Goal: Task Accomplishment & Management: Manage account settings

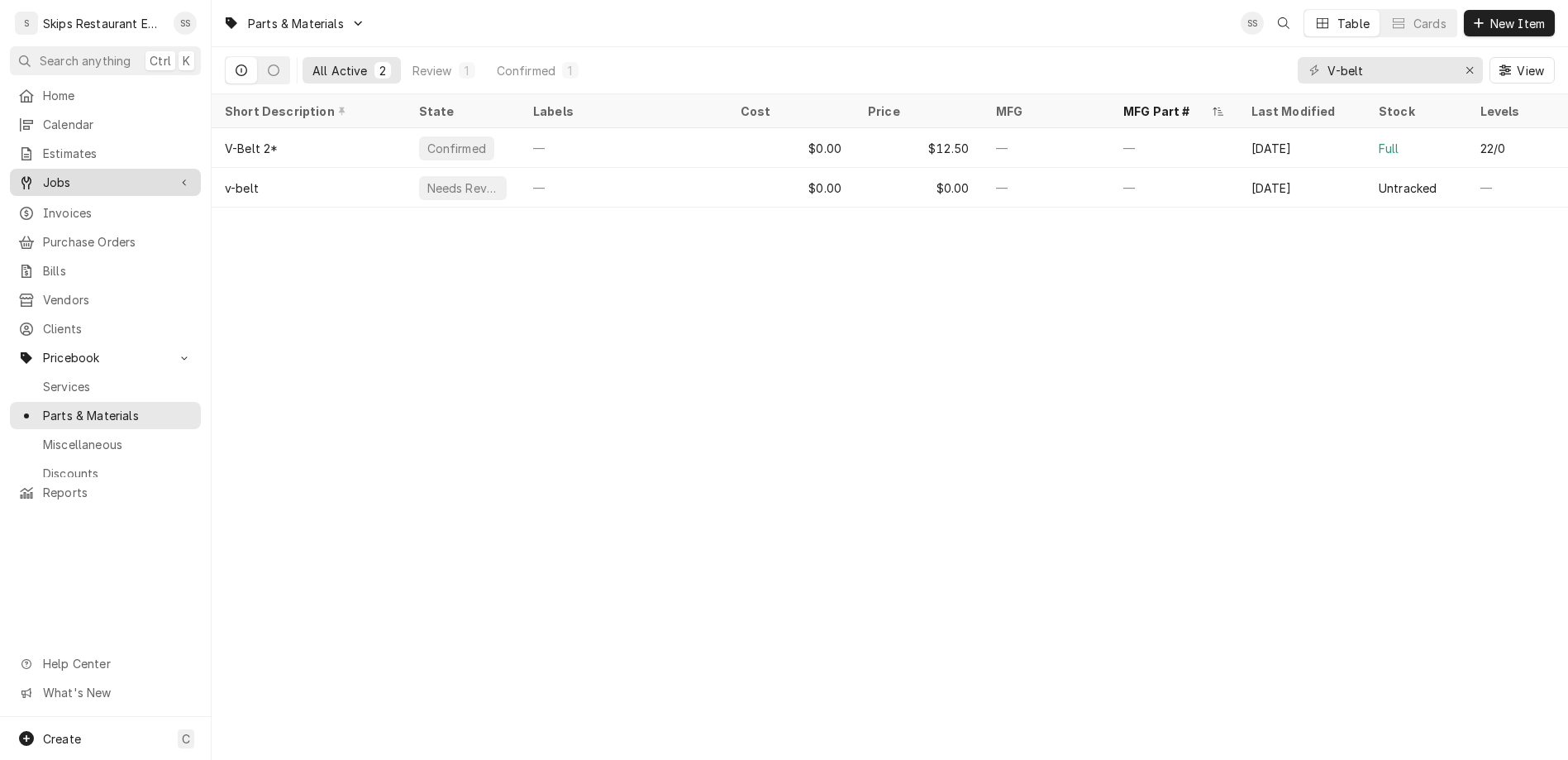
click at [52, 173] on span "Jobs" at bounding box center [105, 182] width 124 height 17
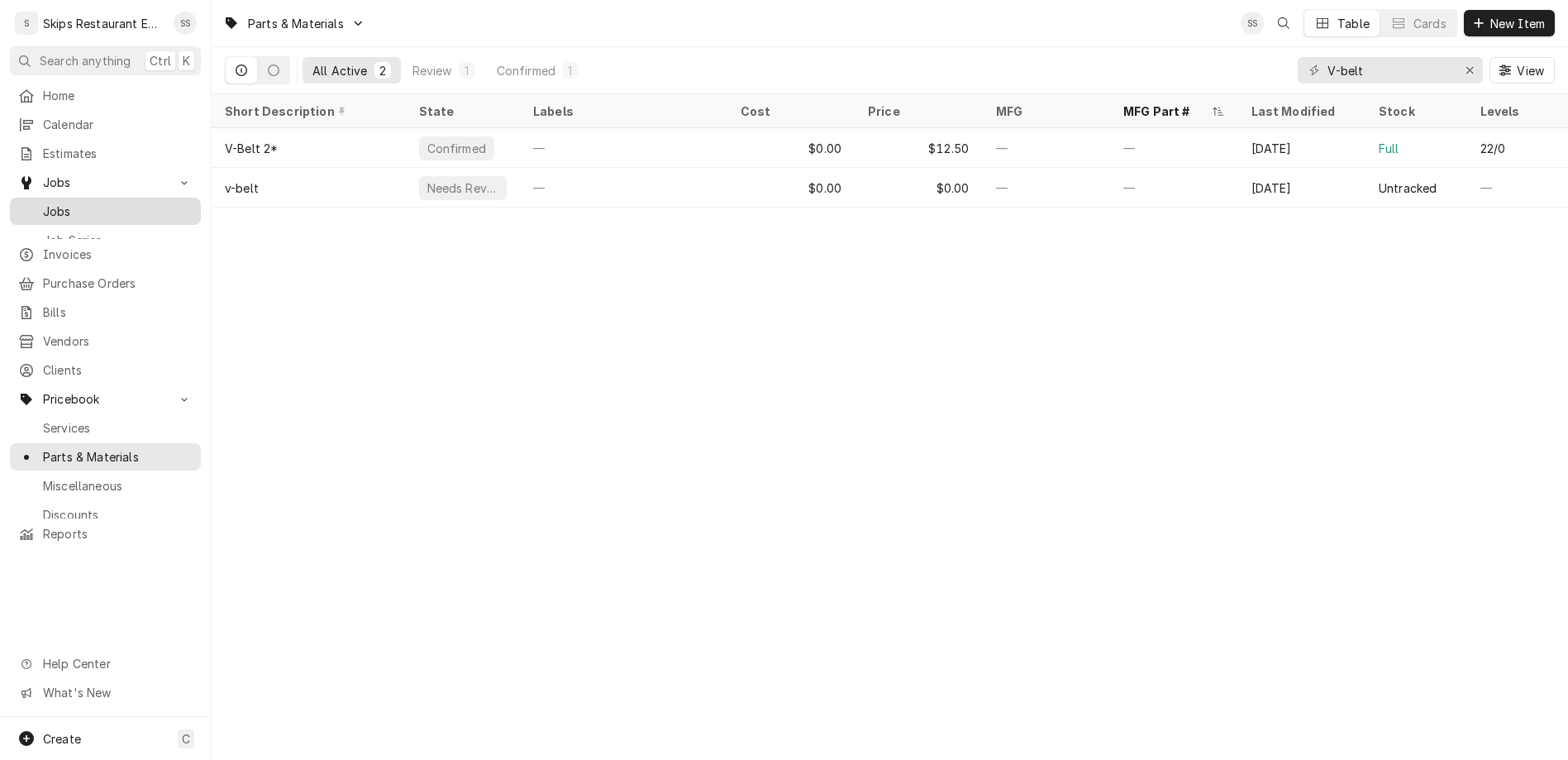
click at [45, 203] on span "Jobs" at bounding box center [118, 212] width 149 height 17
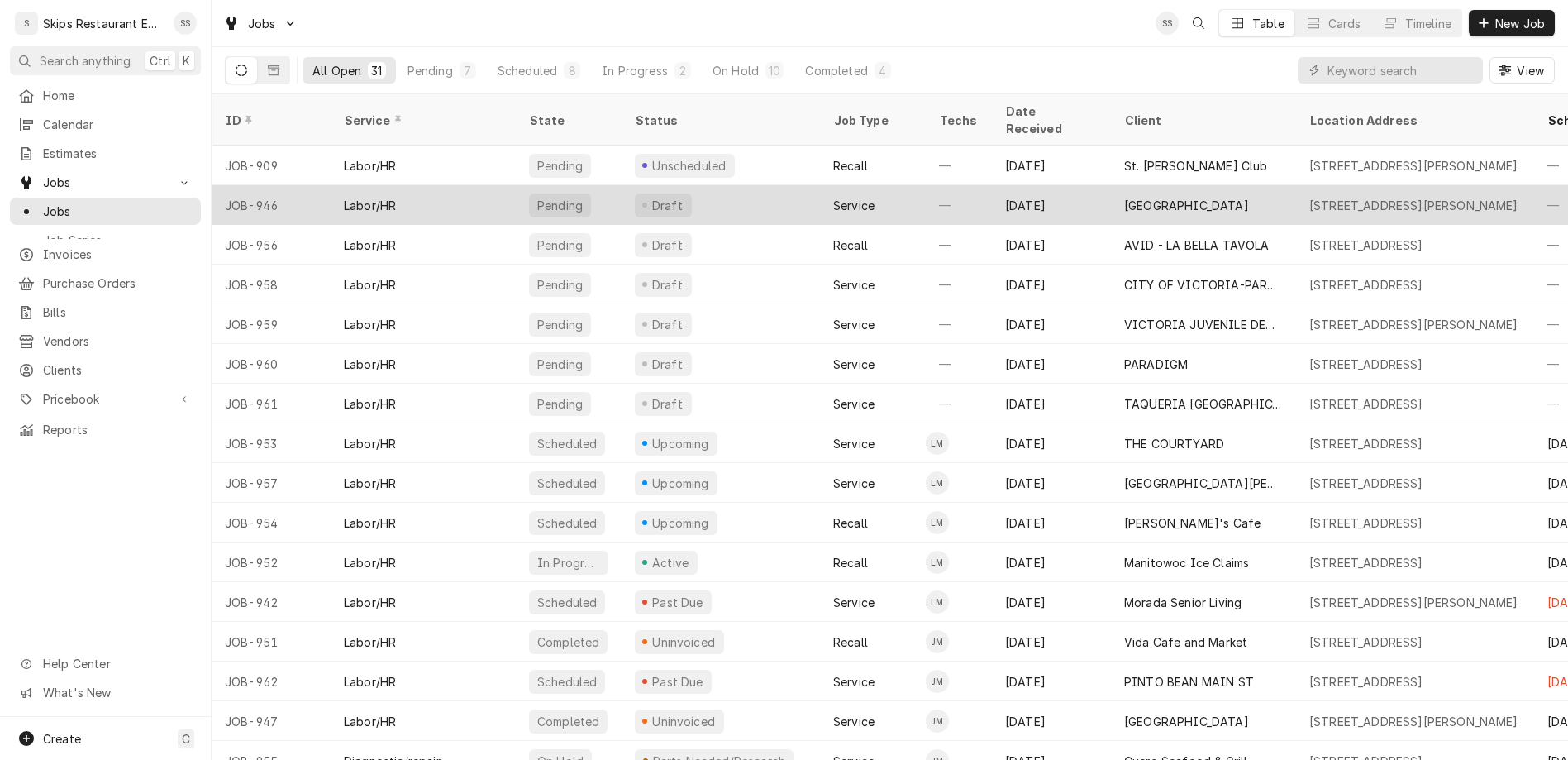
click at [1119, 185] on div "[GEOGRAPHIC_DATA]" at bounding box center [1203, 204] width 185 height 39
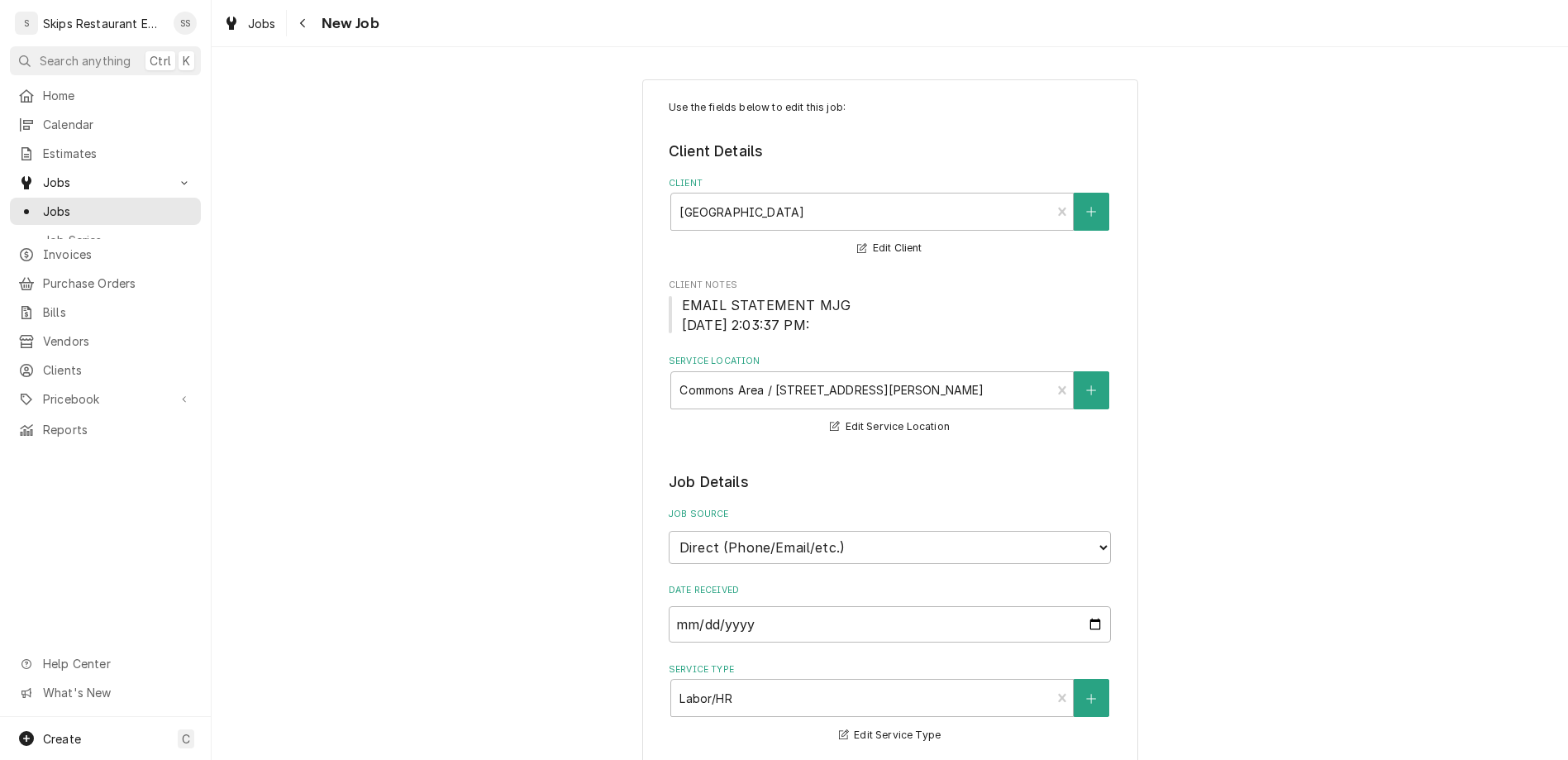
type textarea "x"
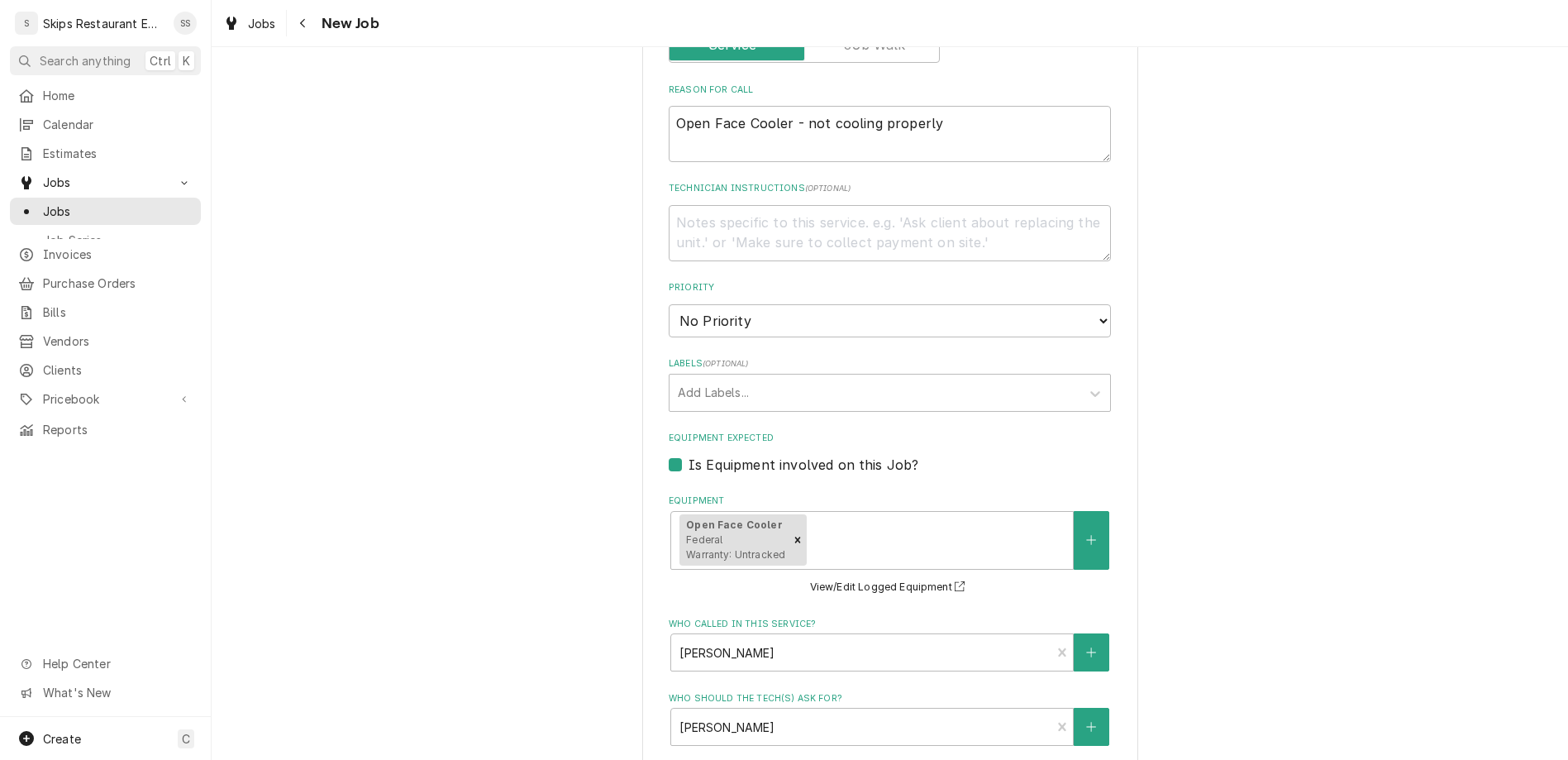
scroll to position [791, 0]
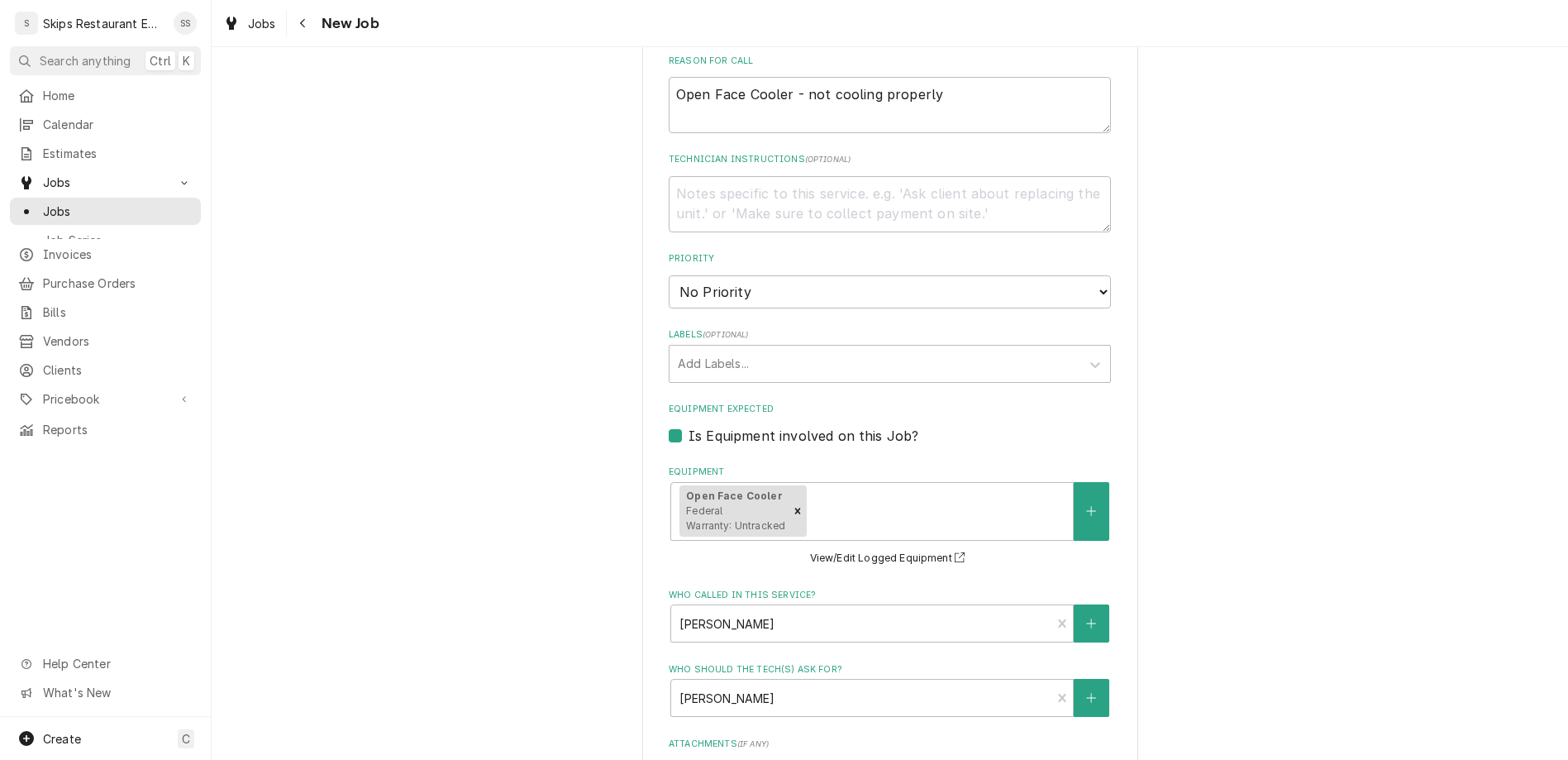
type input "2025-10-06"
type textarea "x"
select select "10:00:00"
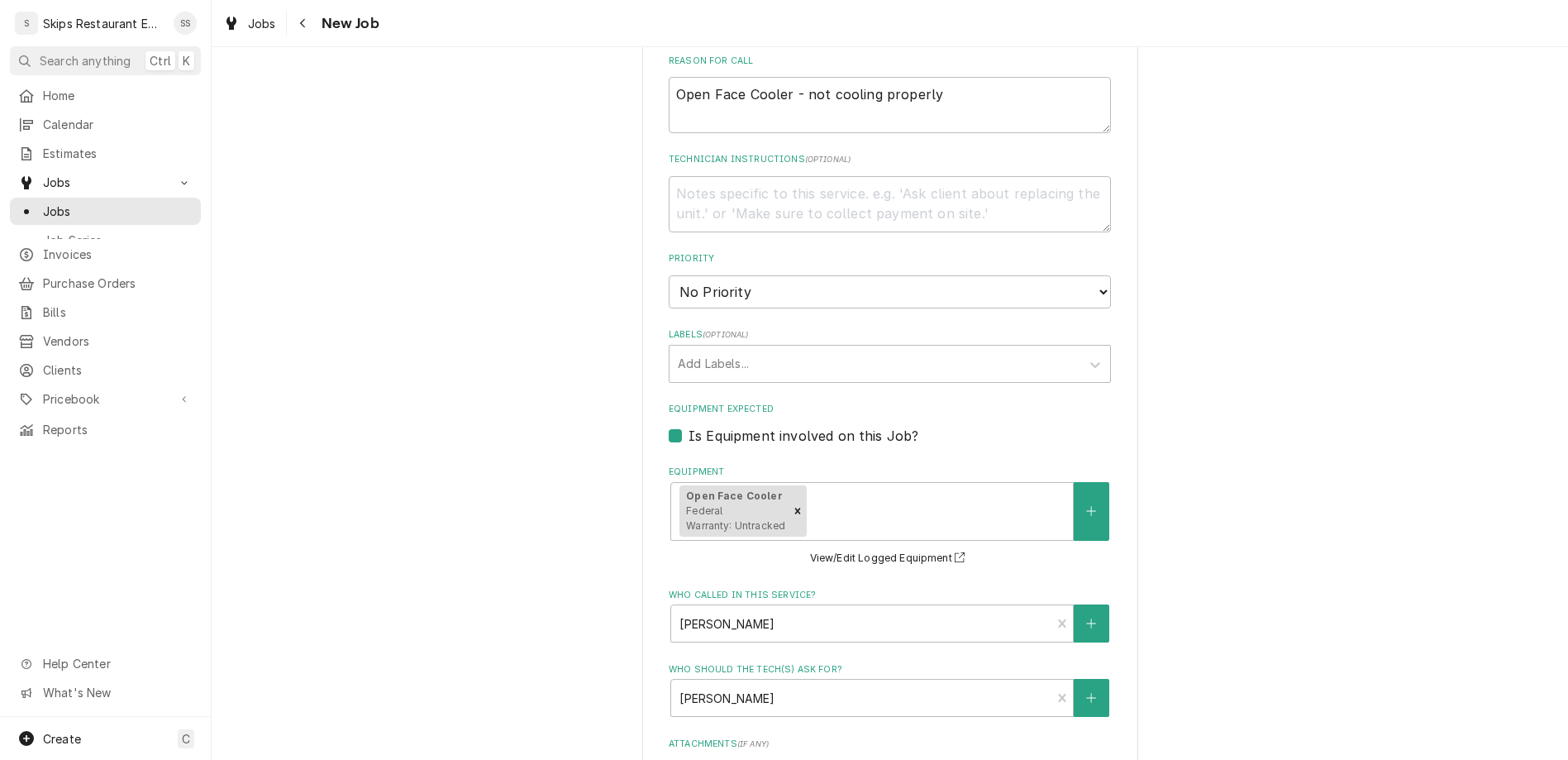
click option "10:00 AM" at bounding box center [0, 0] width 0 height 0
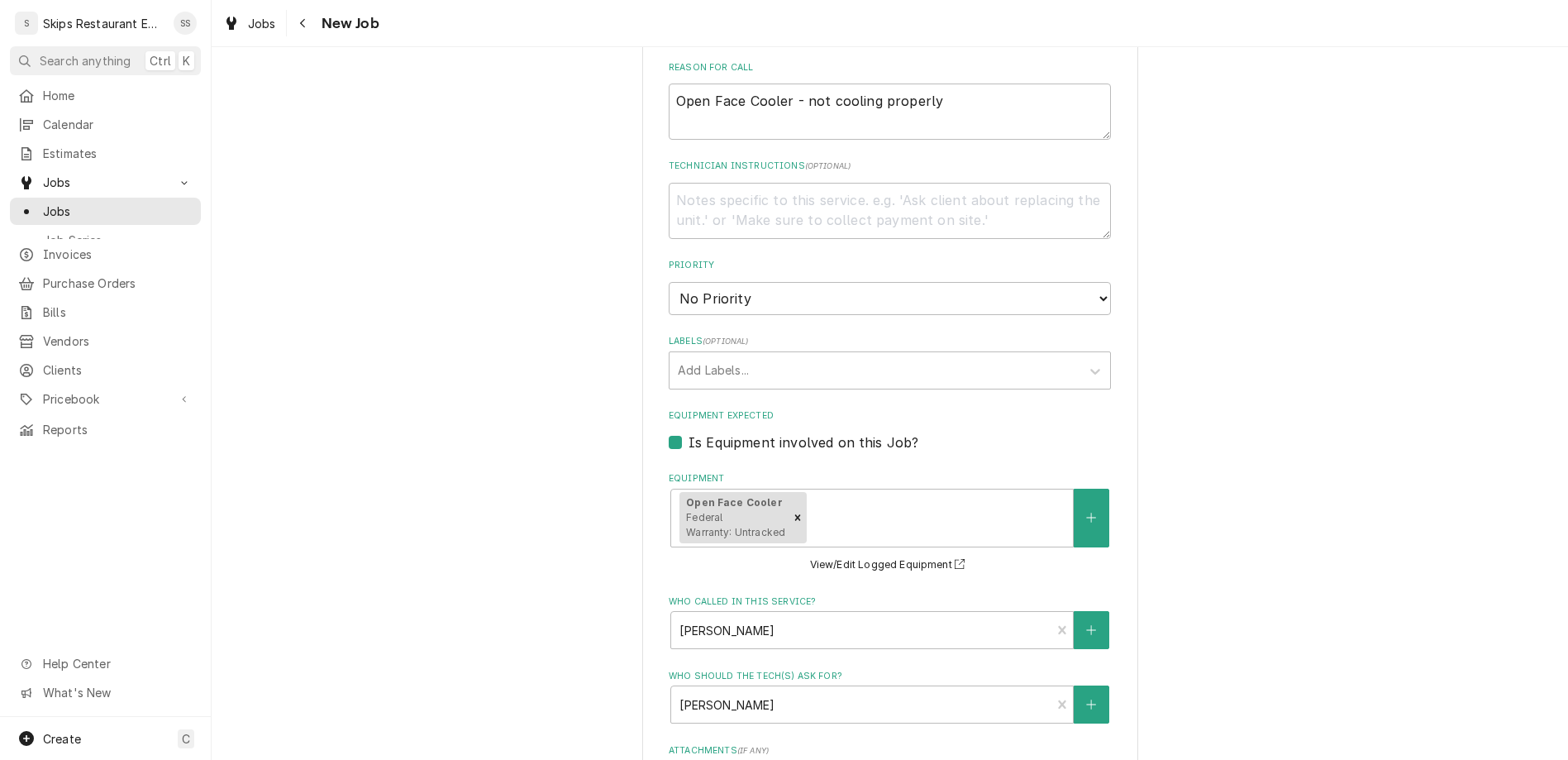
type textarea "x"
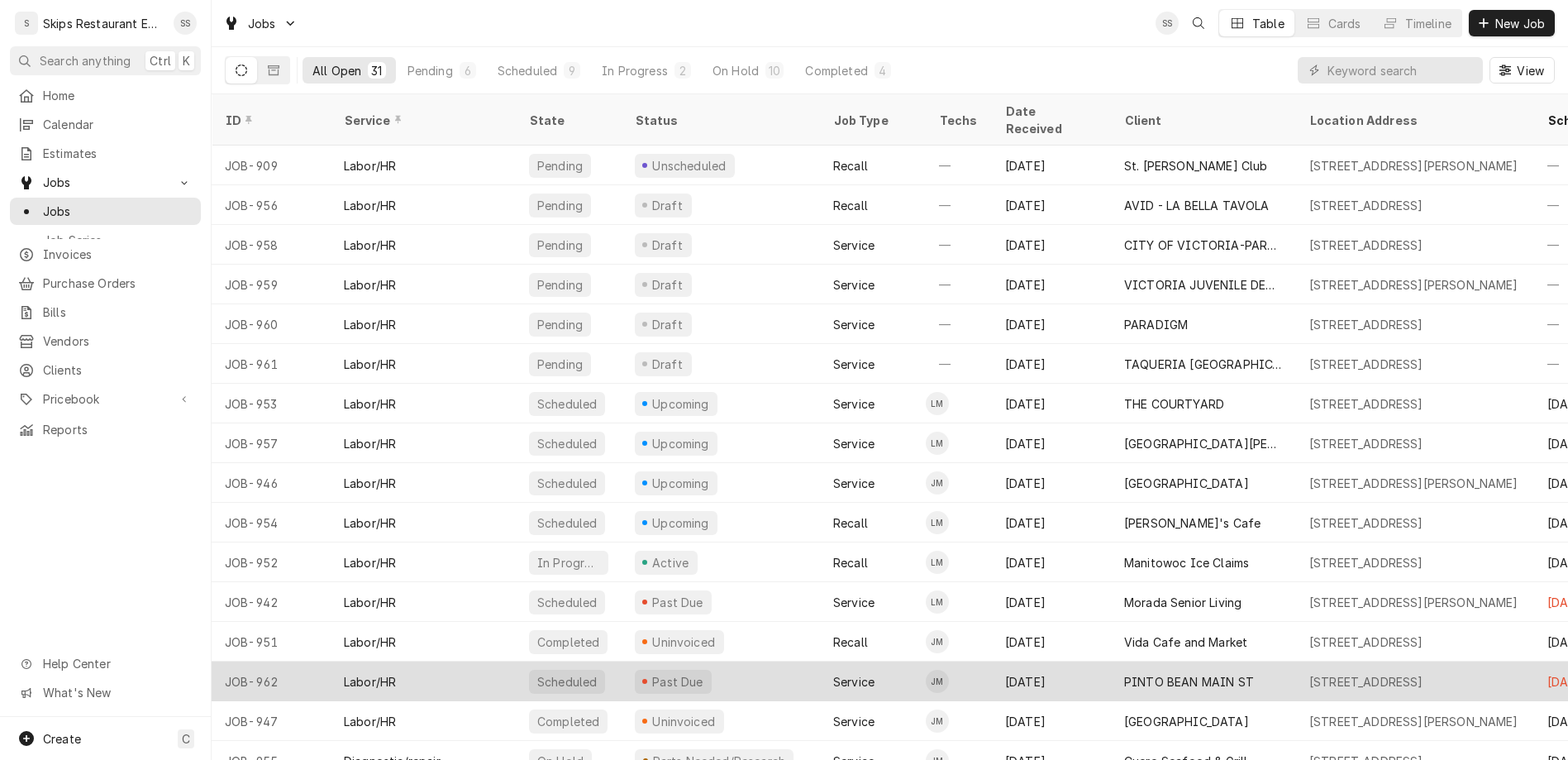
click at [1317, 673] on div "[STREET_ADDRESS]" at bounding box center [1366, 682] width 114 height 17
click at [1317, 673] on div "1604 Houston Hwy, Victoria, TX 77901" at bounding box center [1366, 682] width 114 height 17
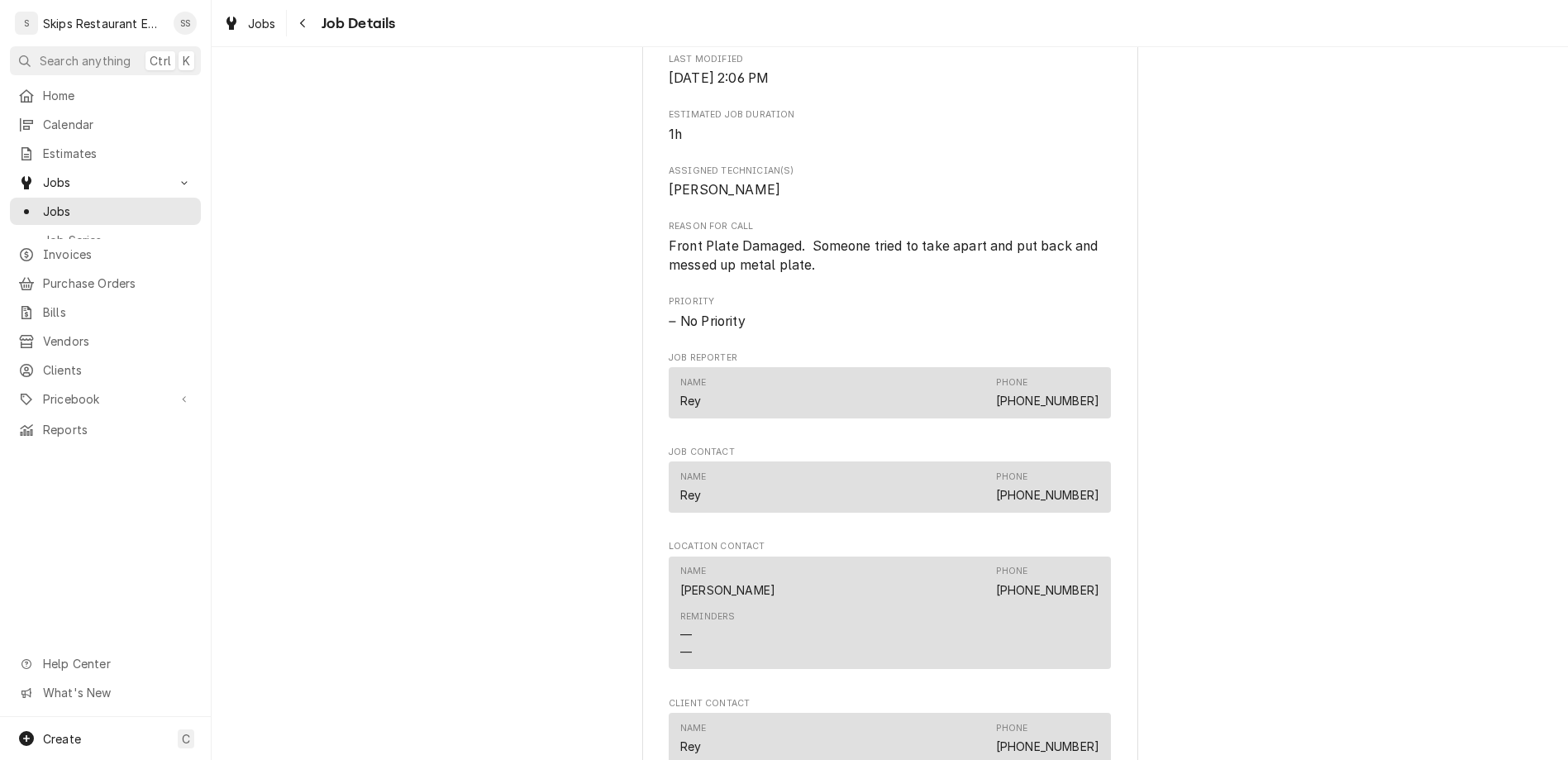
scroll to position [639, 0]
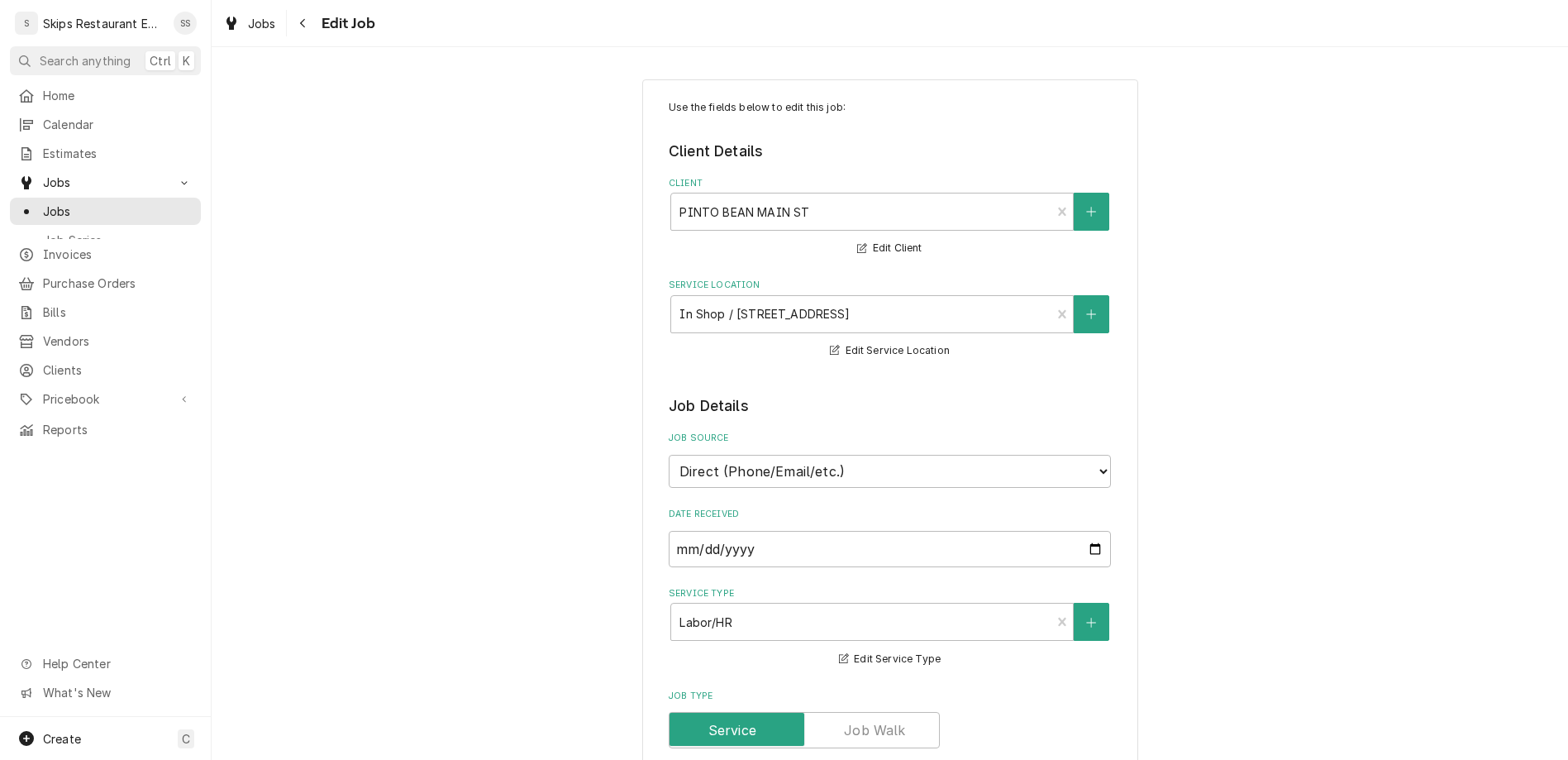
type textarea "x"
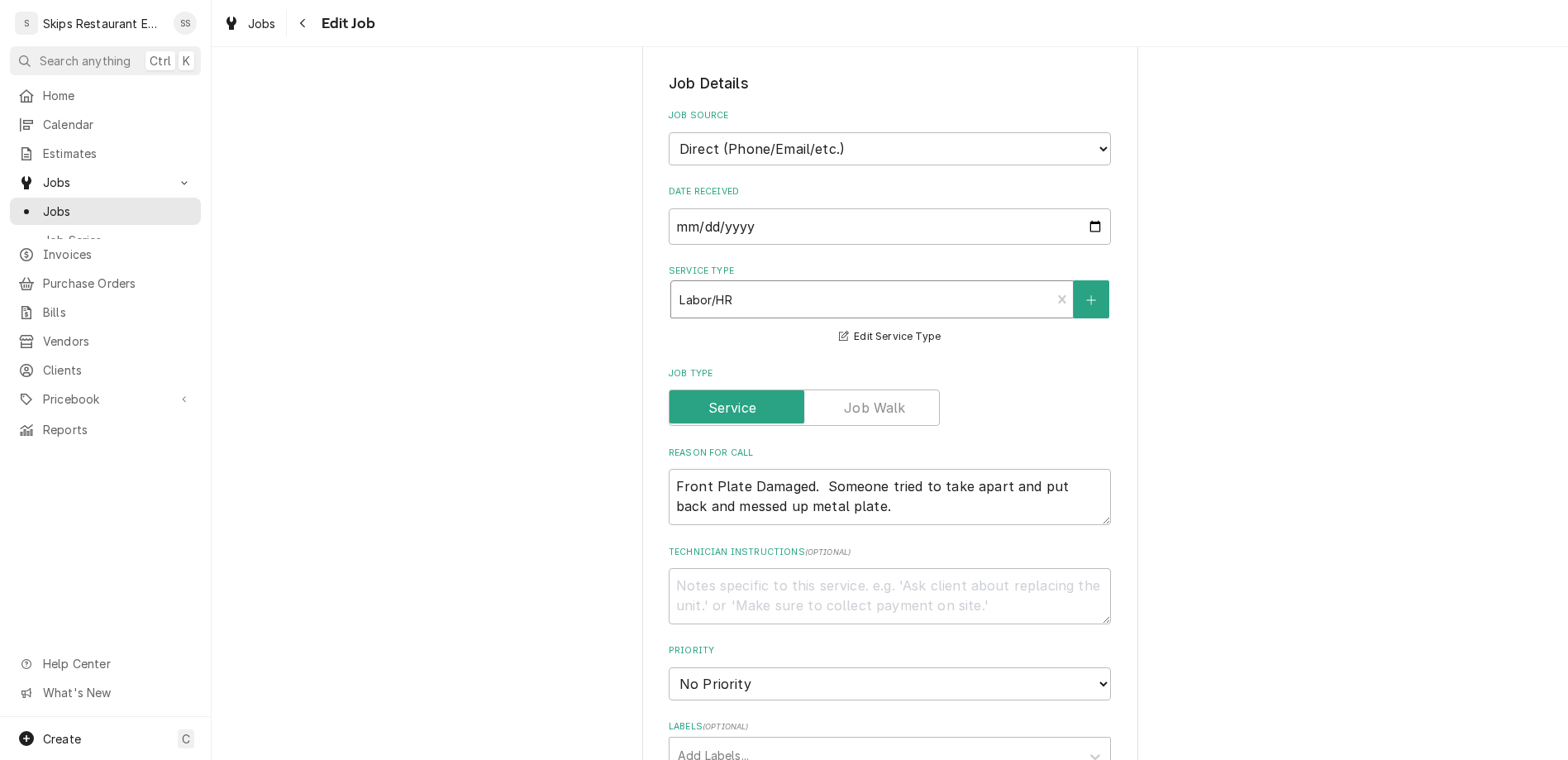
scroll to position [516, 0]
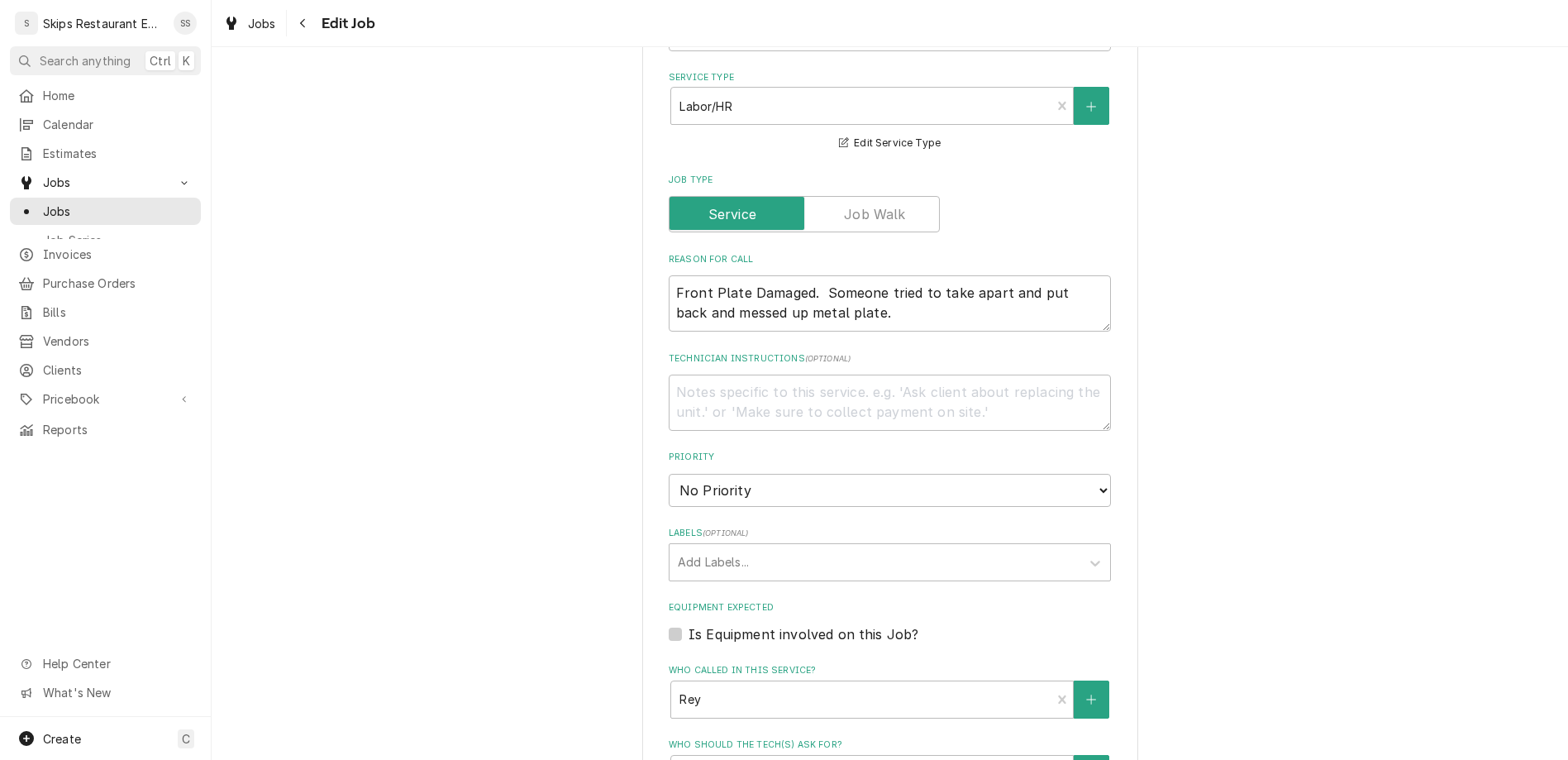
type input "[DATE]"
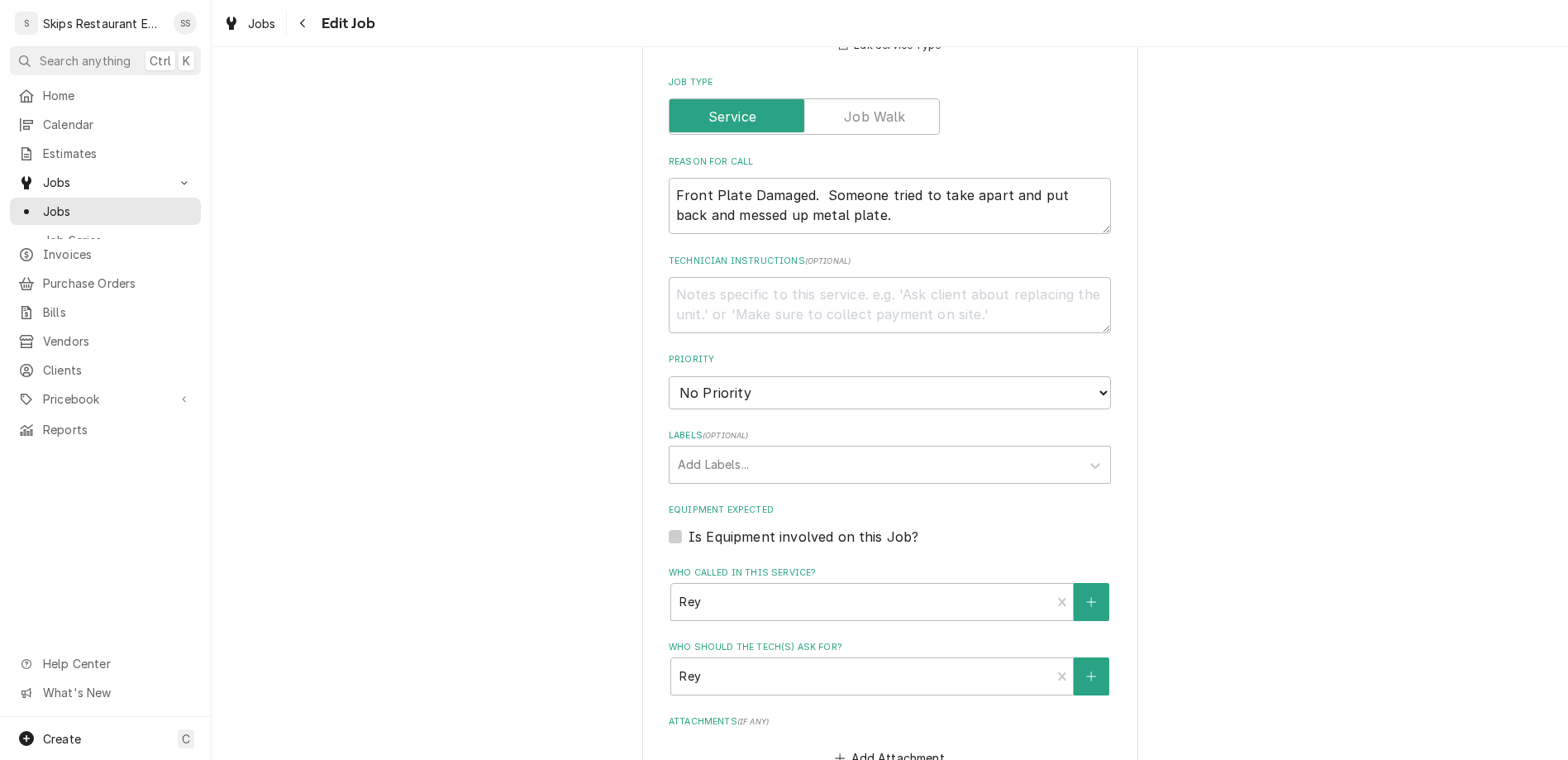
type textarea "x"
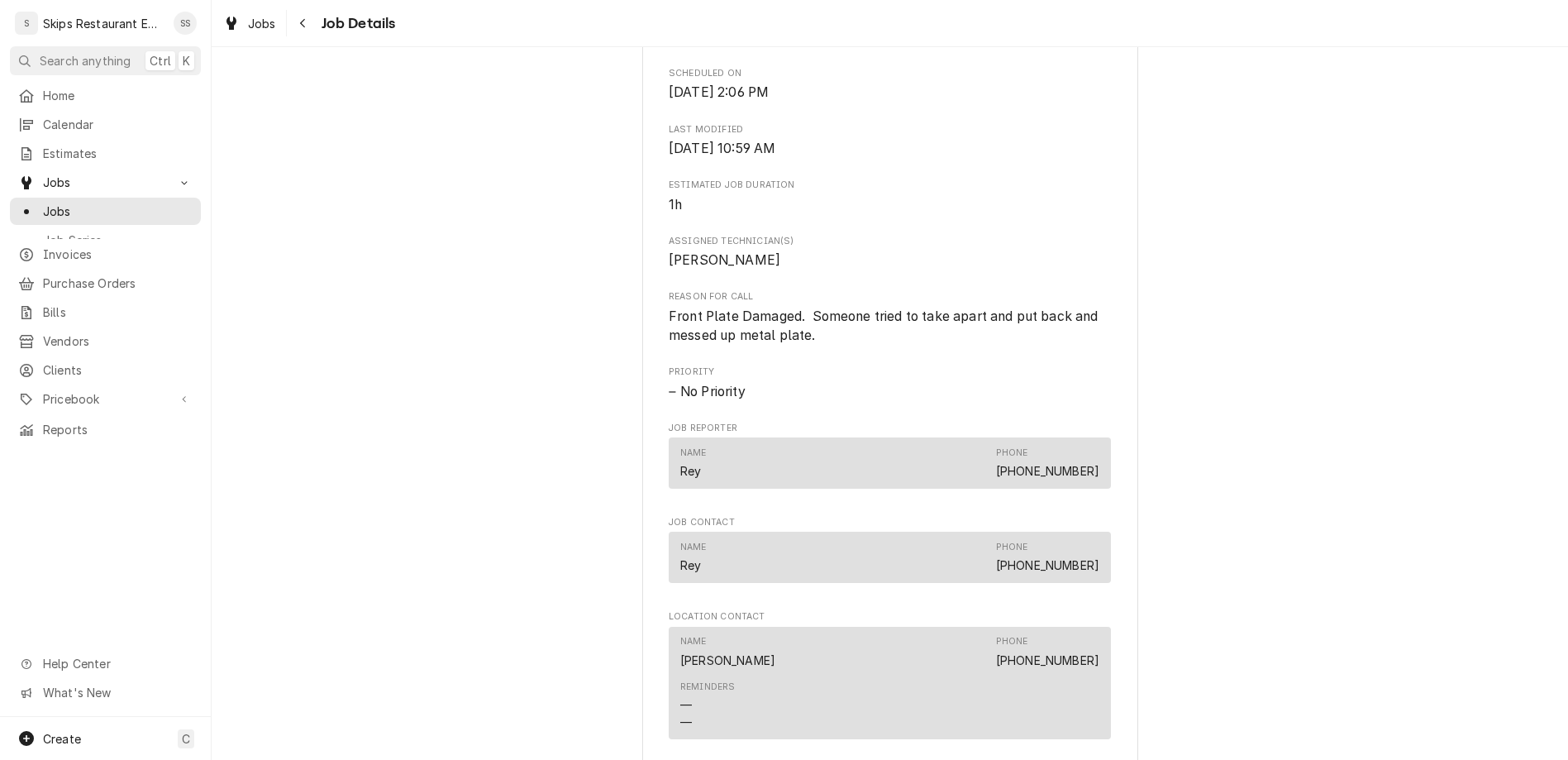
scroll to position [188, 0]
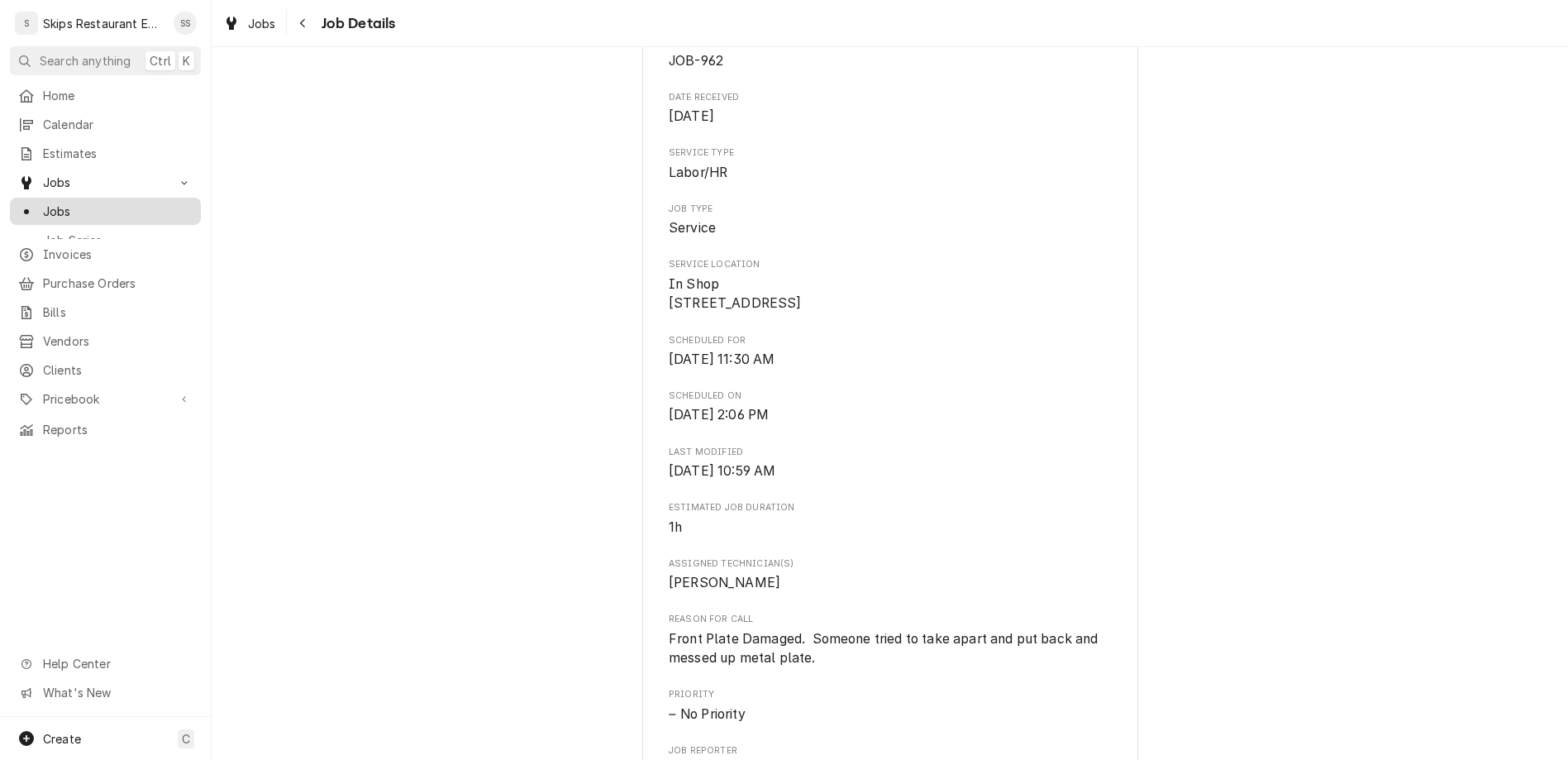
click at [50, 203] on span "Jobs" at bounding box center [118, 212] width 149 height 17
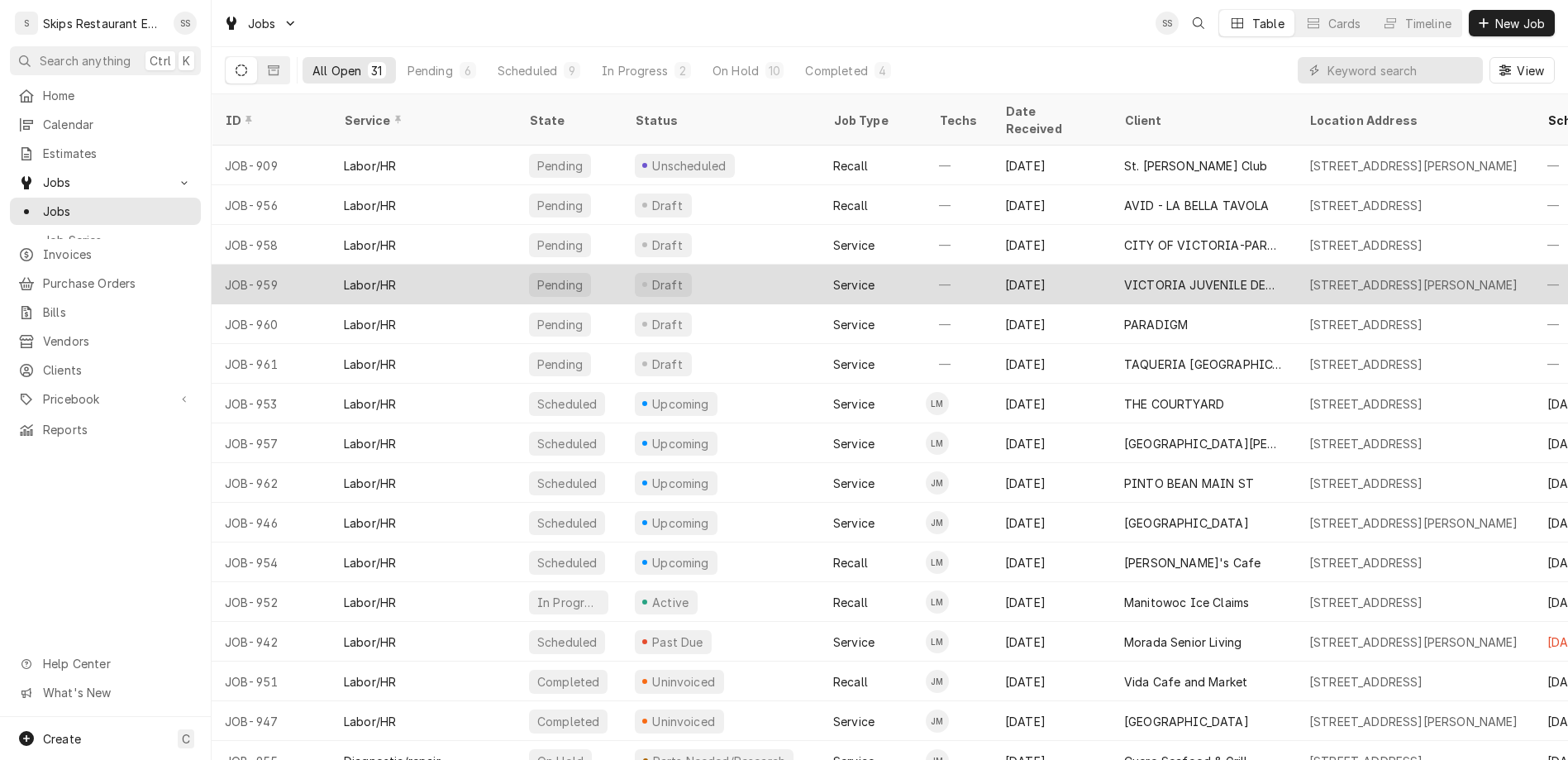
click at [1111, 264] on div "VICTORIA JUVENILE DETENTION CTR" at bounding box center [1203, 283] width 185 height 39
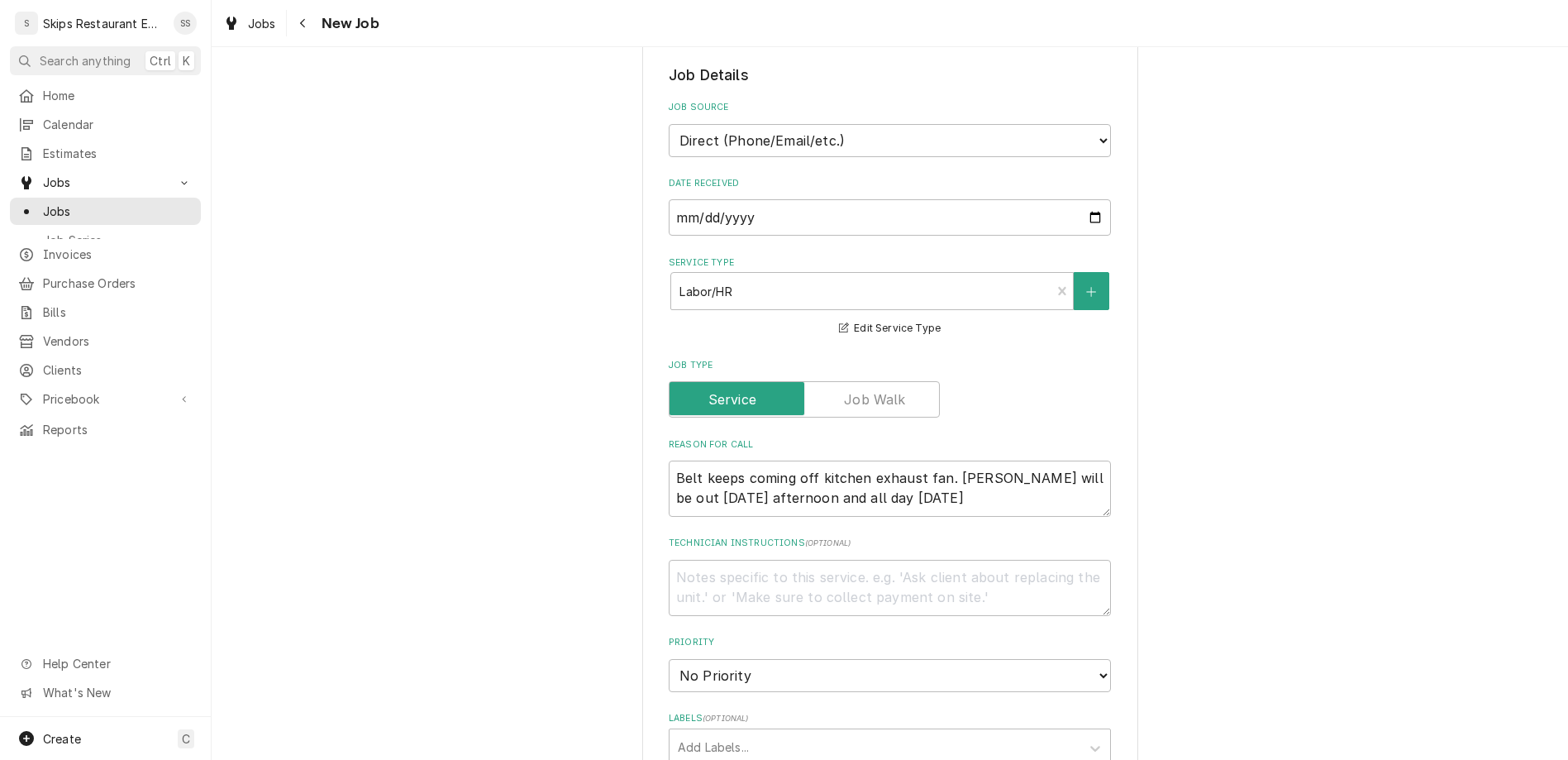
scroll to position [580, 0]
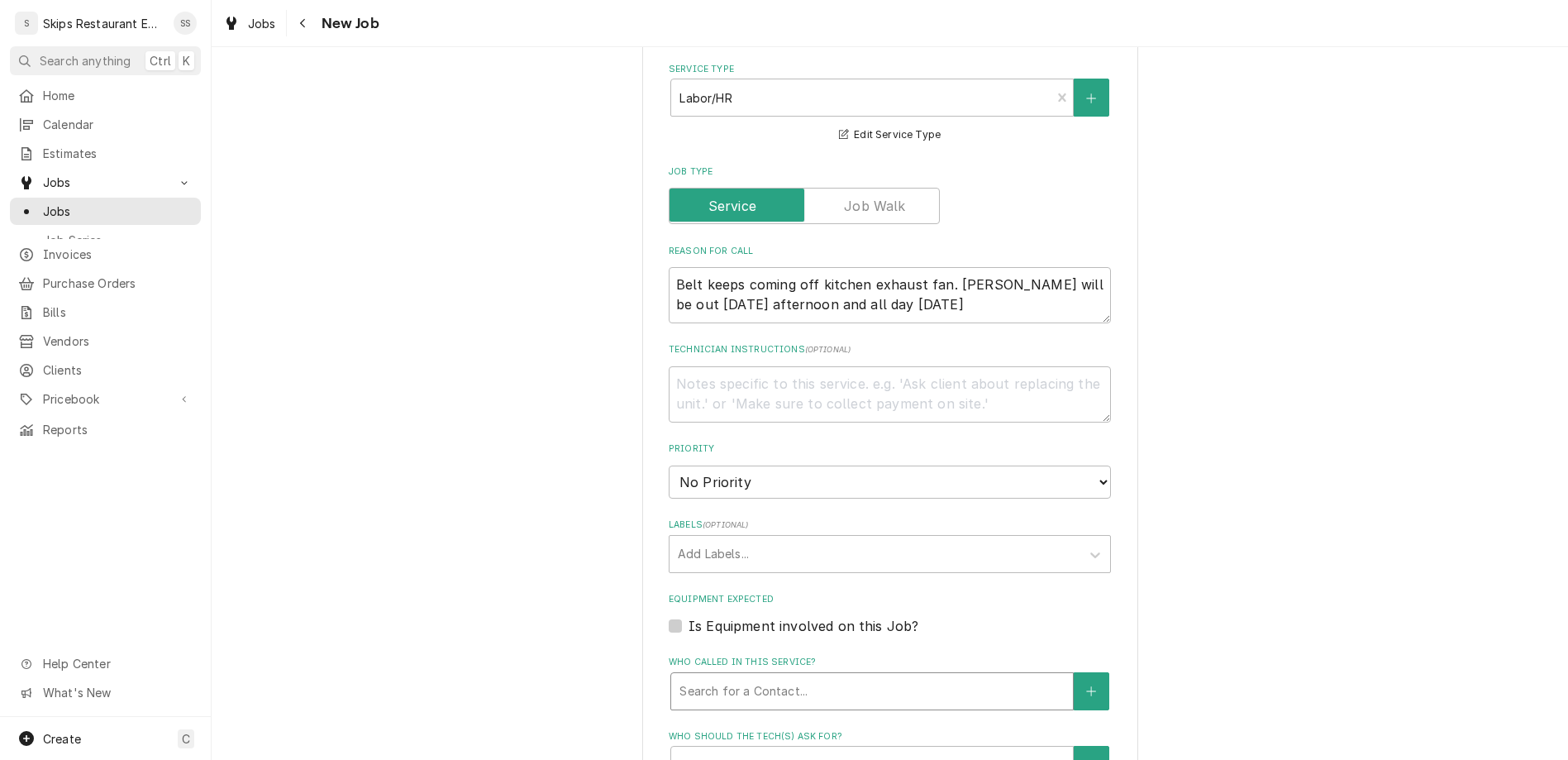
click at [747, 676] on div "Who called in this service?" at bounding box center [872, 690] width 385 height 30
type textarea "x"
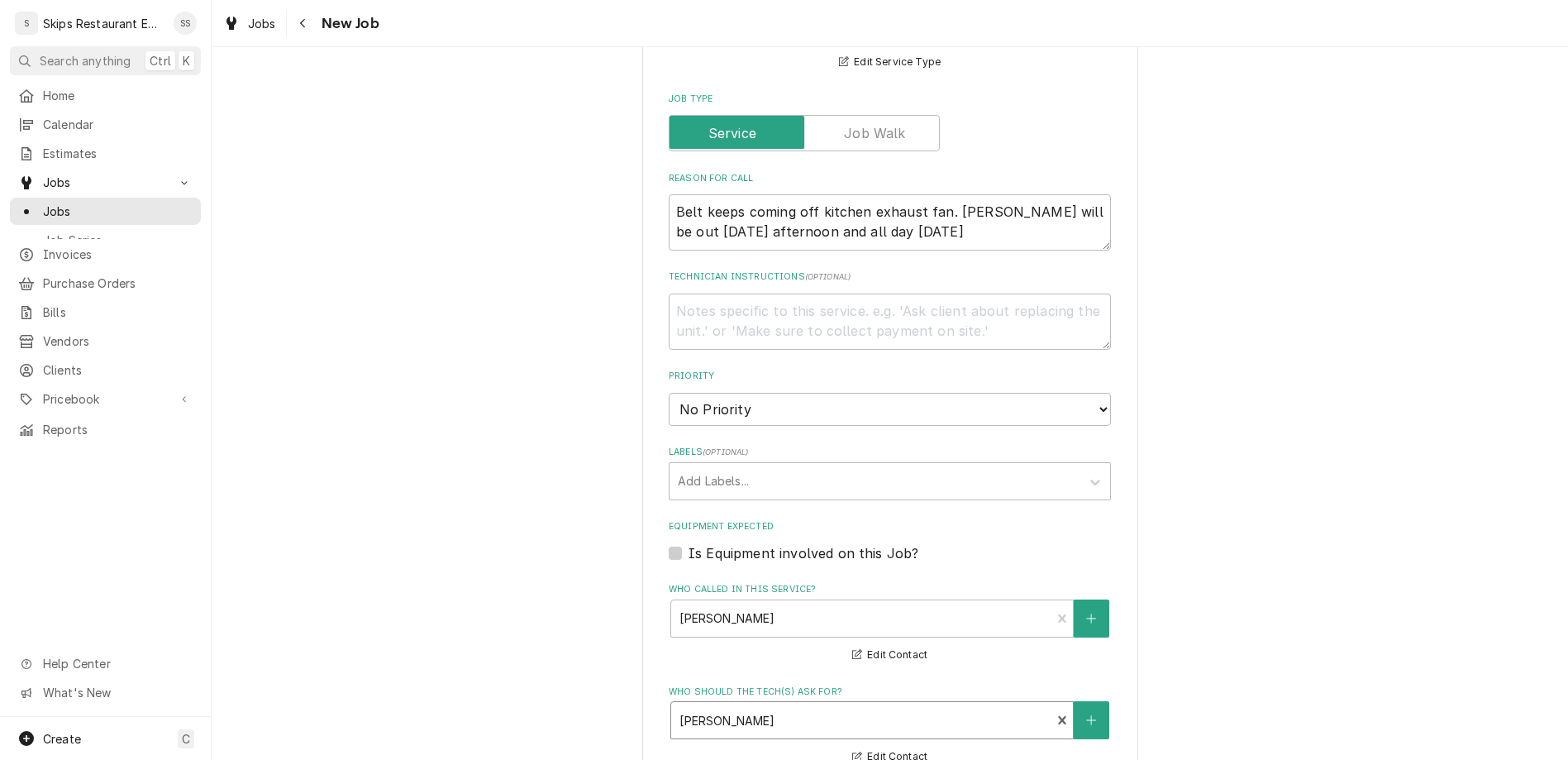
scroll to position [724, 0]
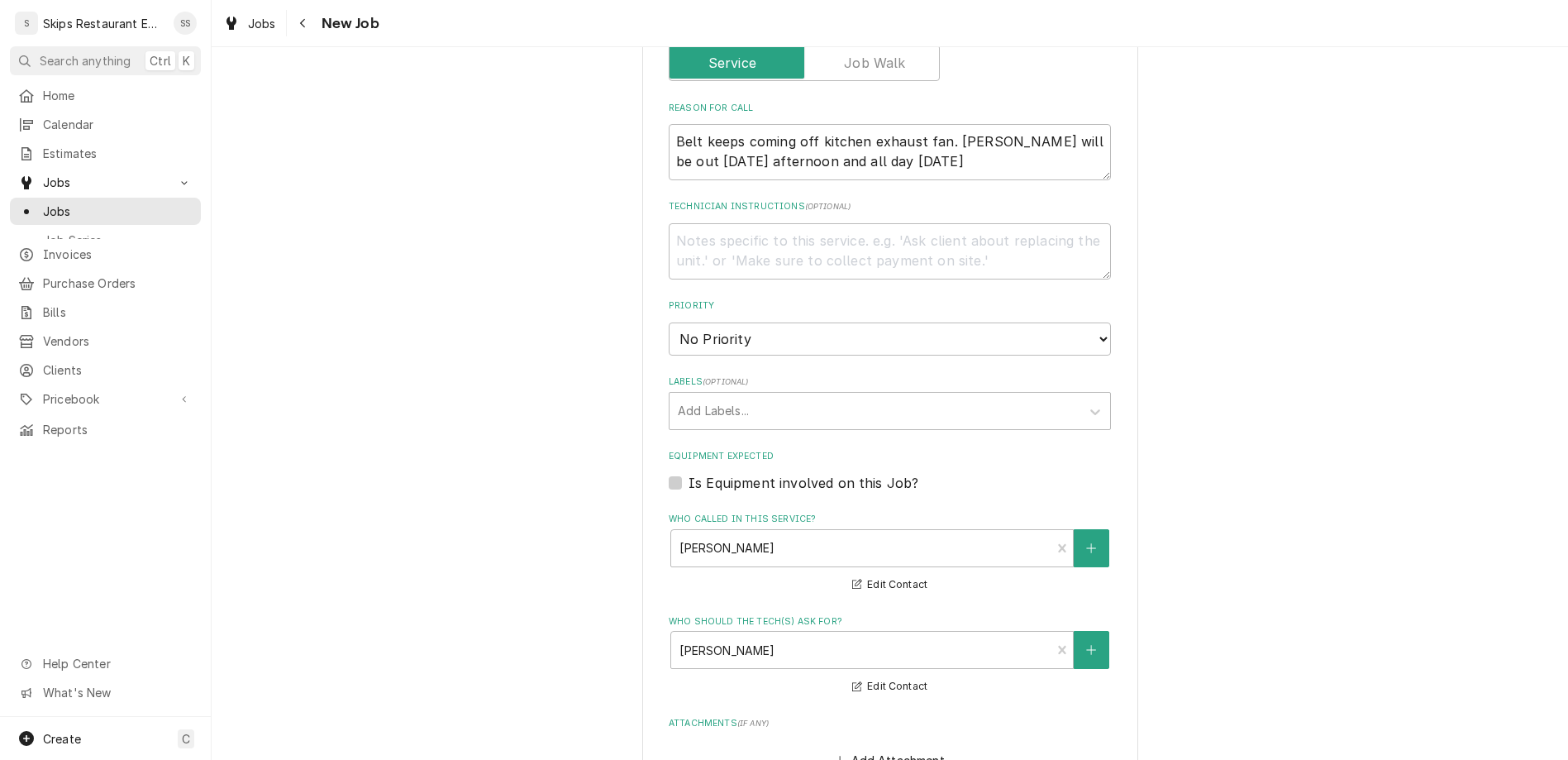
type input "2025-10-08"
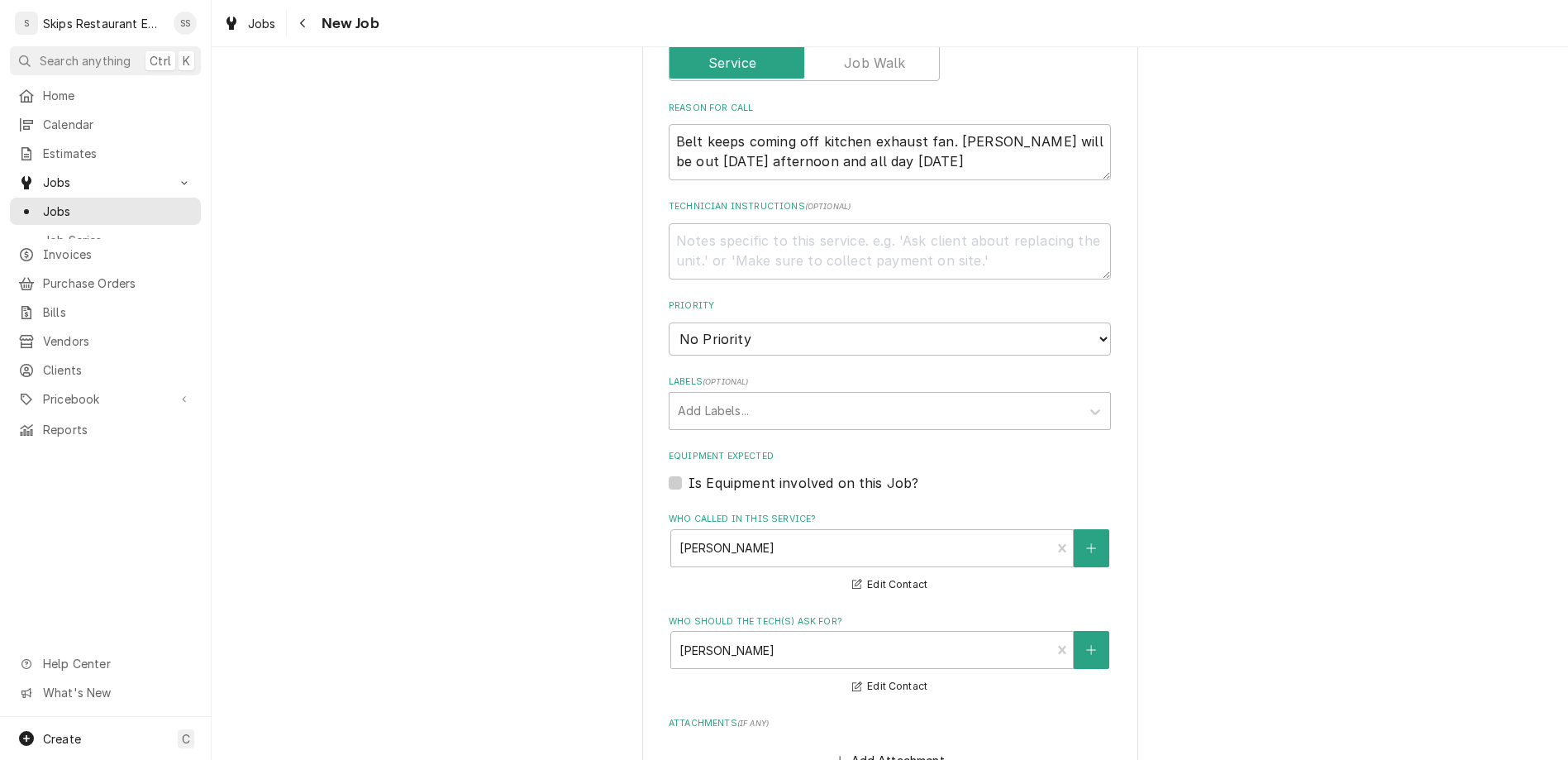
type textarea "x"
select select "09:00:00"
click option "9:00 AM" at bounding box center [0, 0] width 0 height 0
type textarea "x"
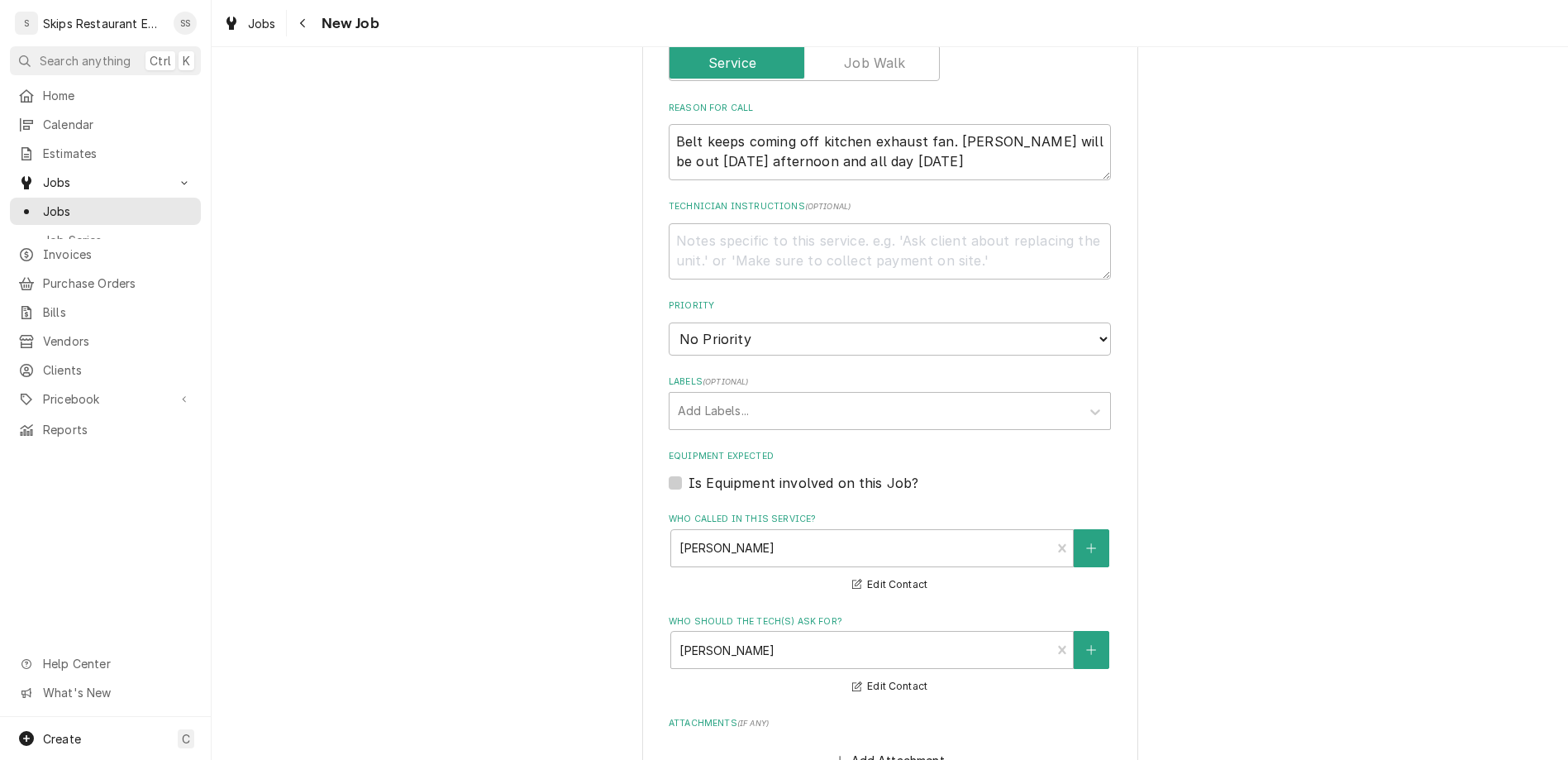
type input "1"
type textarea "x"
type input "1"
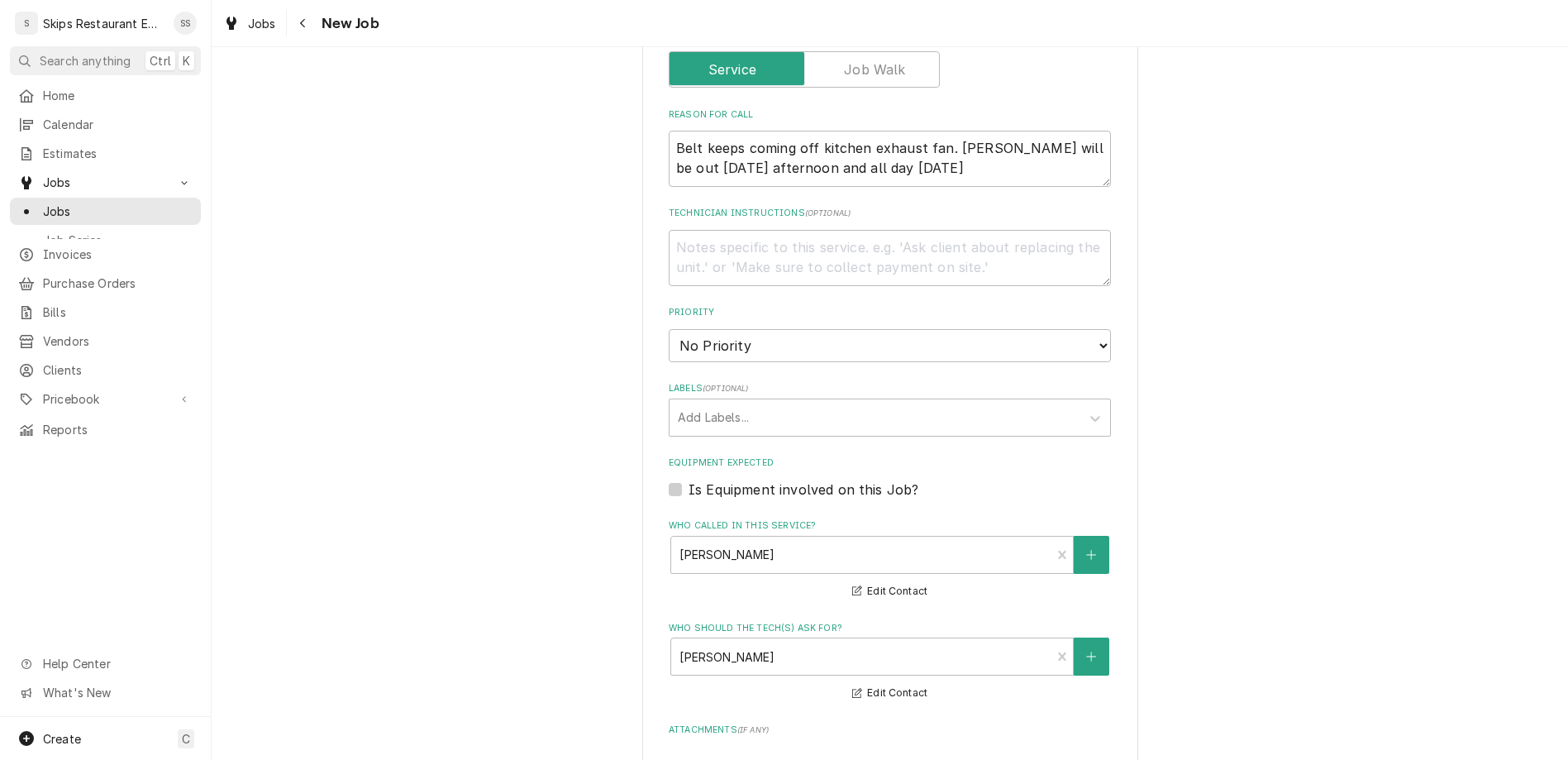
type textarea "x"
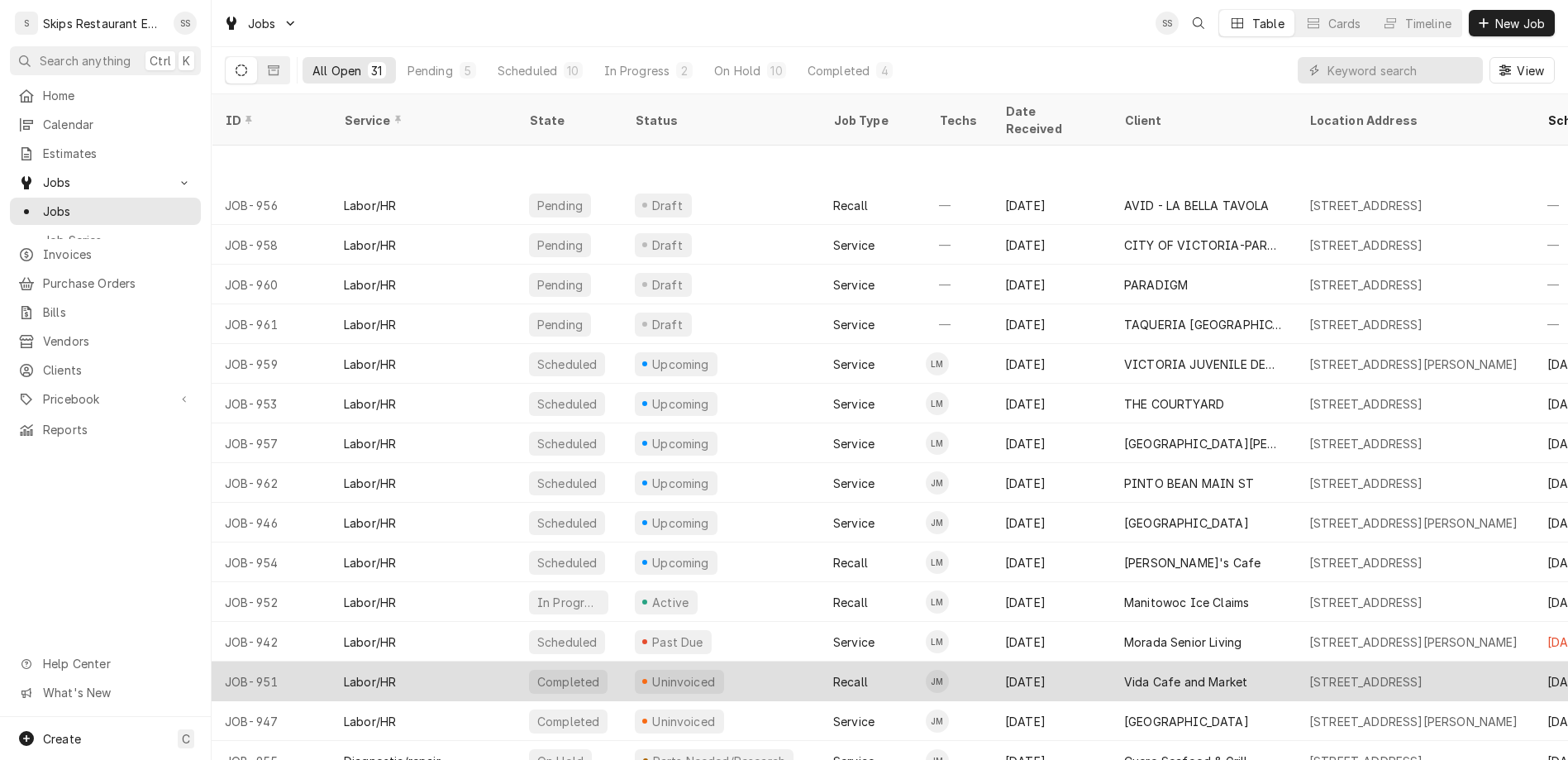
scroll to position [103, 0]
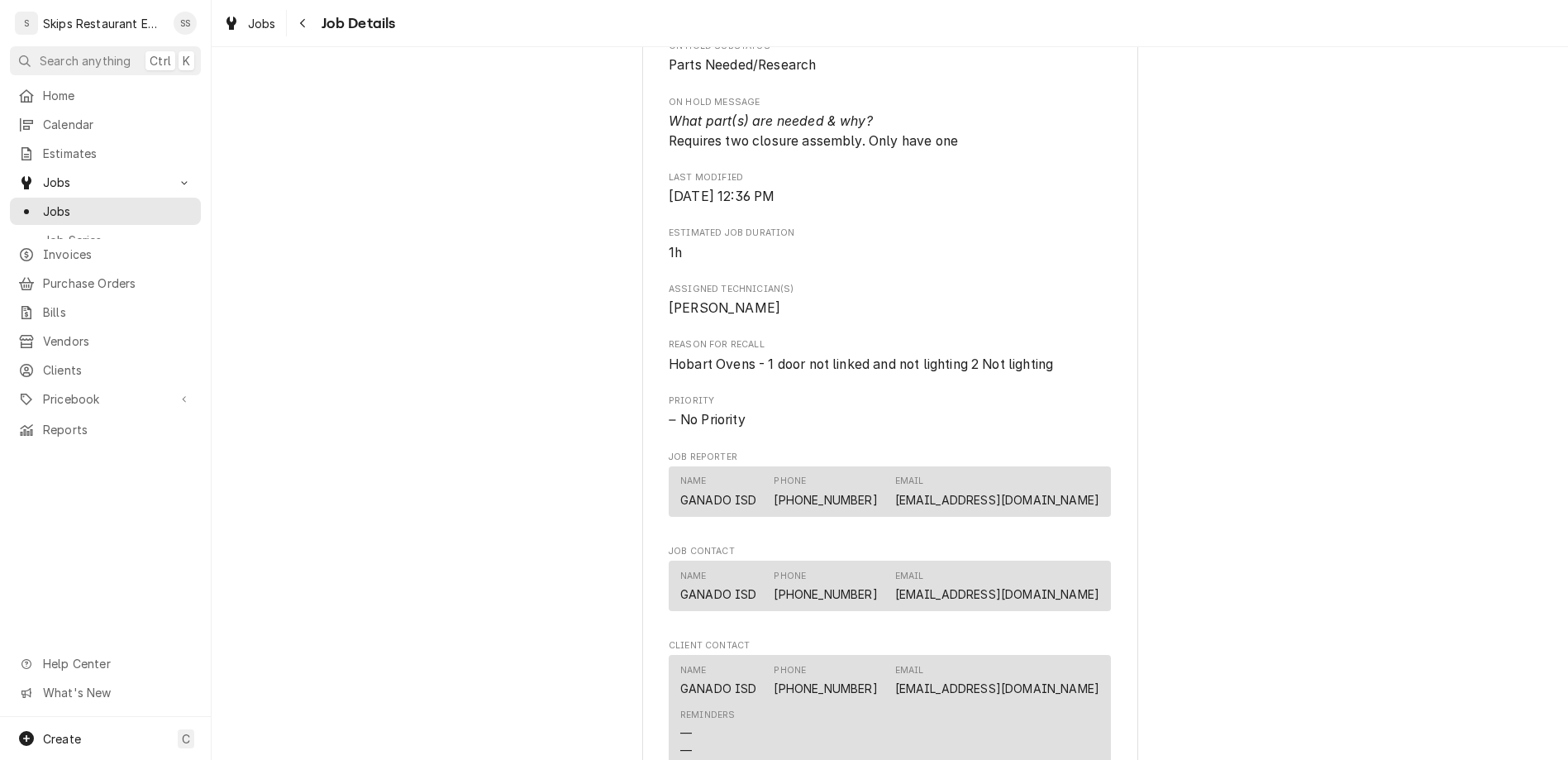
scroll to position [773, 0]
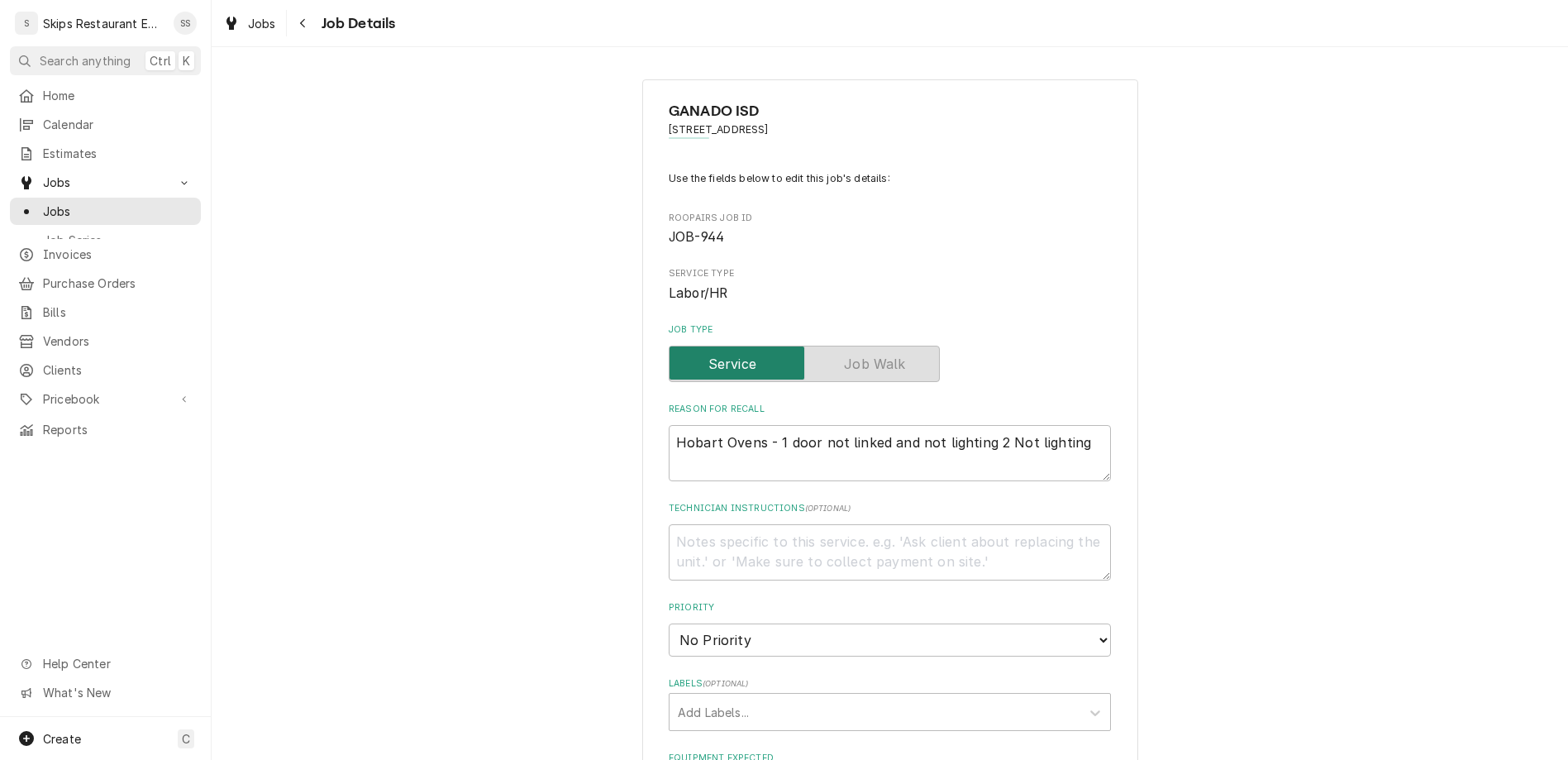
type textarea "x"
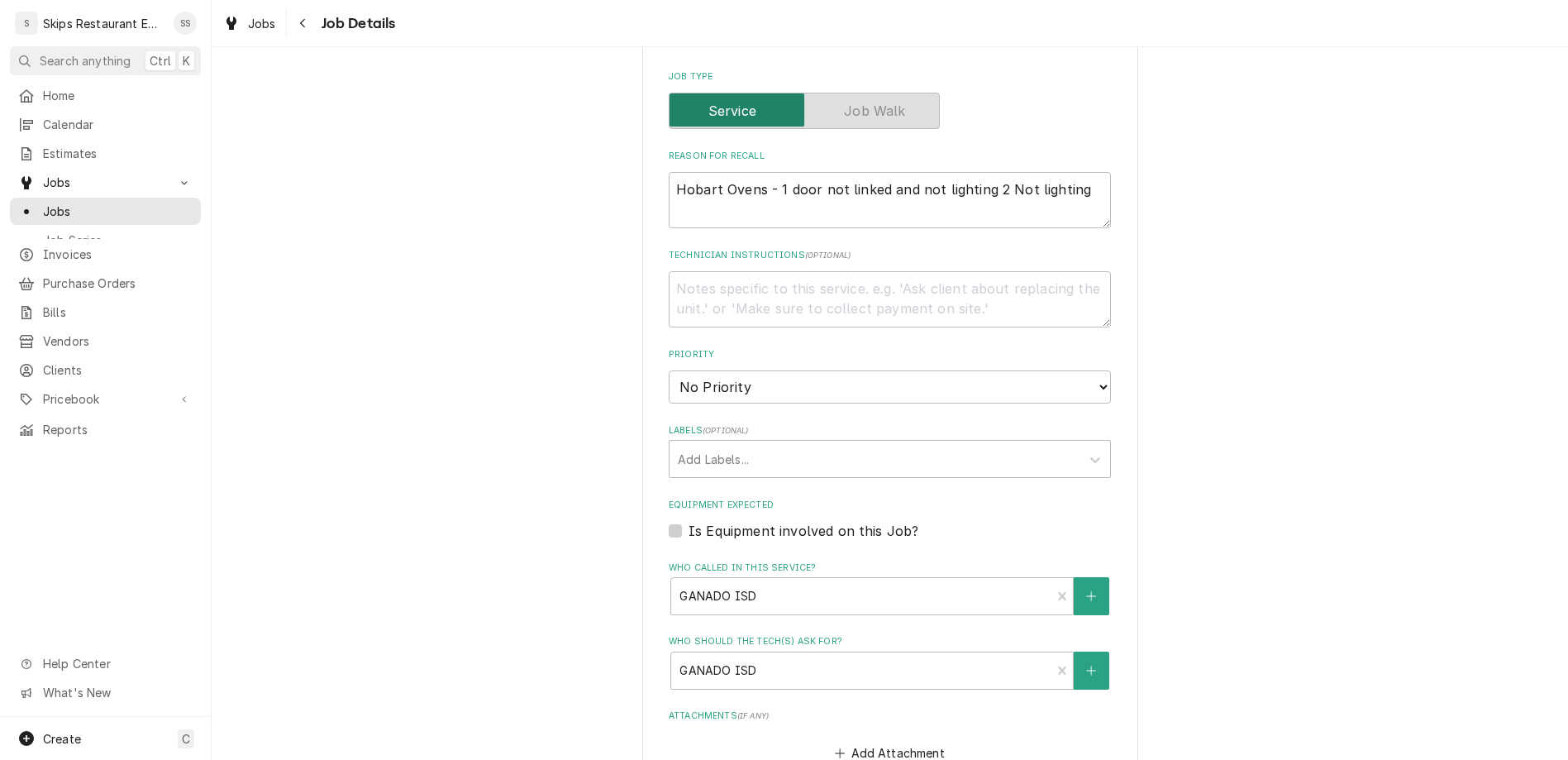
scroll to position [294, 0]
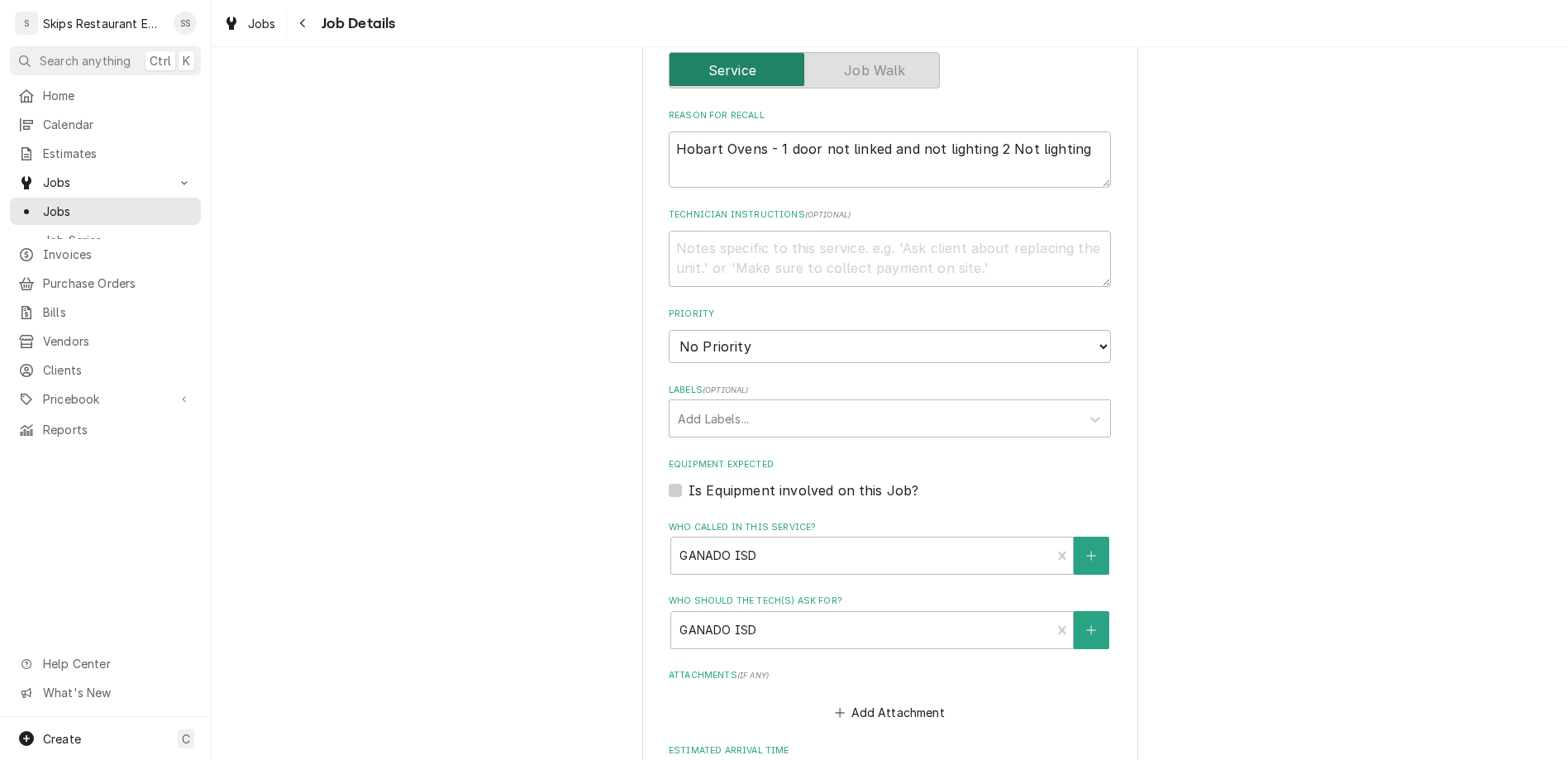
type input "[DATE]"
type textarea "x"
select select "11:00:00"
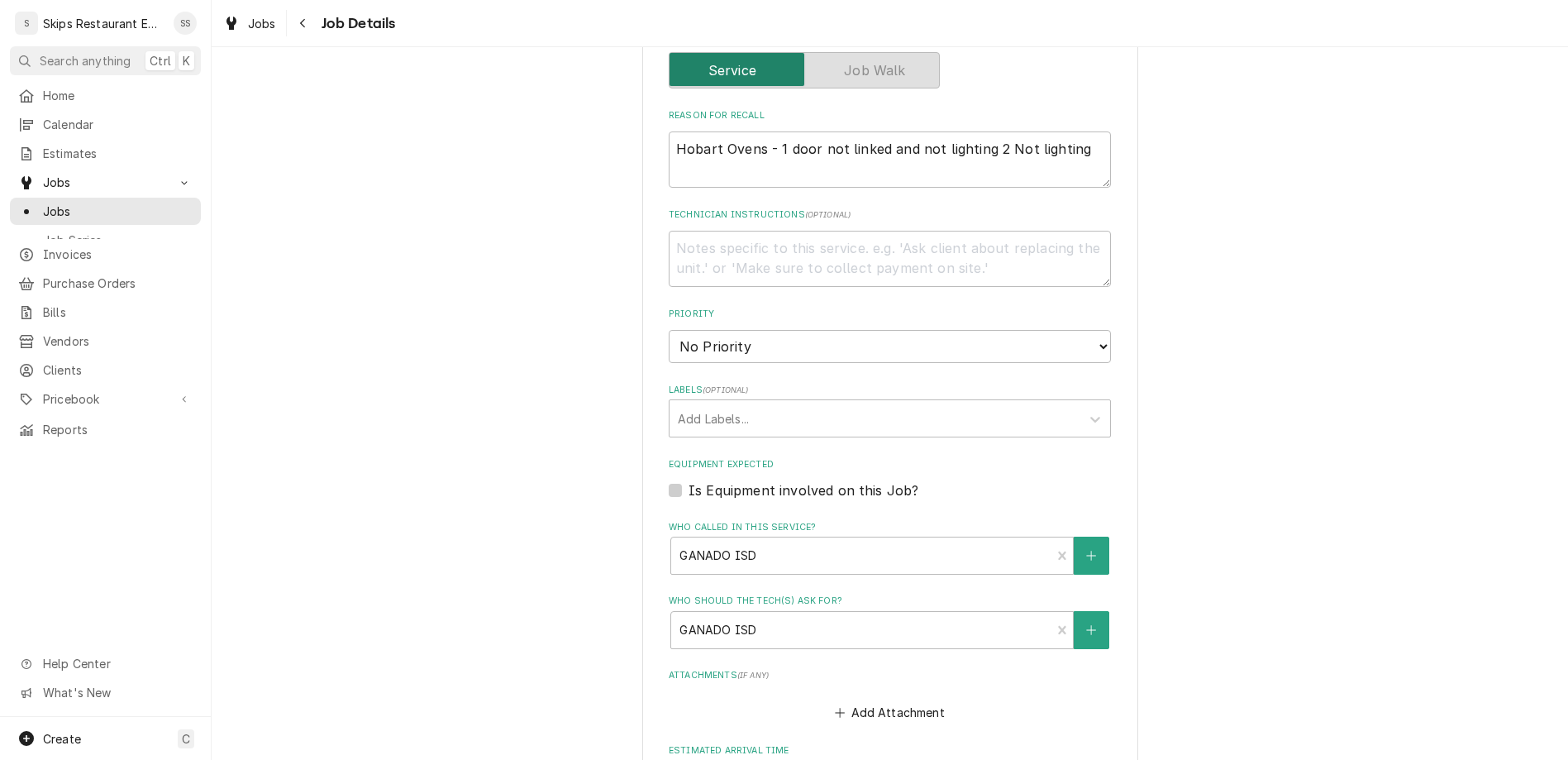
click option "11:00 AM" at bounding box center [0, 0] width 0 height 0
type textarea "x"
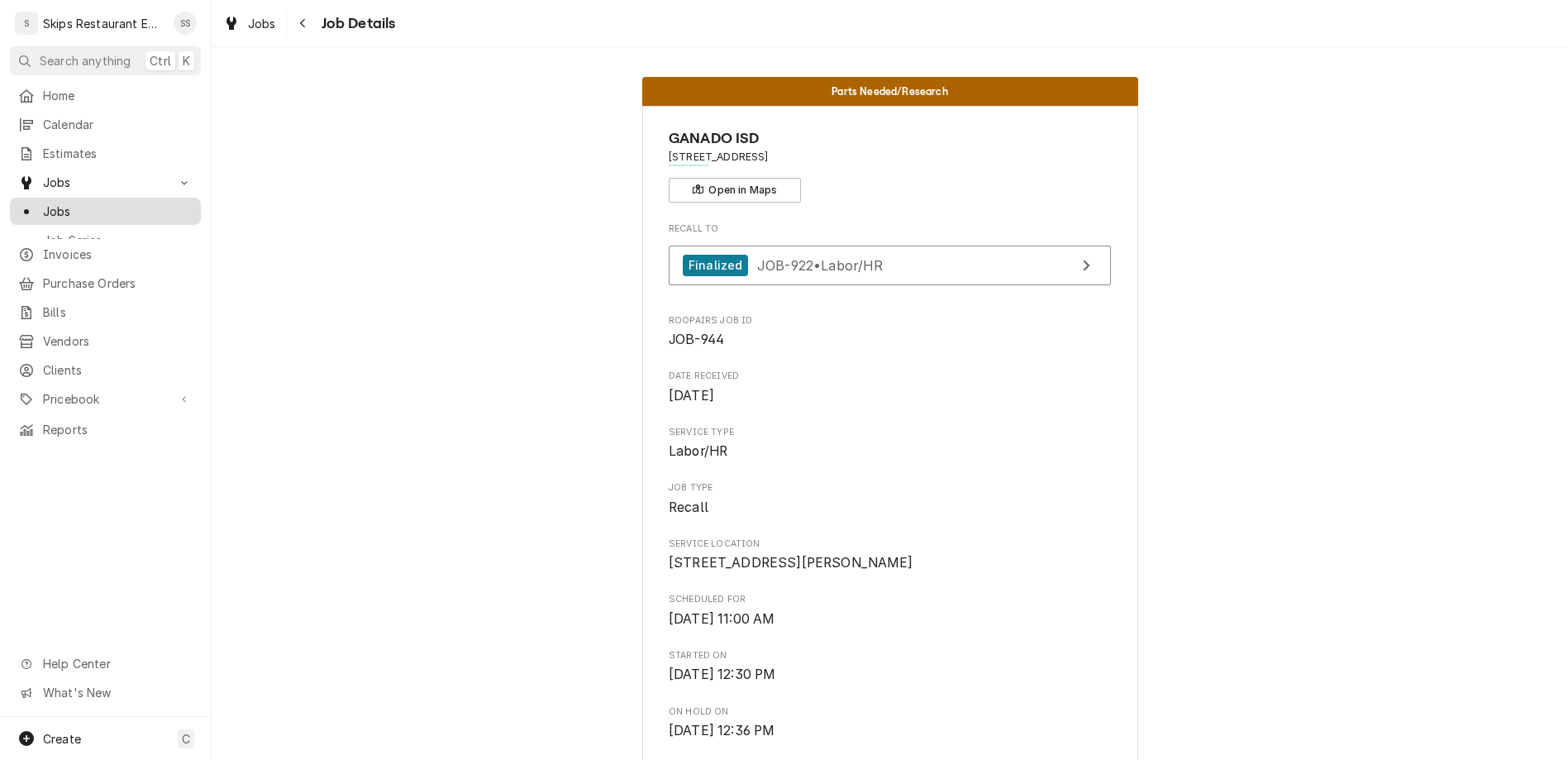
click at [47, 203] on span "Jobs" at bounding box center [118, 212] width 149 height 17
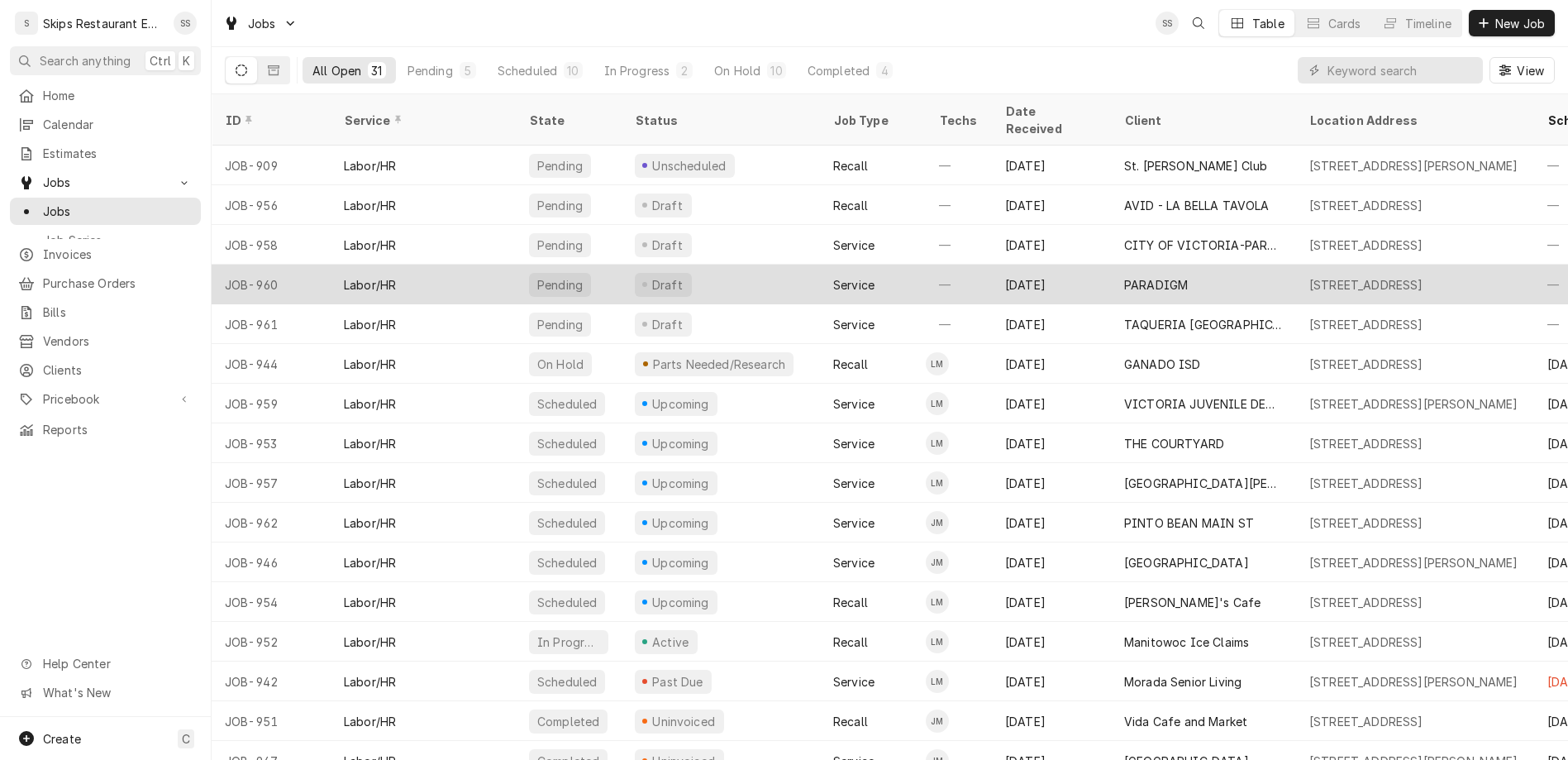
click at [1125, 276] on div "PARADIGM" at bounding box center [1156, 284] width 63 height 17
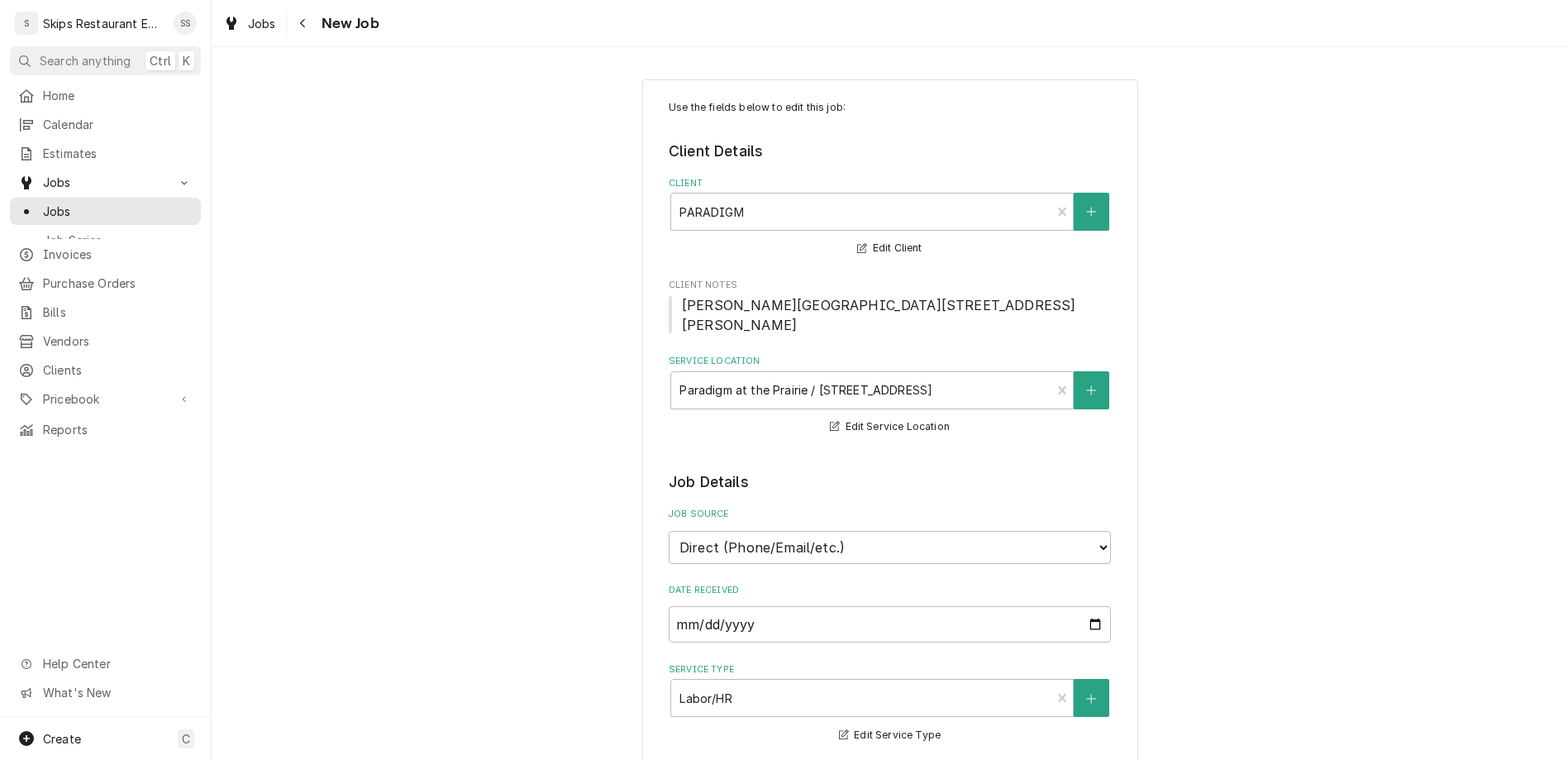
type textarea "x"
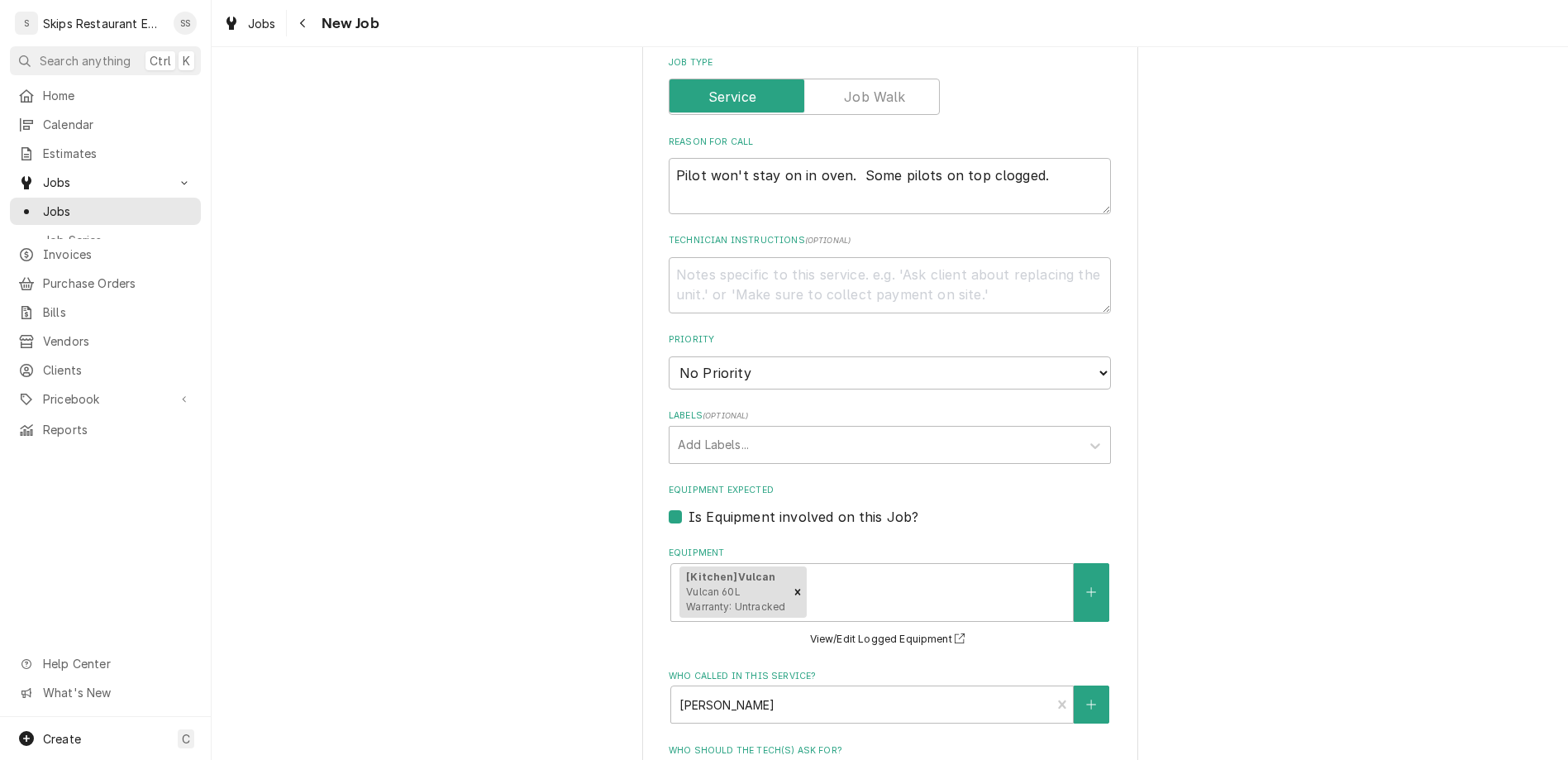
scroll to position [805, 0]
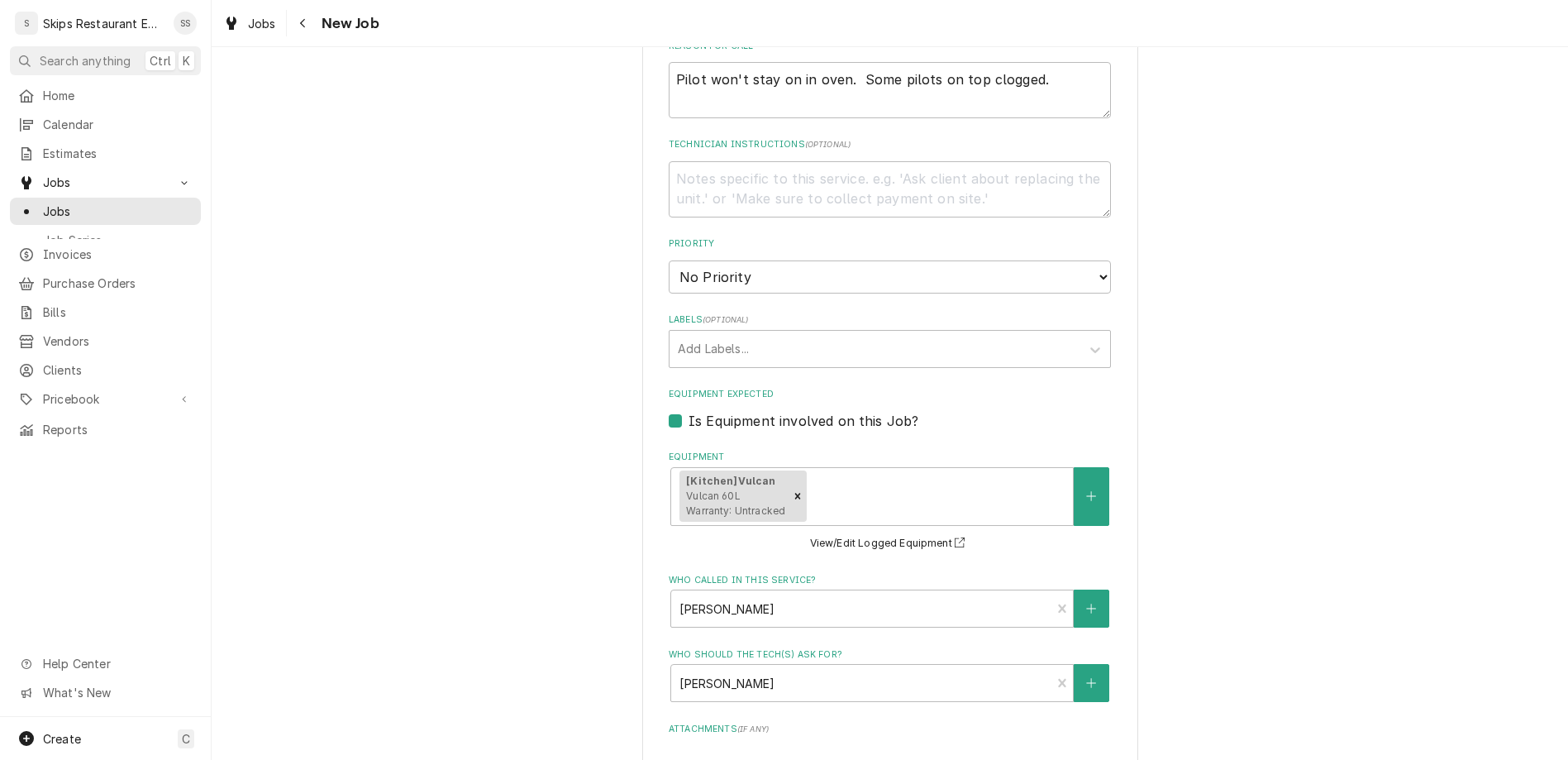
type input "2025-10-08"
type textarea "x"
select select "13:00:00"
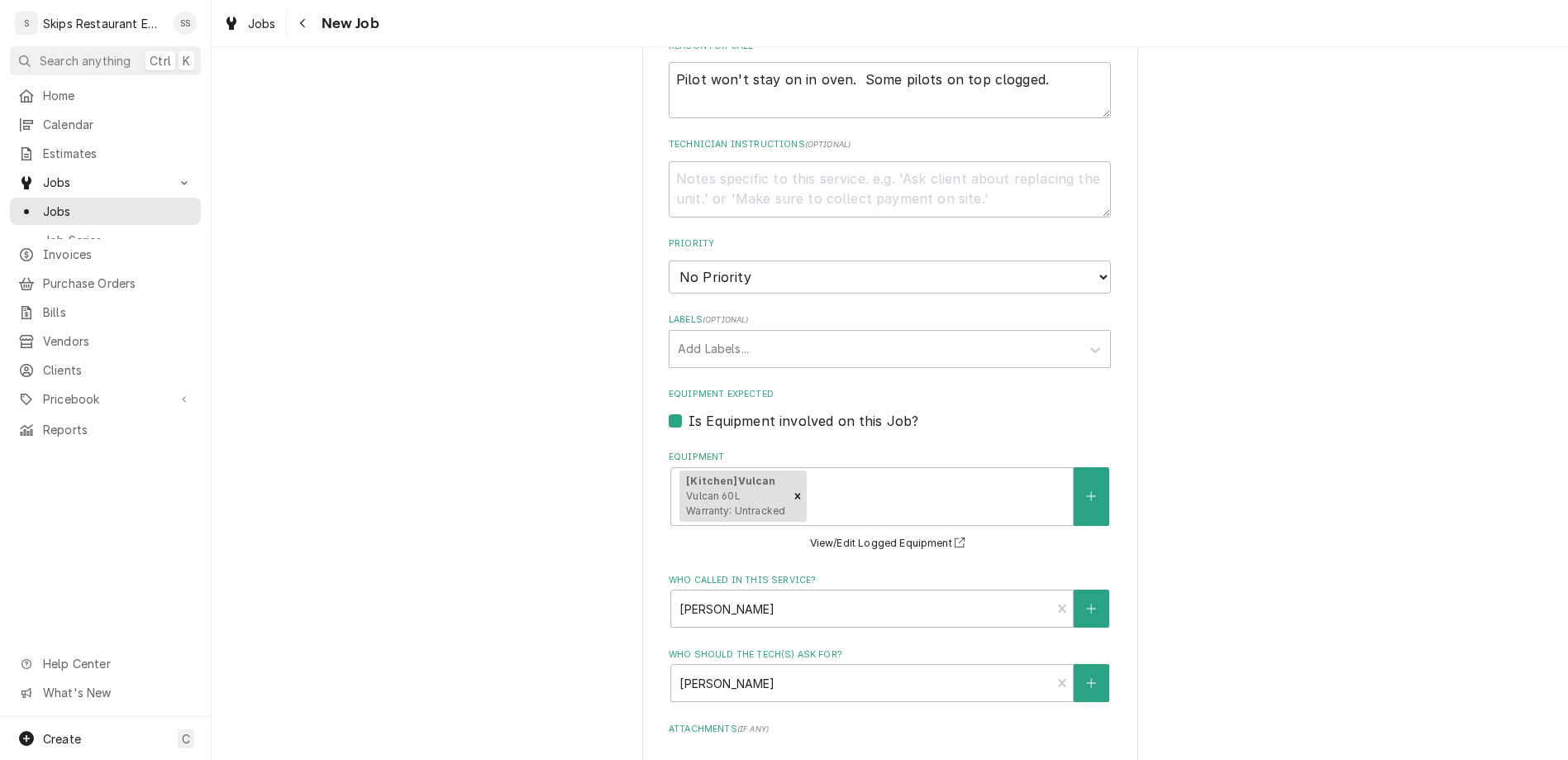
click option "1:00 PM" at bounding box center [0, 0] width 0 height 0
type textarea "x"
type input "1"
type textarea "x"
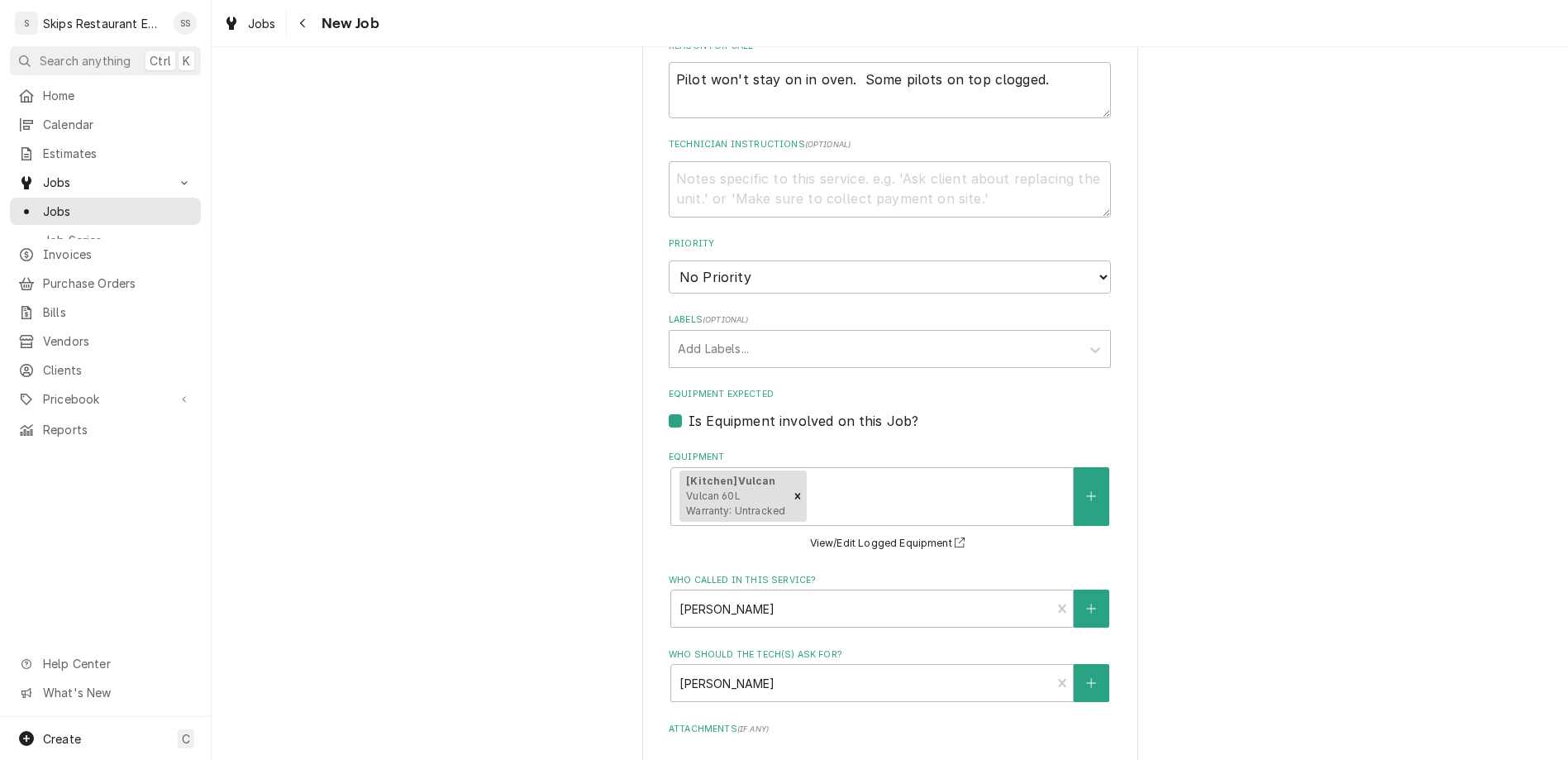
type input "1"
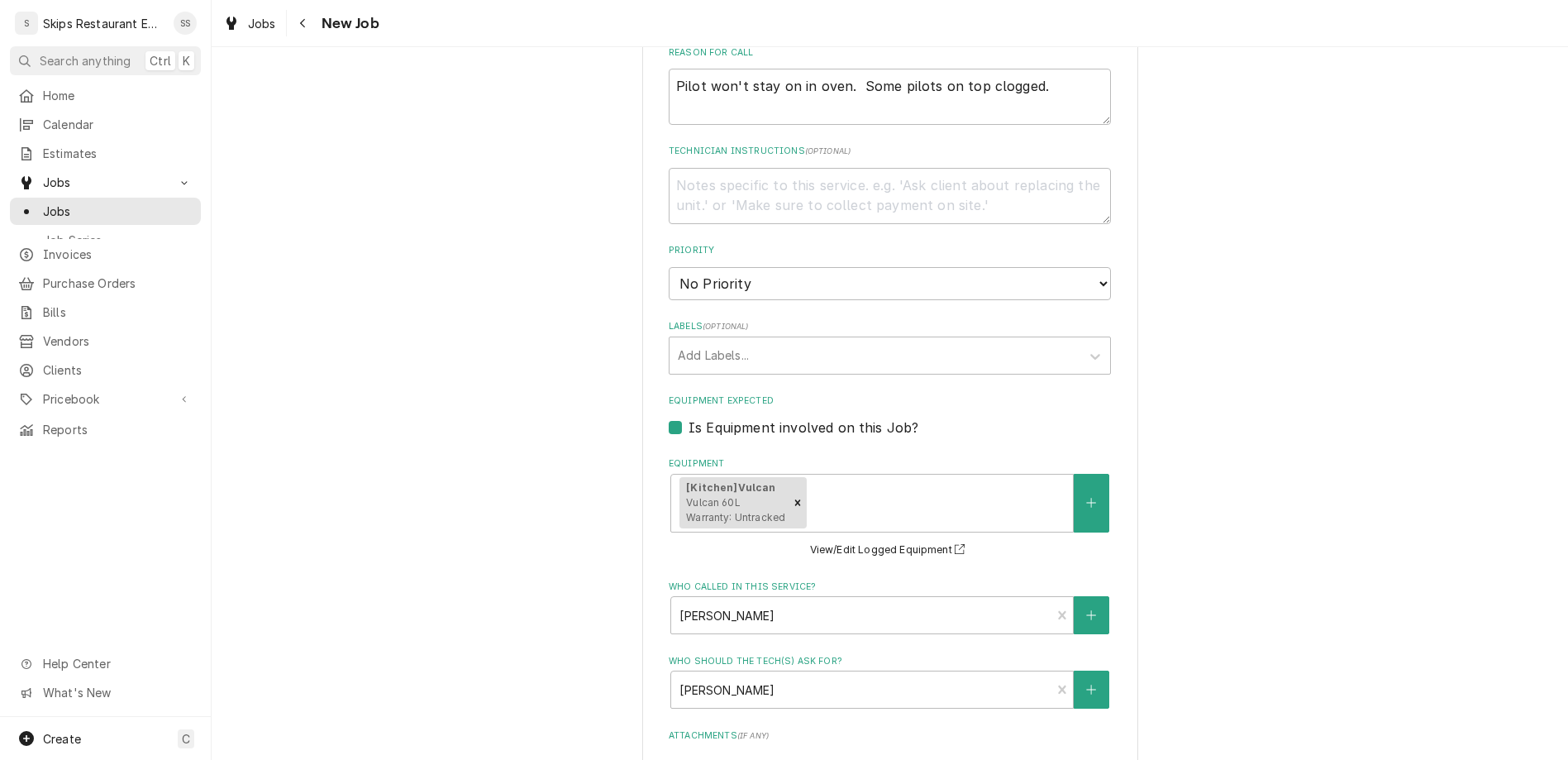
type textarea "x"
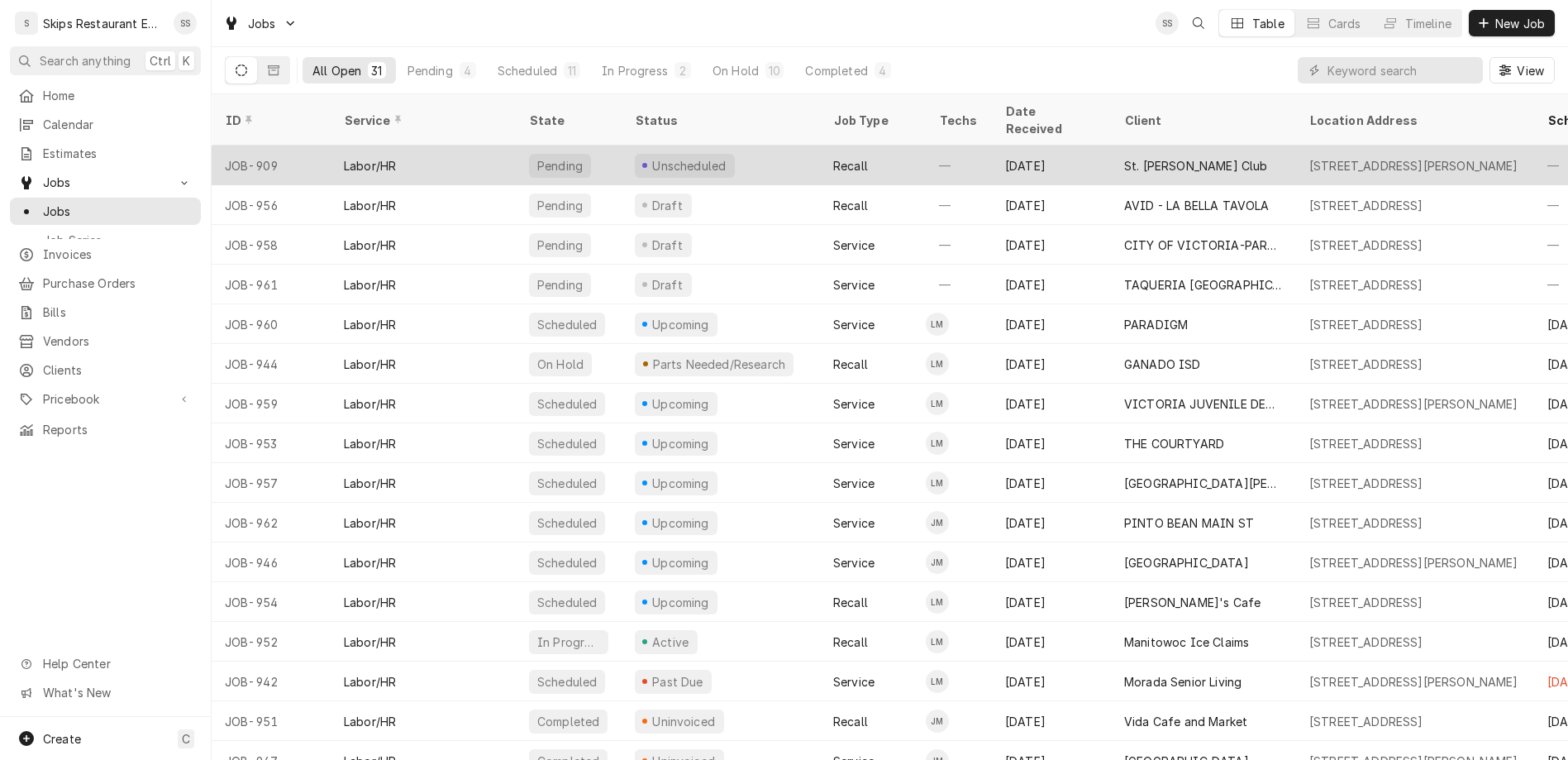
click at [1310, 157] on div "234 Lamar Beach, Goose Island, TX" at bounding box center [1414, 166] width 209 height 17
click at [1310, 157] on div "[STREET_ADDRESS][PERSON_NAME]" at bounding box center [1414, 166] width 209 height 17
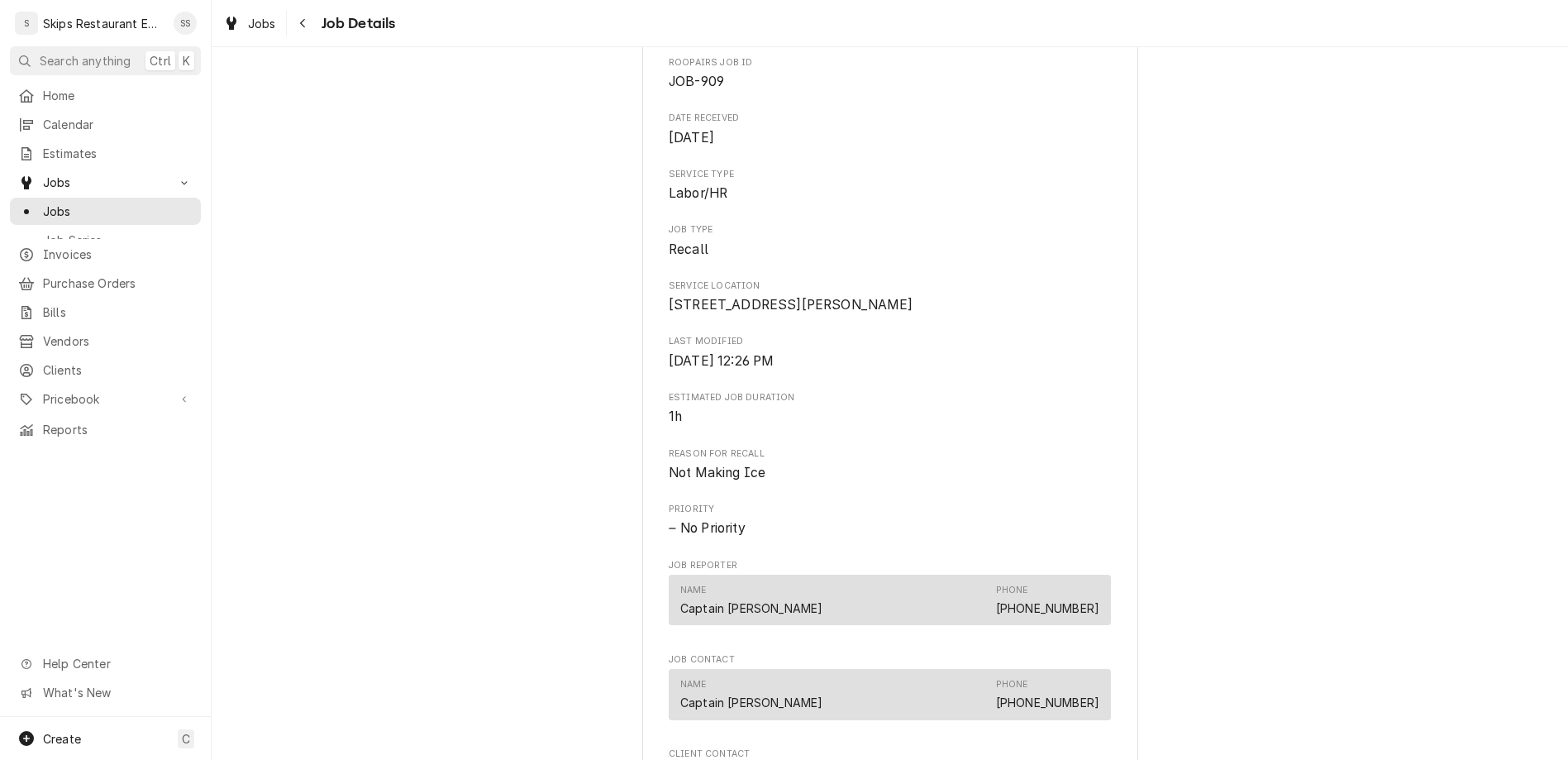
scroll to position [430, 0]
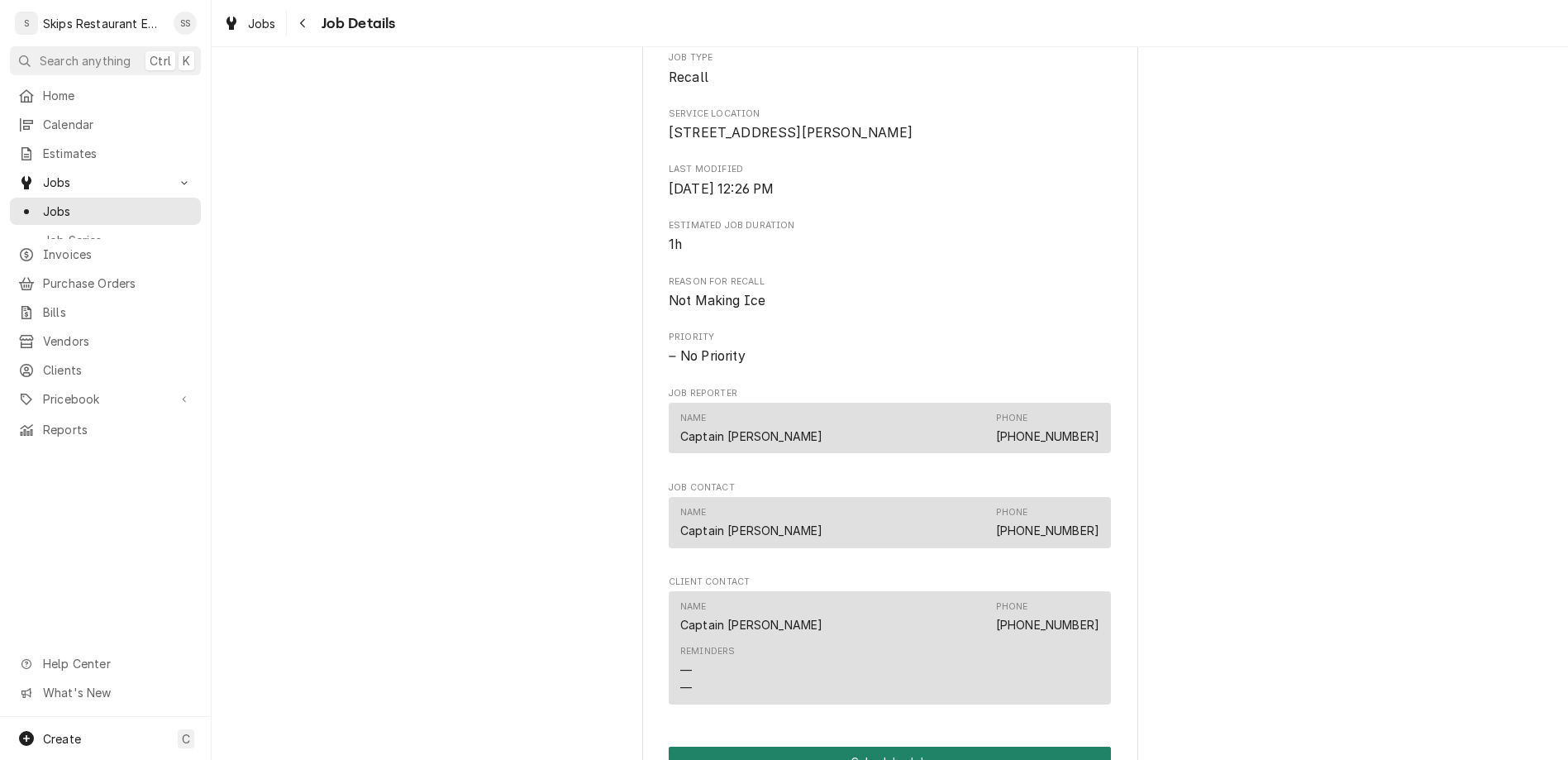
click at [871, 747] on button "Schedule Job" at bounding box center [890, 762] width 442 height 31
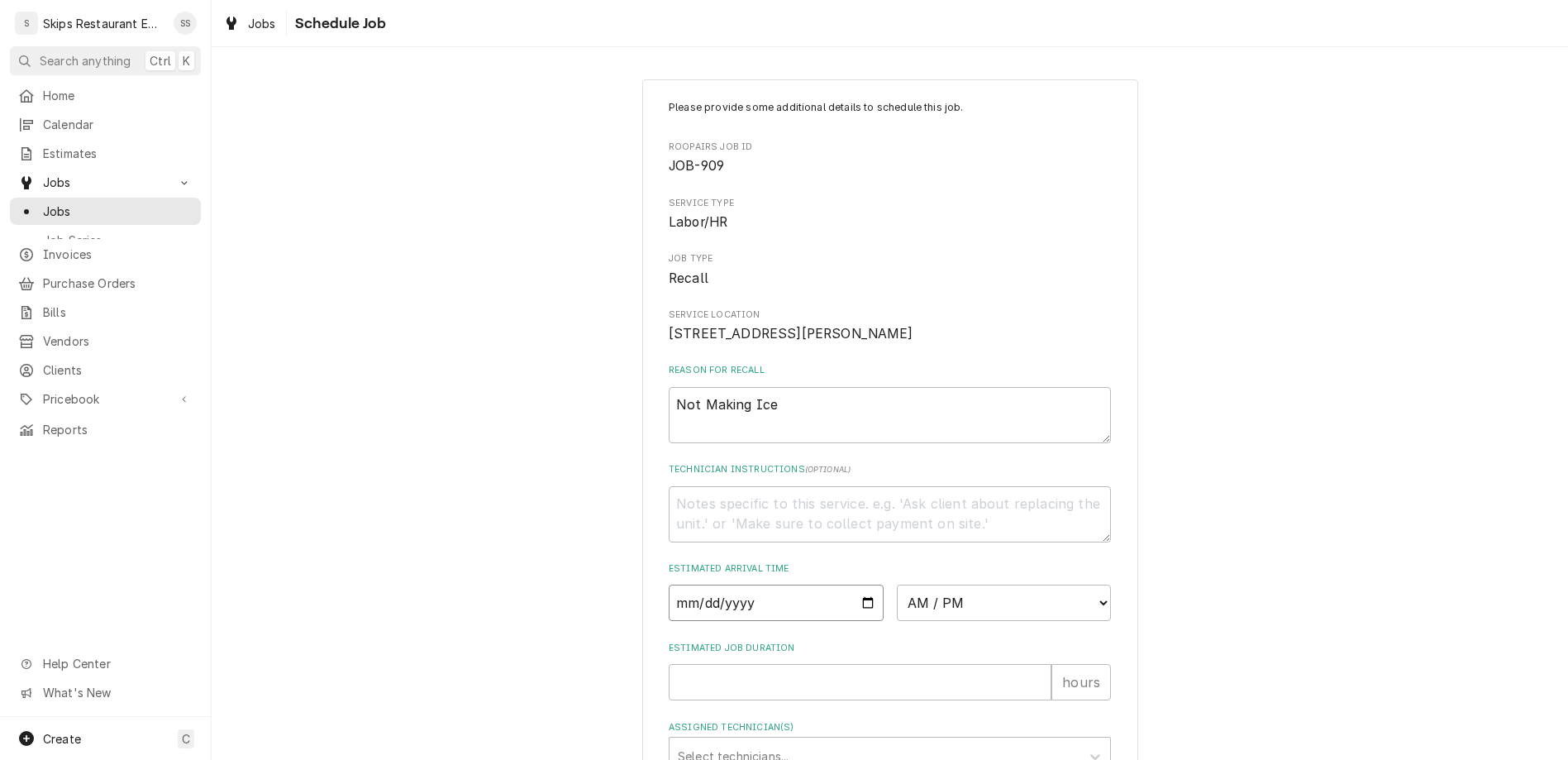
click at [803, 585] on input "Date" at bounding box center [776, 603] width 215 height 36
click at [843, 585] on input "Date" at bounding box center [776, 603] width 215 height 36
type input "[DATE]"
type textarea "x"
click at [897, 585] on select "AM / PM 6:00 AM 6:15 AM 6:30 AM 6:45 AM 7:00 AM 7:15 AM 7:30 AM 7:45 AM 8:00 AM…" at bounding box center [1004, 603] width 215 height 36
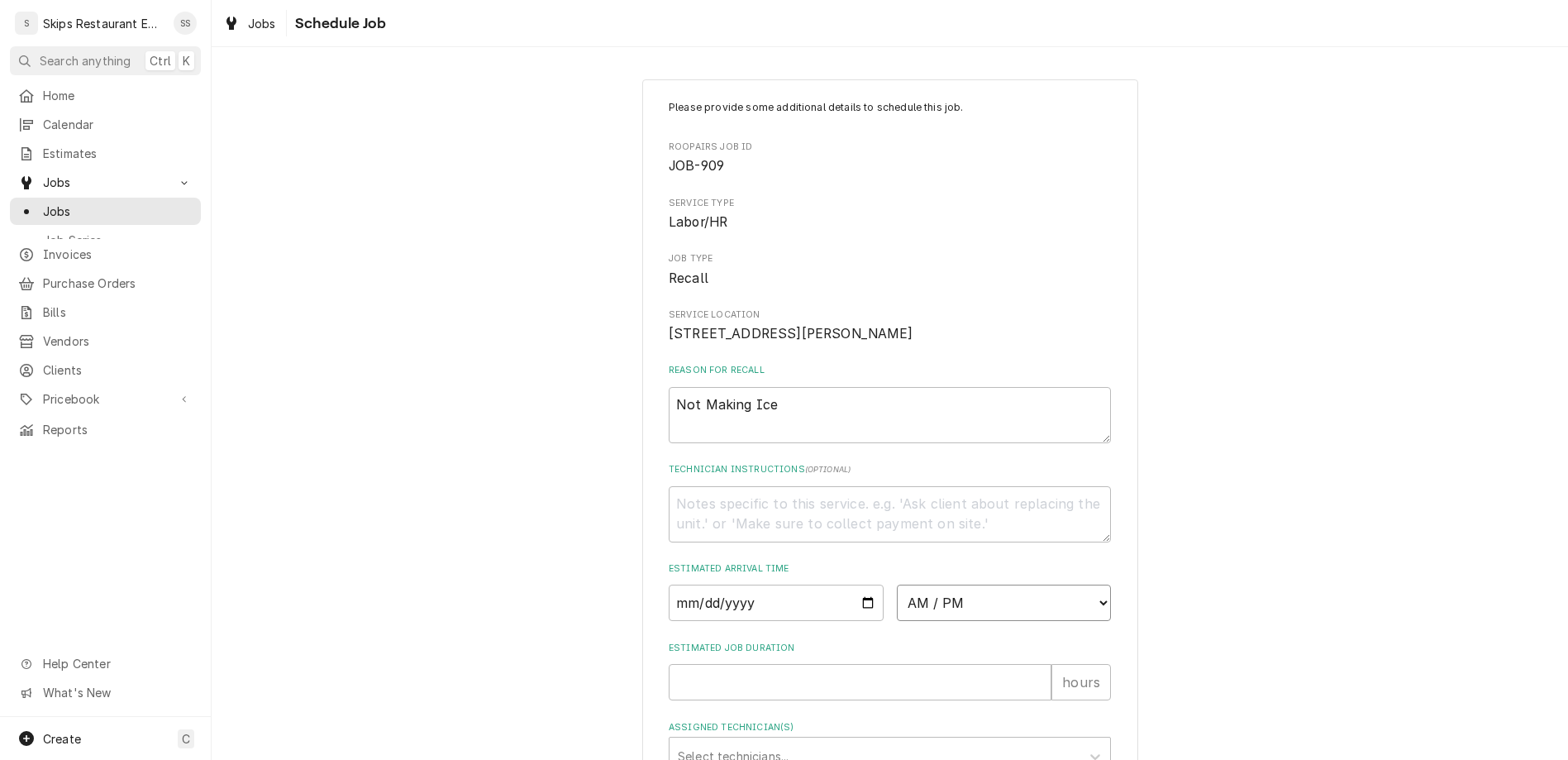
select select "13:30:00"
click option "1:30 PM" at bounding box center [0, 0] width 0 height 0
click at [816, 663] on input "Estimated Job Duration" at bounding box center [861, 682] width 383 height 36
type textarea "x"
type input "1"
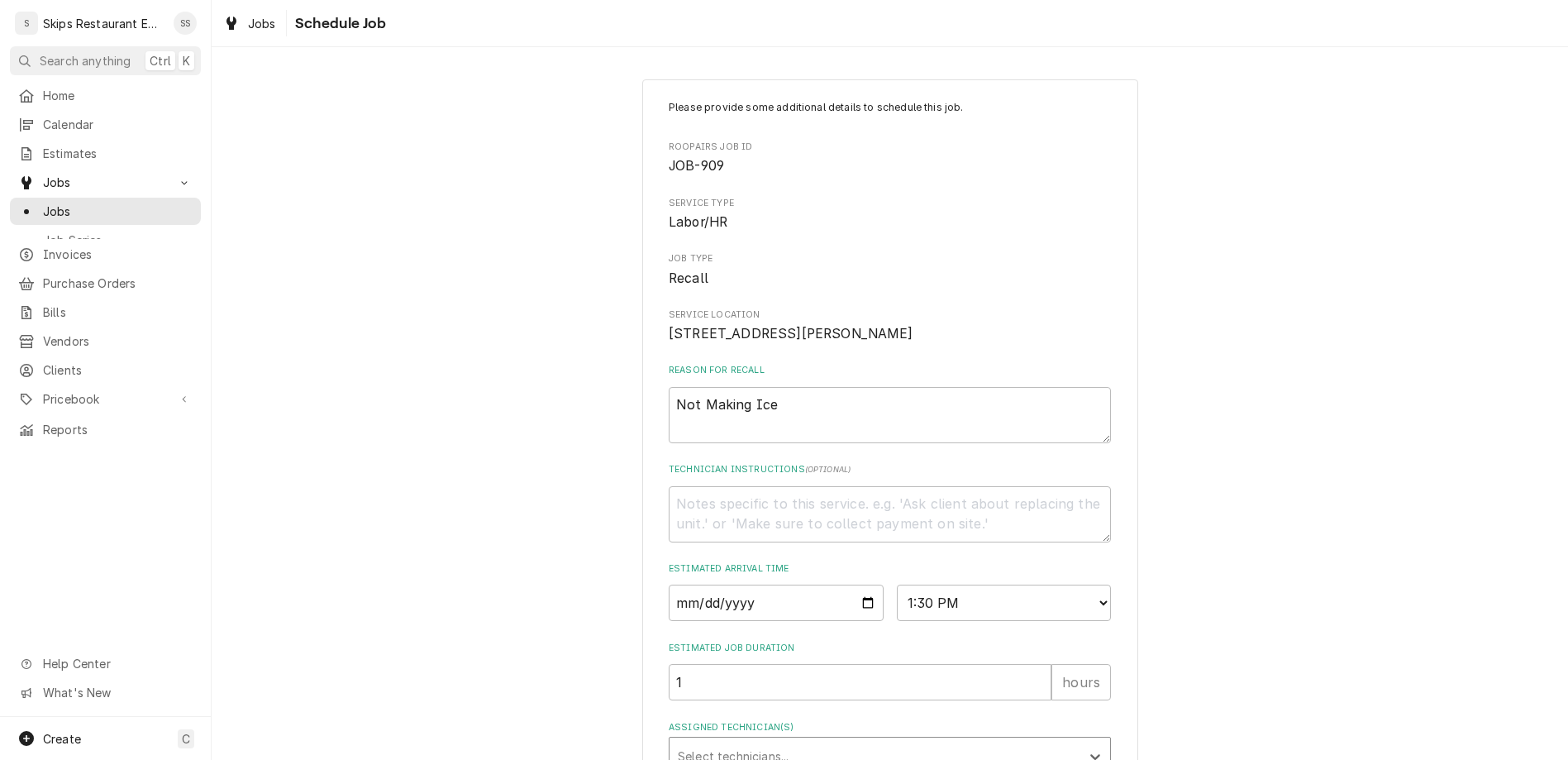
click at [797, 741] on div "Assigned Technician(s)" at bounding box center [875, 755] width 394 height 30
type textarea "x"
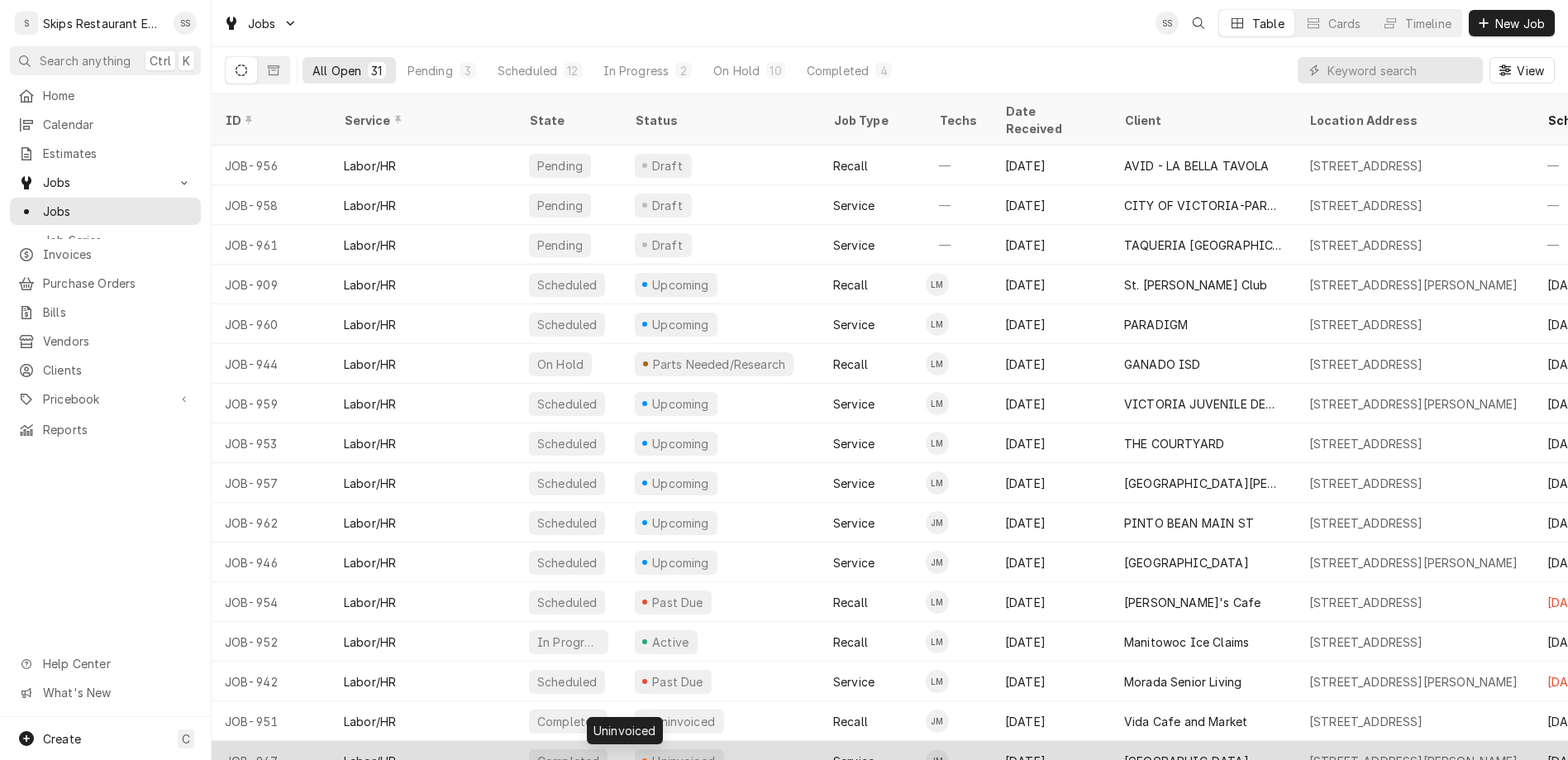
click at [651, 752] on div "Uninvoiced" at bounding box center [684, 761] width 67 height 17
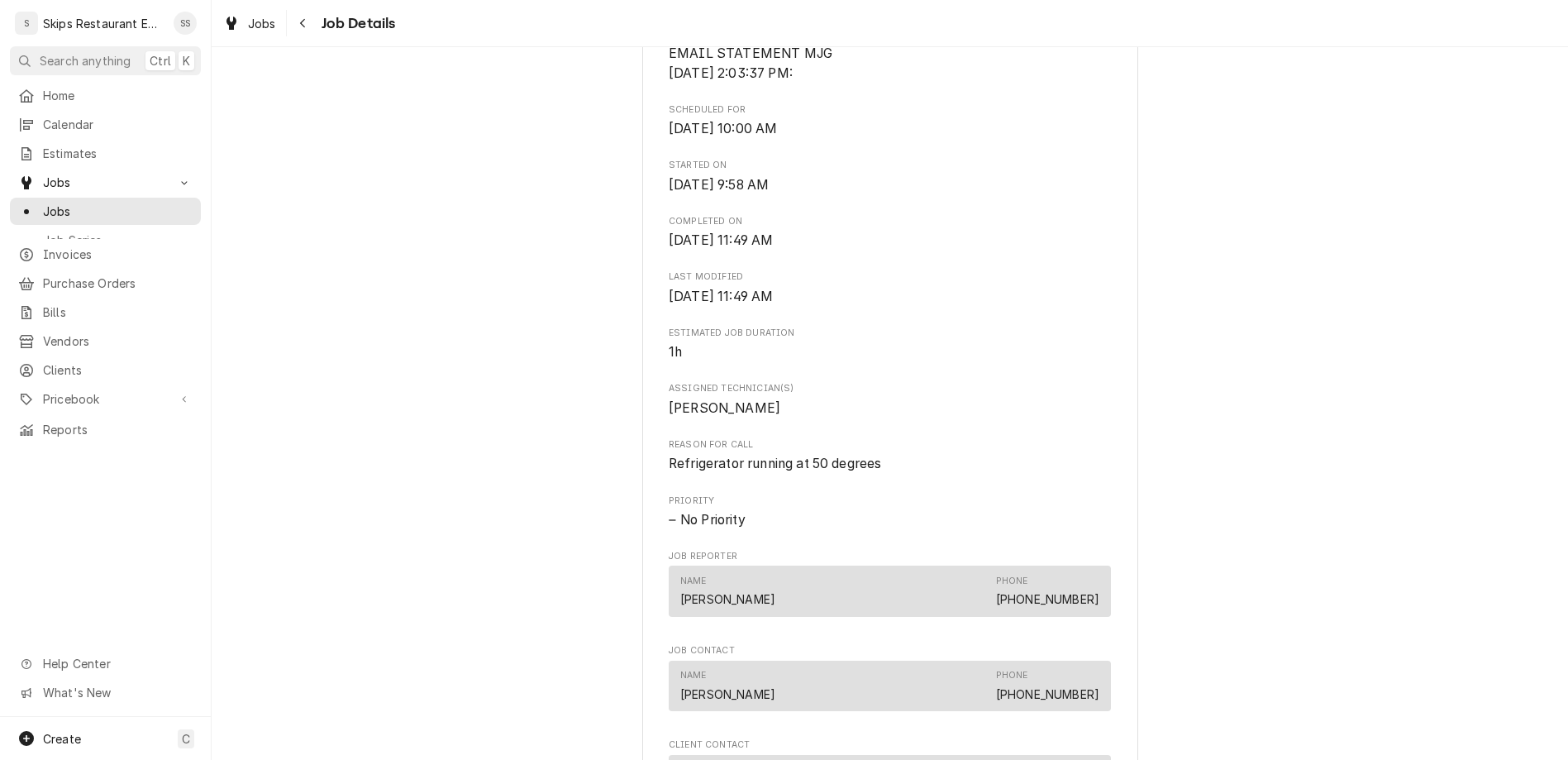
scroll to position [516, 0]
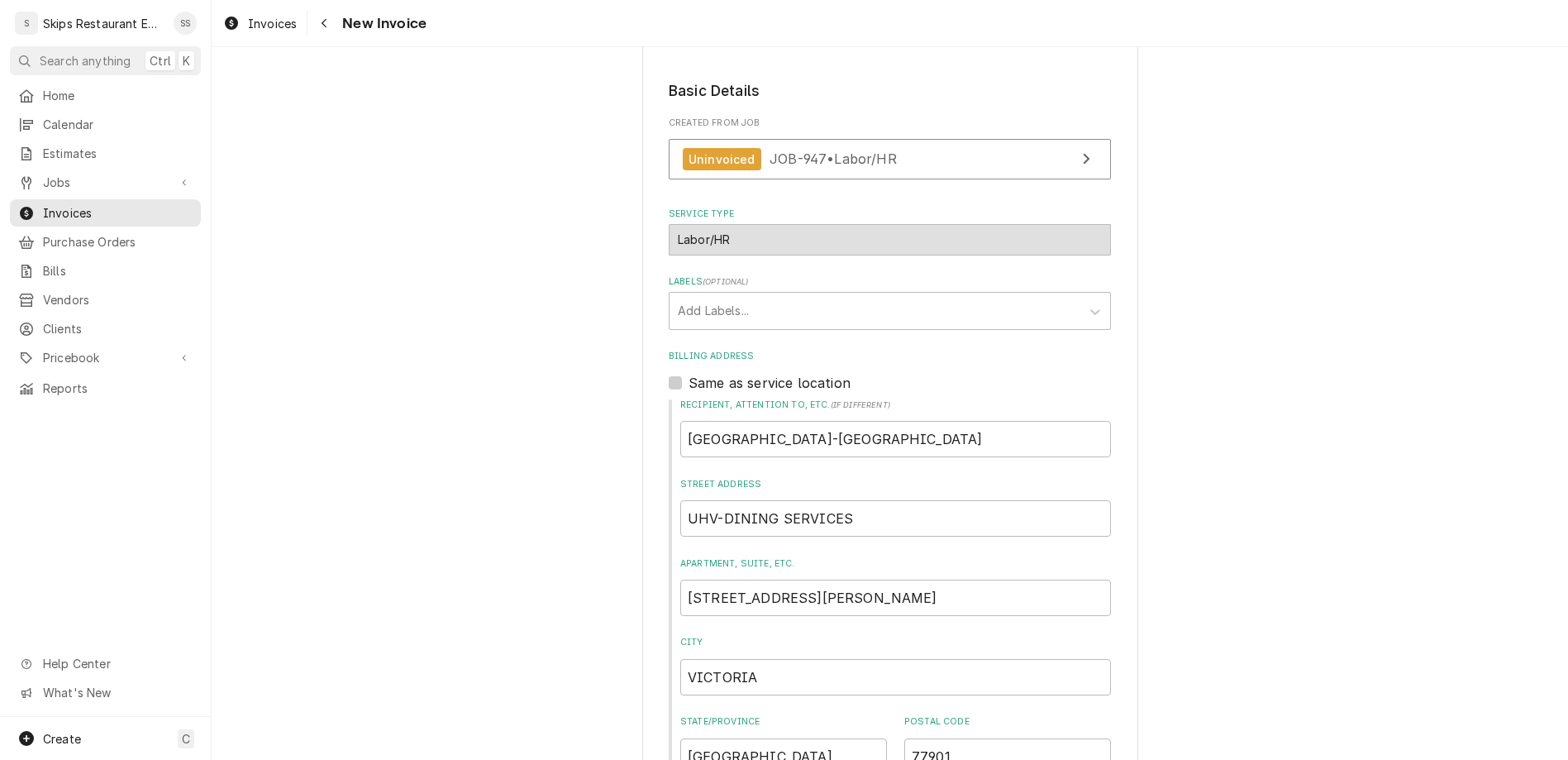
scroll to position [346, 0]
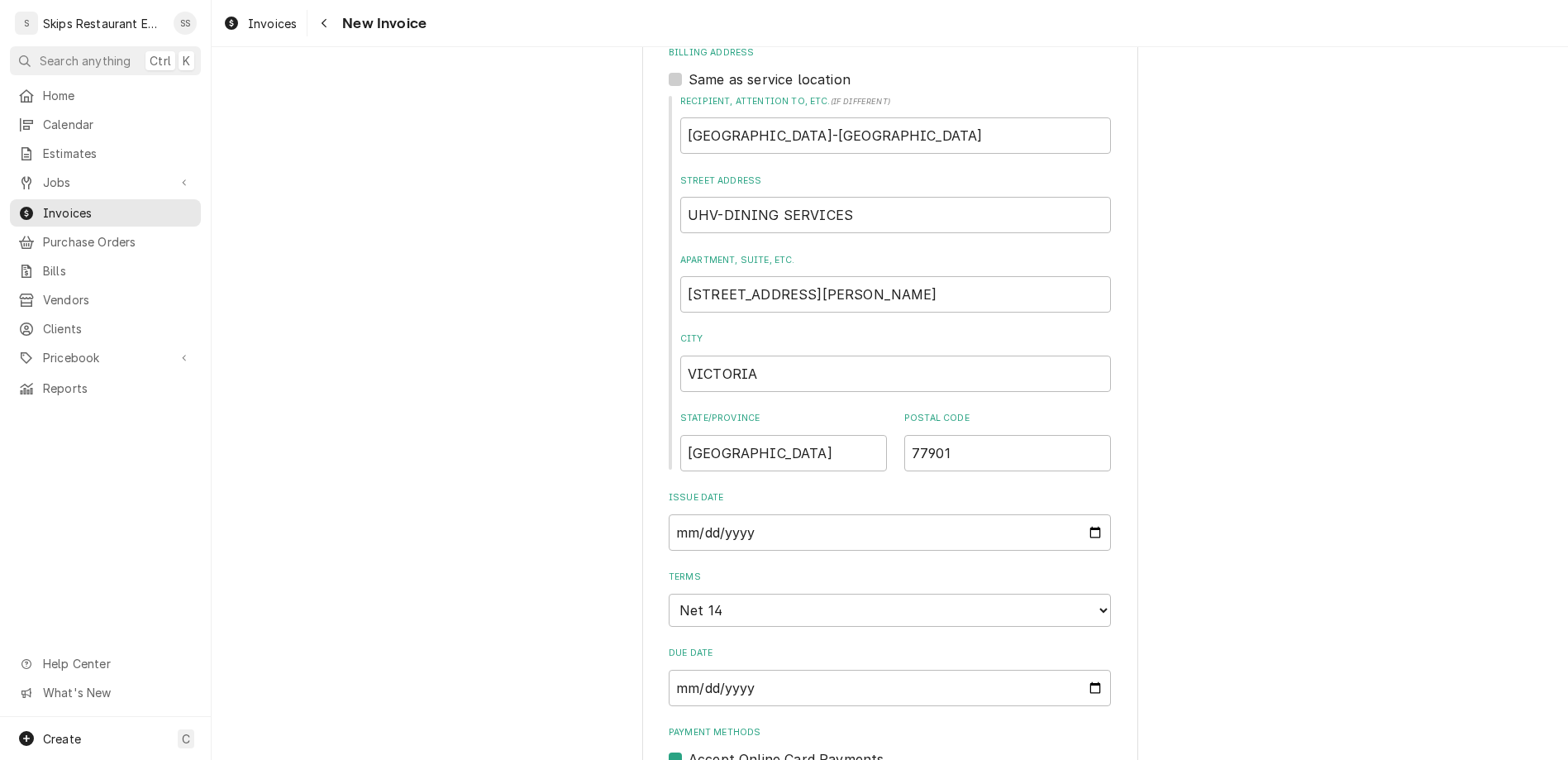
scroll to position [797, 0]
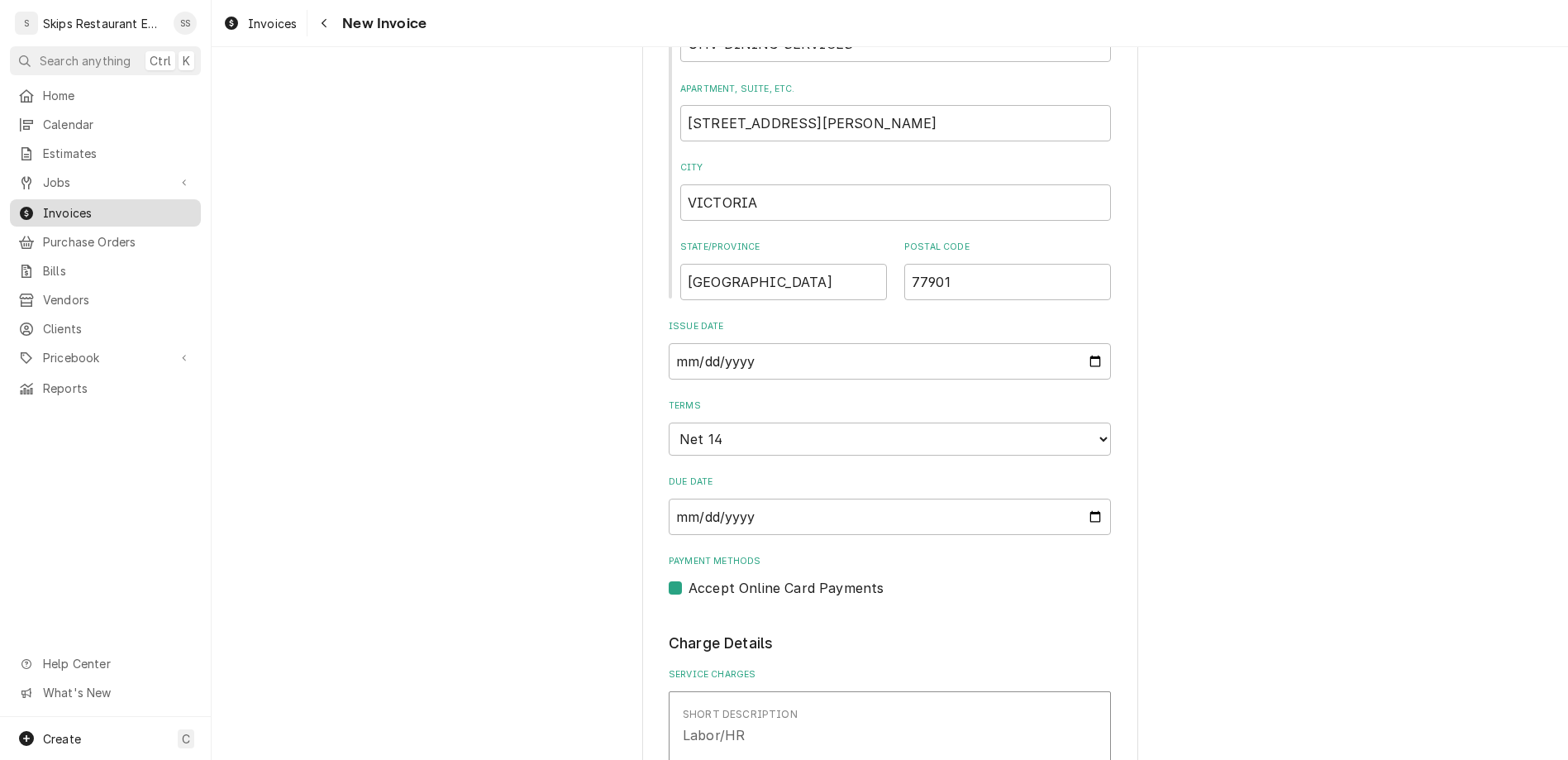
click at [43, 204] on span "Invoices" at bounding box center [118, 212] width 149 height 17
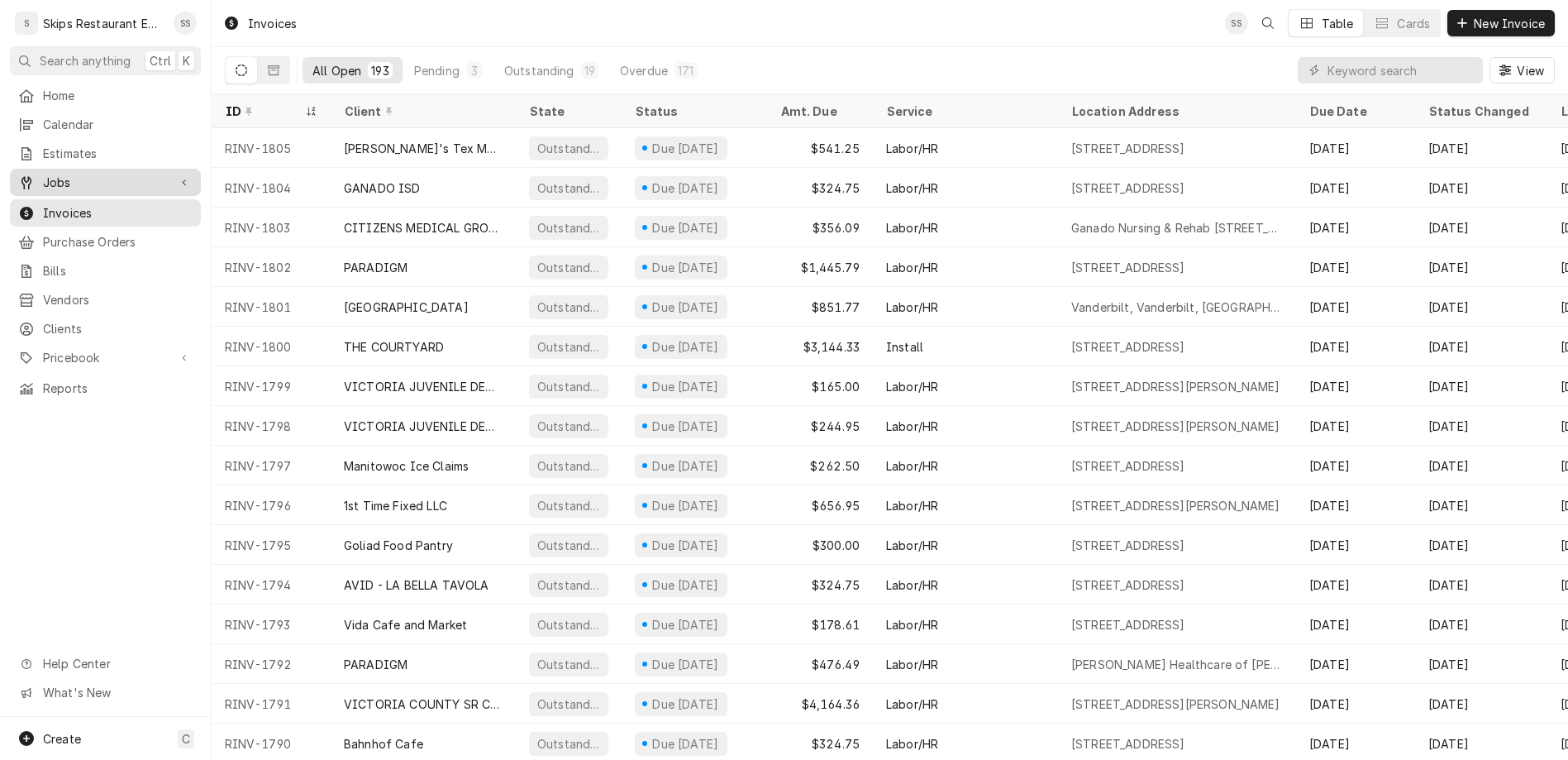
click at [74, 173] on span "Jobs" at bounding box center [105, 182] width 124 height 17
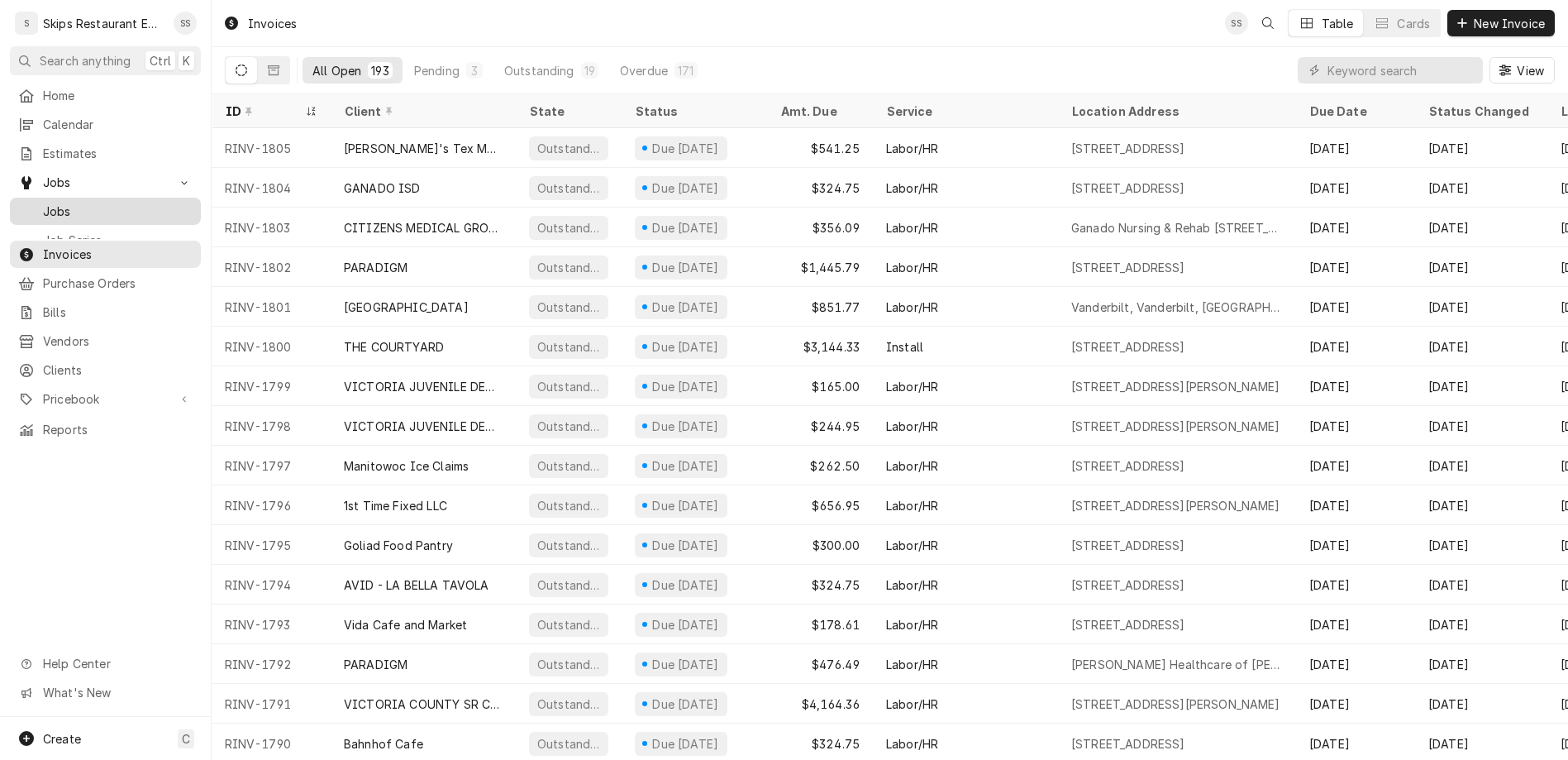
click at [52, 203] on span "Jobs" at bounding box center [118, 212] width 149 height 17
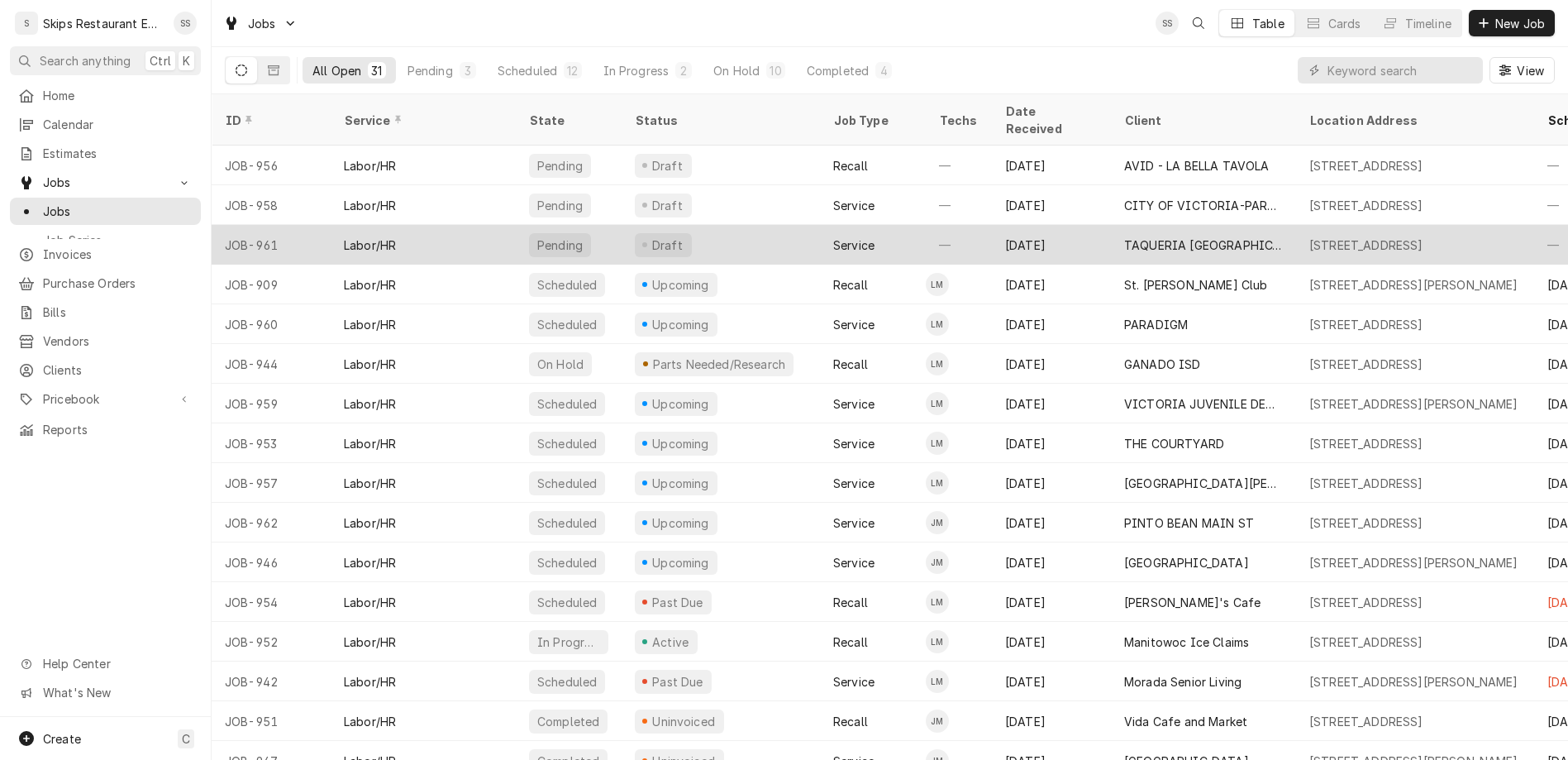
click at [1125, 236] on div "TAQUERIA [GEOGRAPHIC_DATA] - [GEOGRAPHIC_DATA]" at bounding box center [1204, 245] width 159 height 17
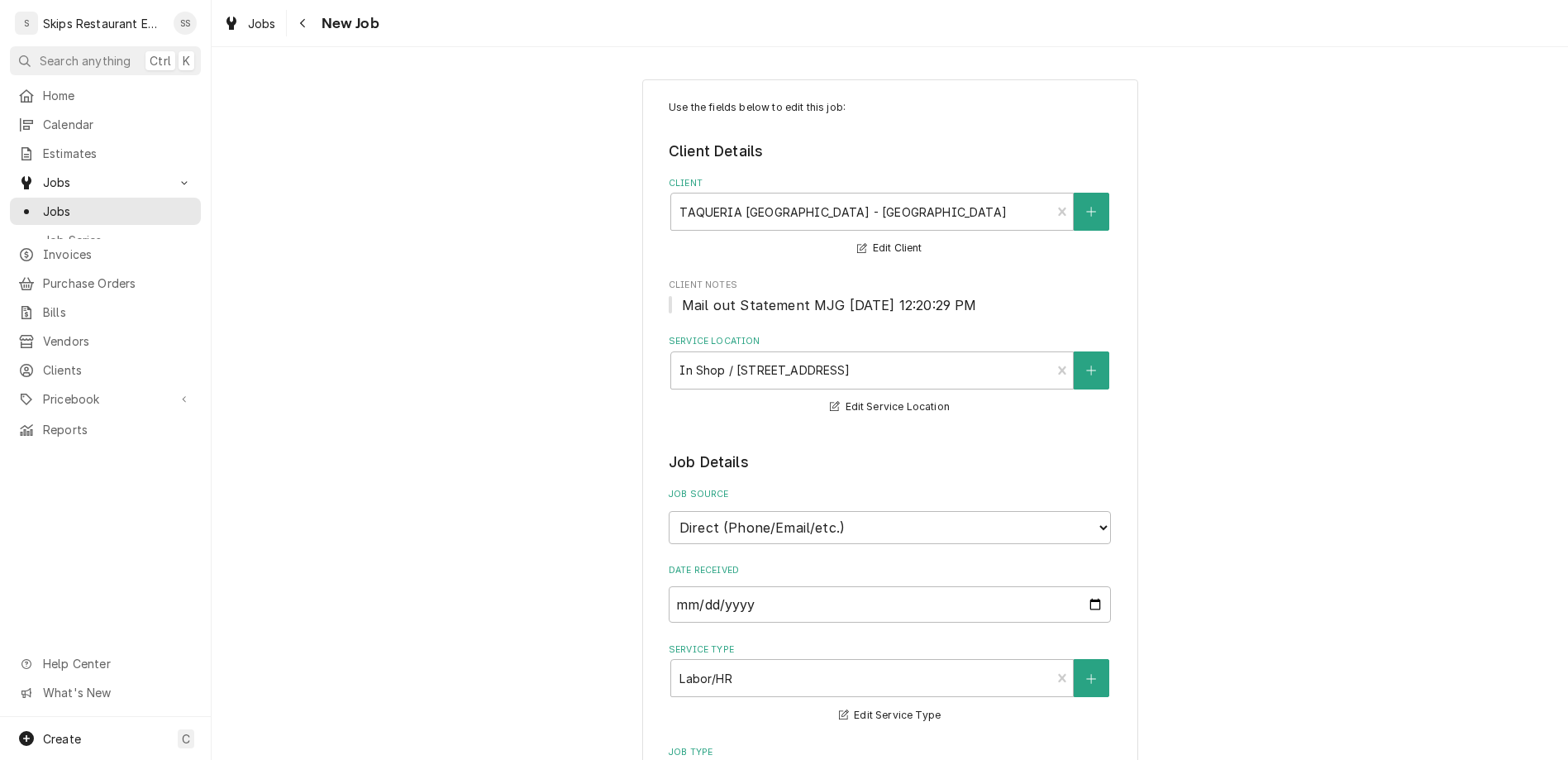
type textarea "x"
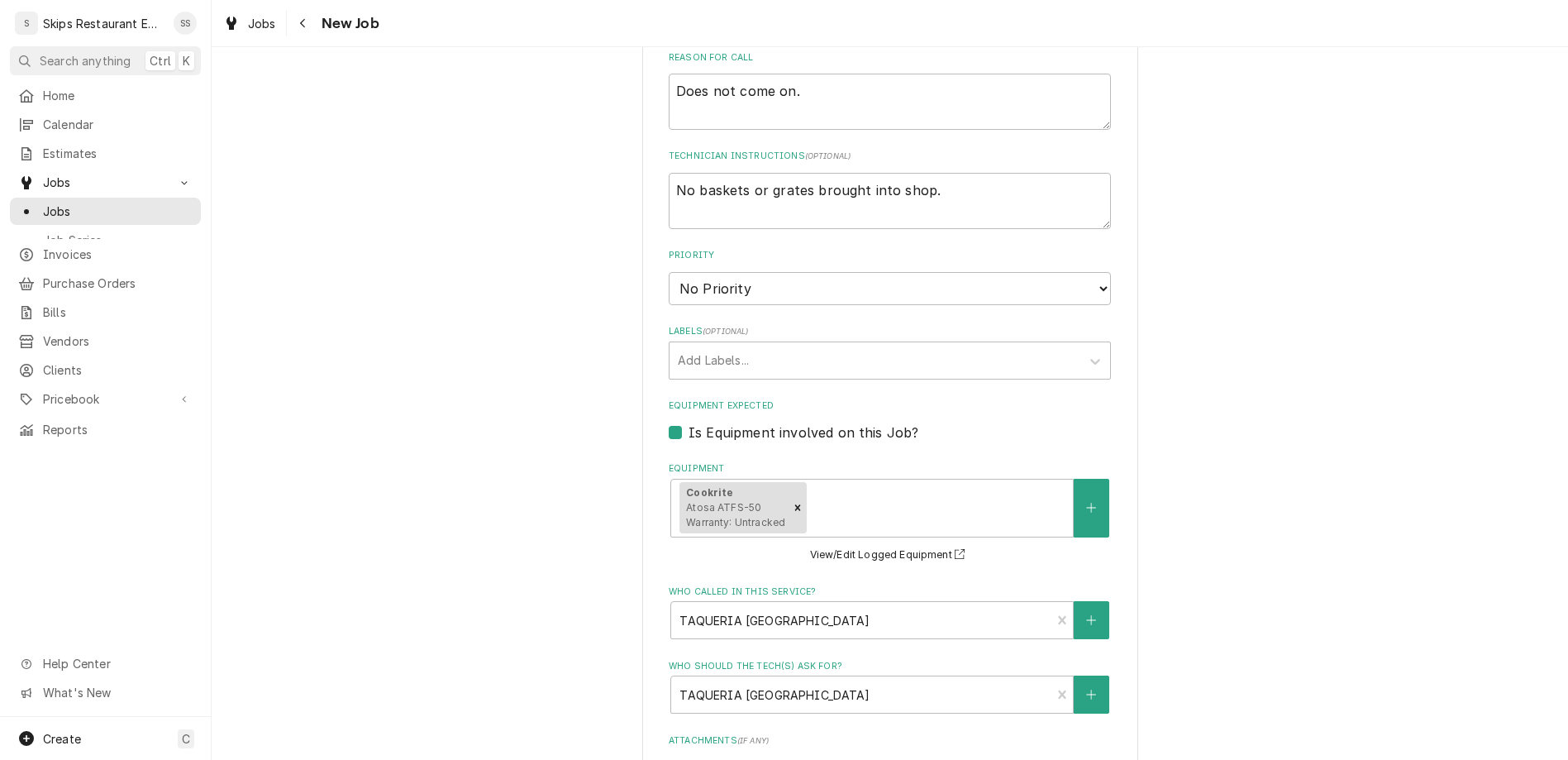
scroll to position [775, 0]
click at [51, 203] on span "Jobs" at bounding box center [118, 212] width 149 height 17
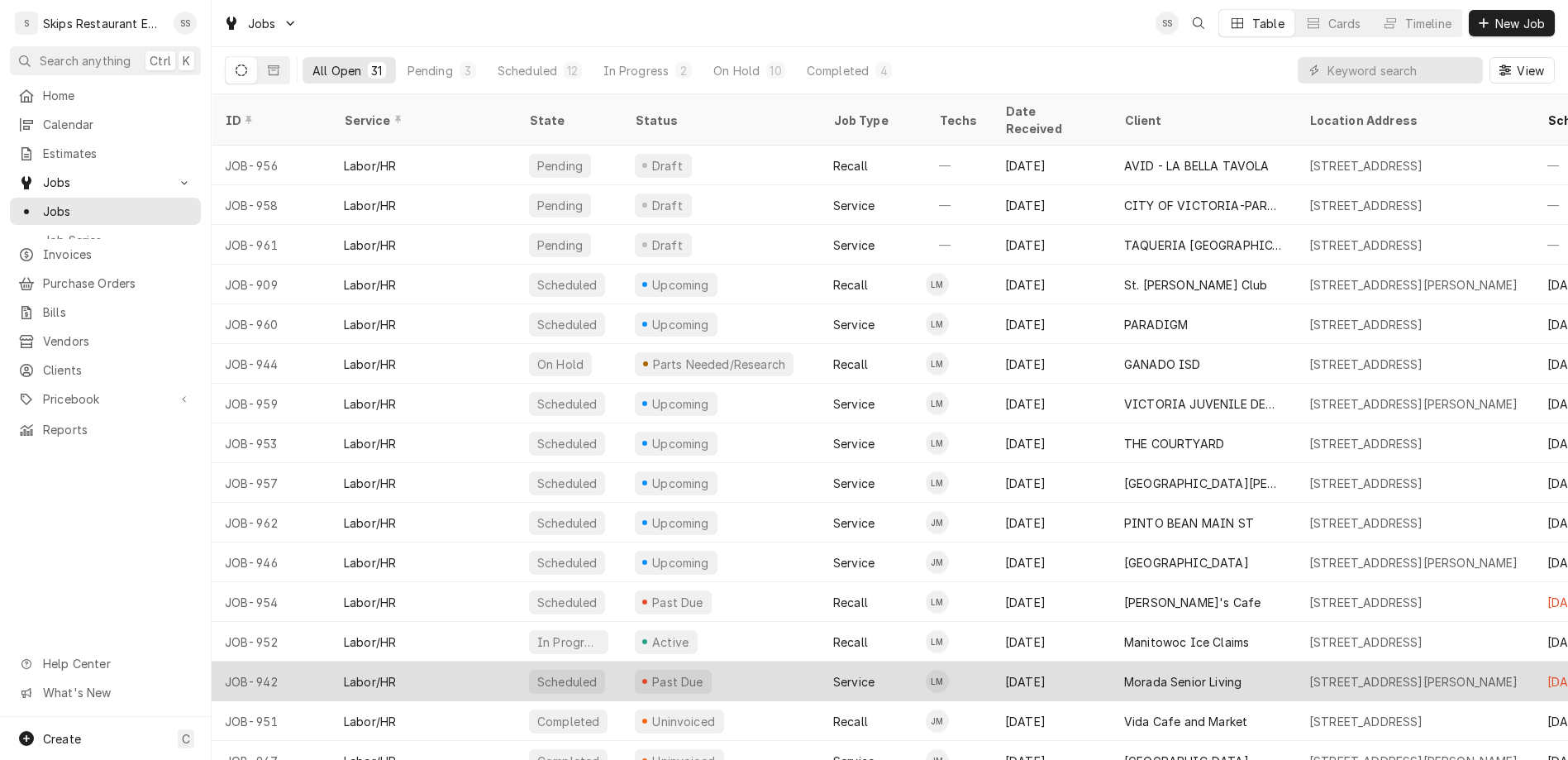
click at [1125, 673] on div "Morada Senior Living" at bounding box center [1183, 682] width 118 height 17
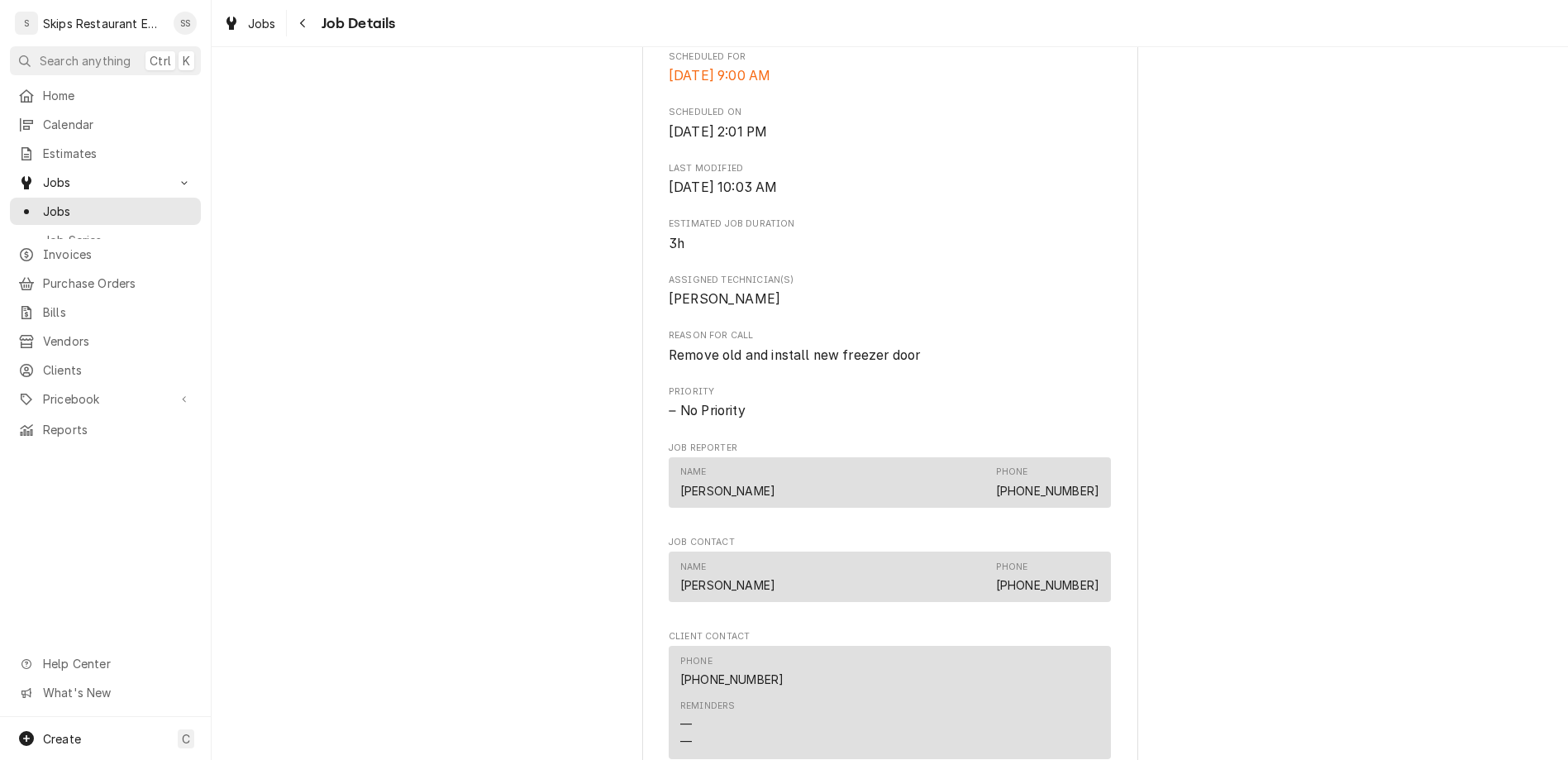
scroll to position [563, 0]
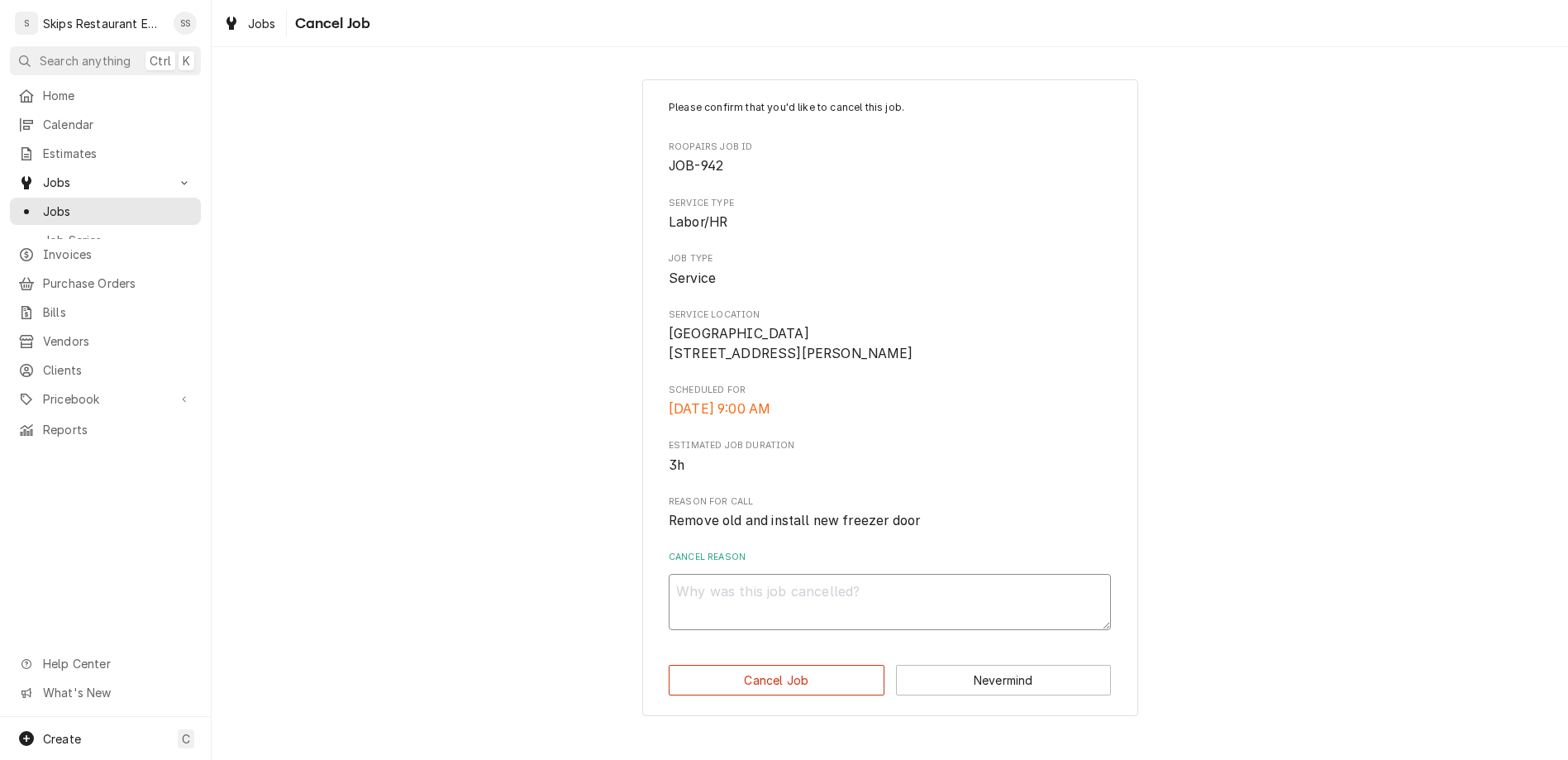
click at [832, 573] on textarea "Cancel Reason" at bounding box center [890, 601] width 442 height 56
type textarea "x"
type textarea "B"
type textarea "x"
type textarea "Bi"
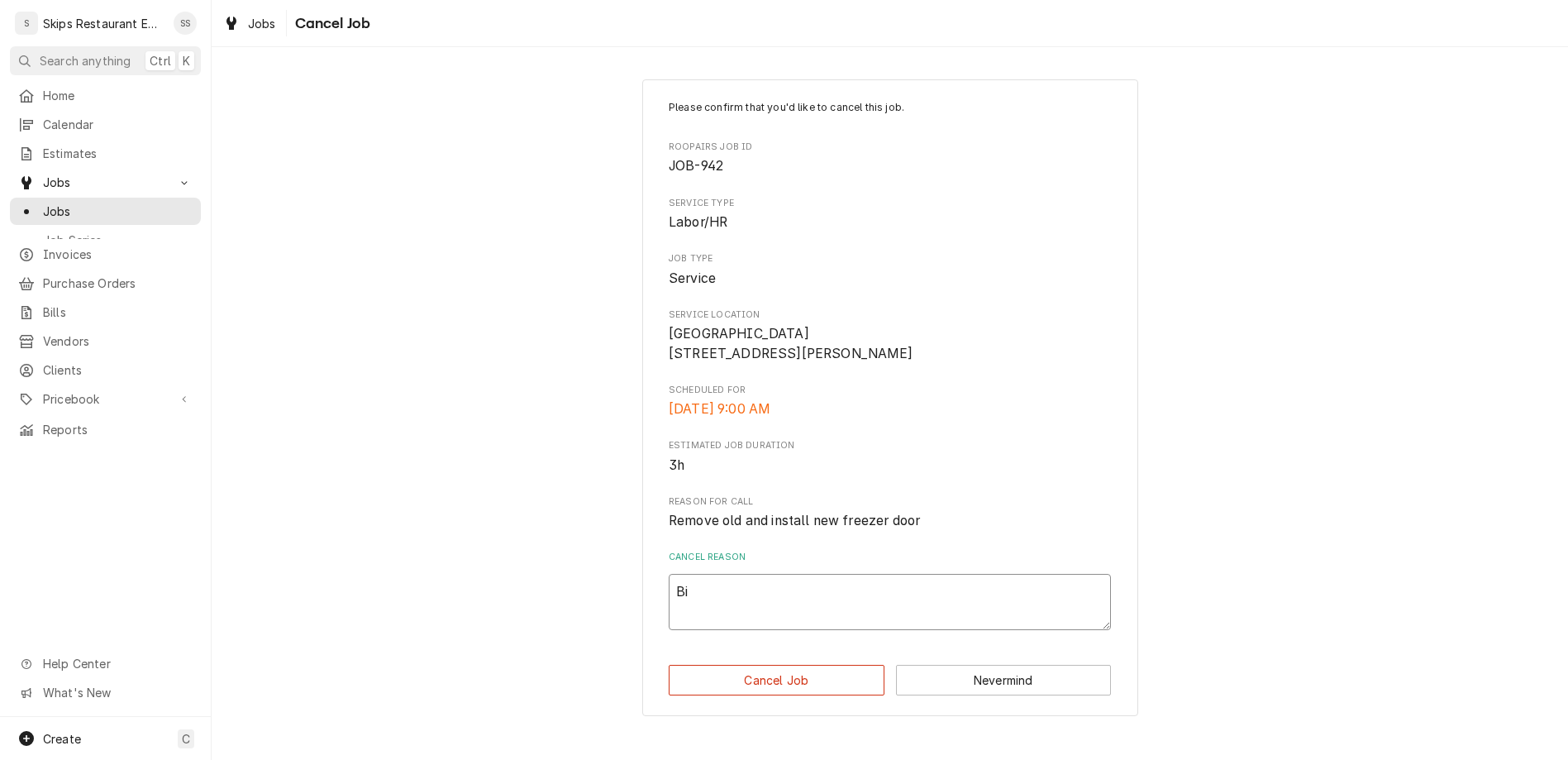
type textarea "x"
type textarea "Bil"
type textarea "x"
type textarea "Billed"
type textarea "x"
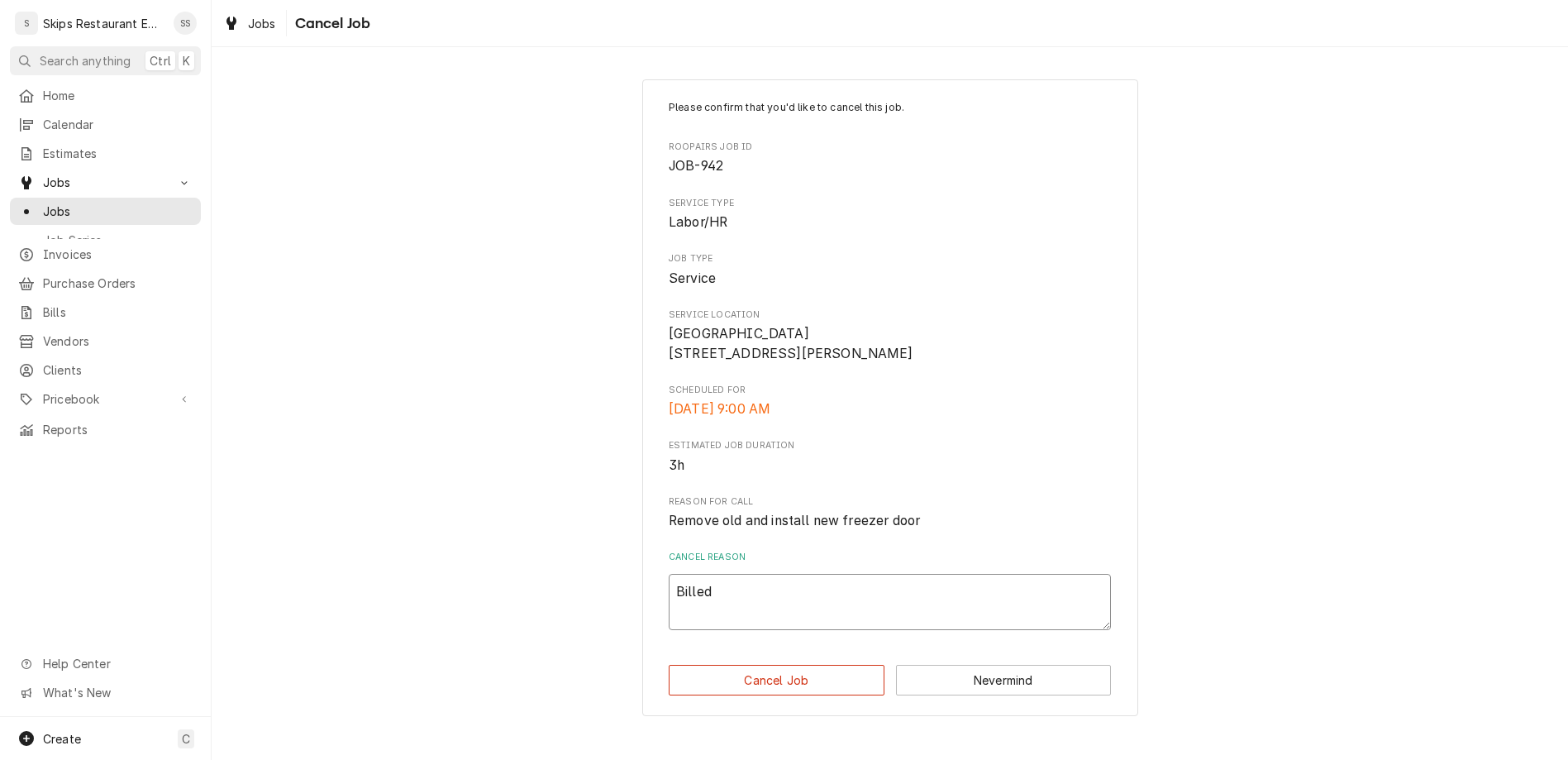
type textarea "Billed o"
type textarea "x"
type textarea "Billed ou"
type textarea "x"
type textarea "Billed out"
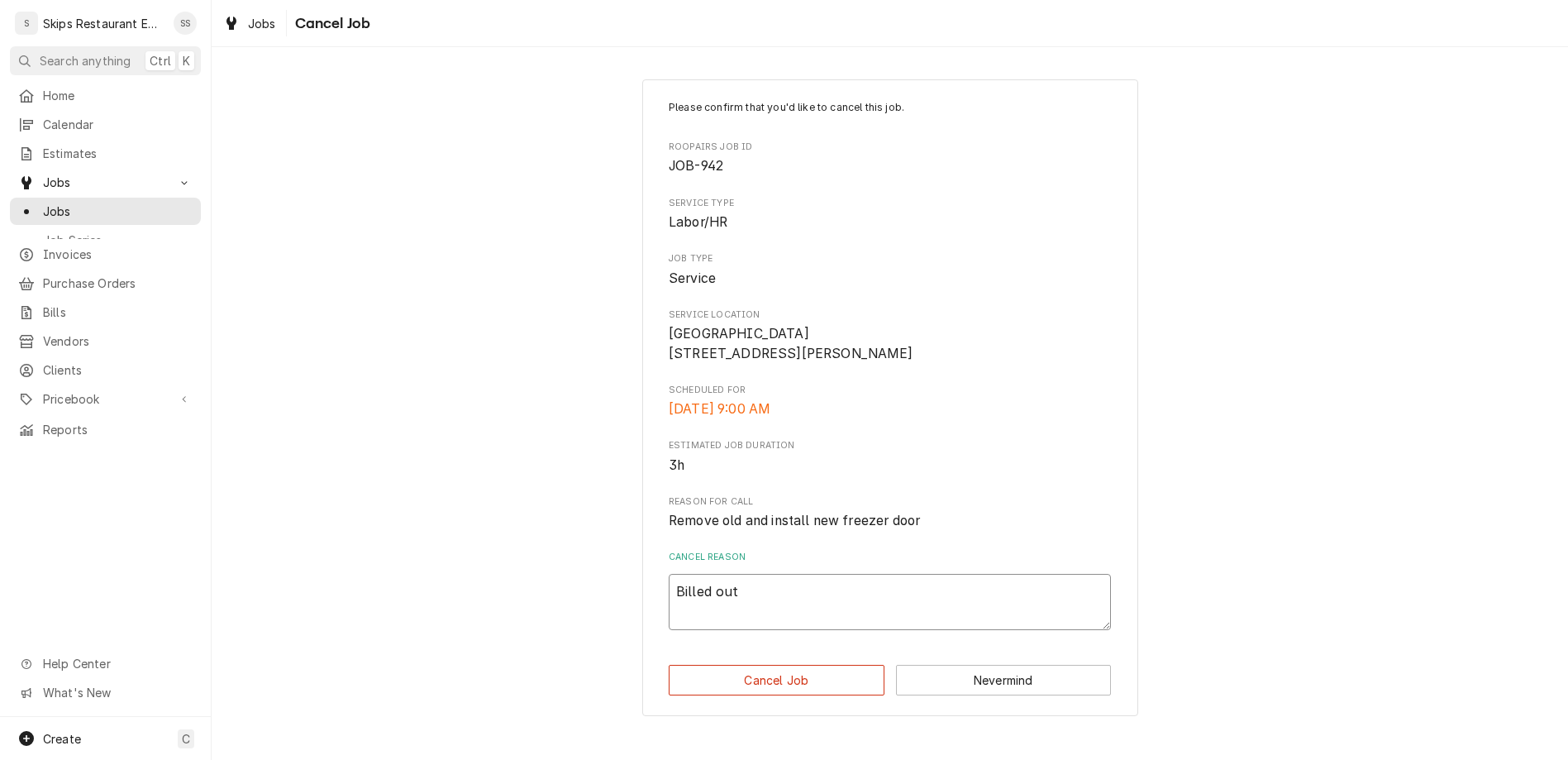
type textarea "x"
type textarea "Billed outs"
type textarea "x"
type textarea "Billed outsi"
type textarea "x"
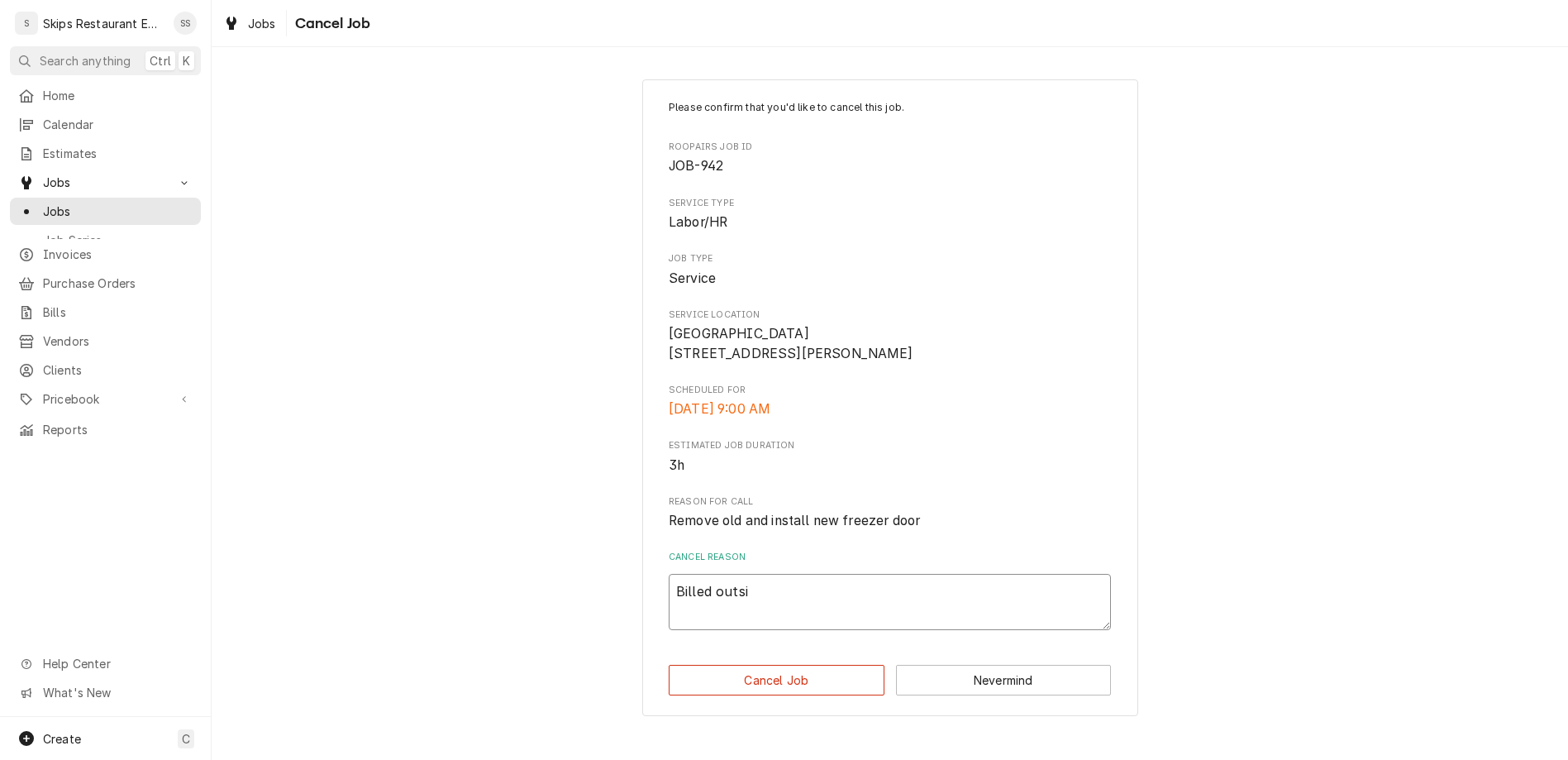
type textarea "Billed outsid"
type textarea "x"
type textarea "Billed outside"
type textarea "x"
type textarea "Billed outside"
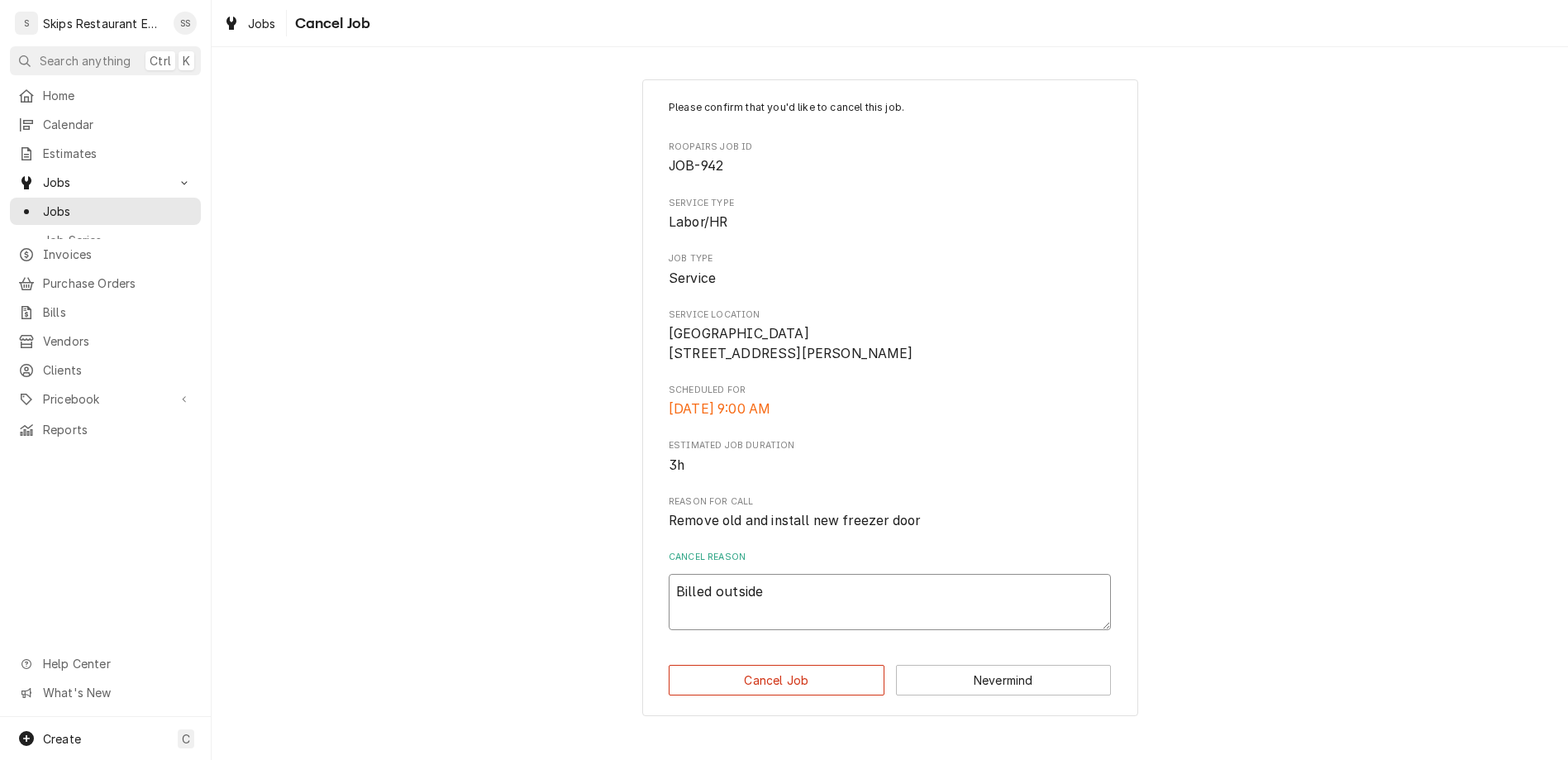
type textarea "x"
type textarea "Billed outside R"
type textarea "x"
type textarea "Billed outside Ro"
type textarea "x"
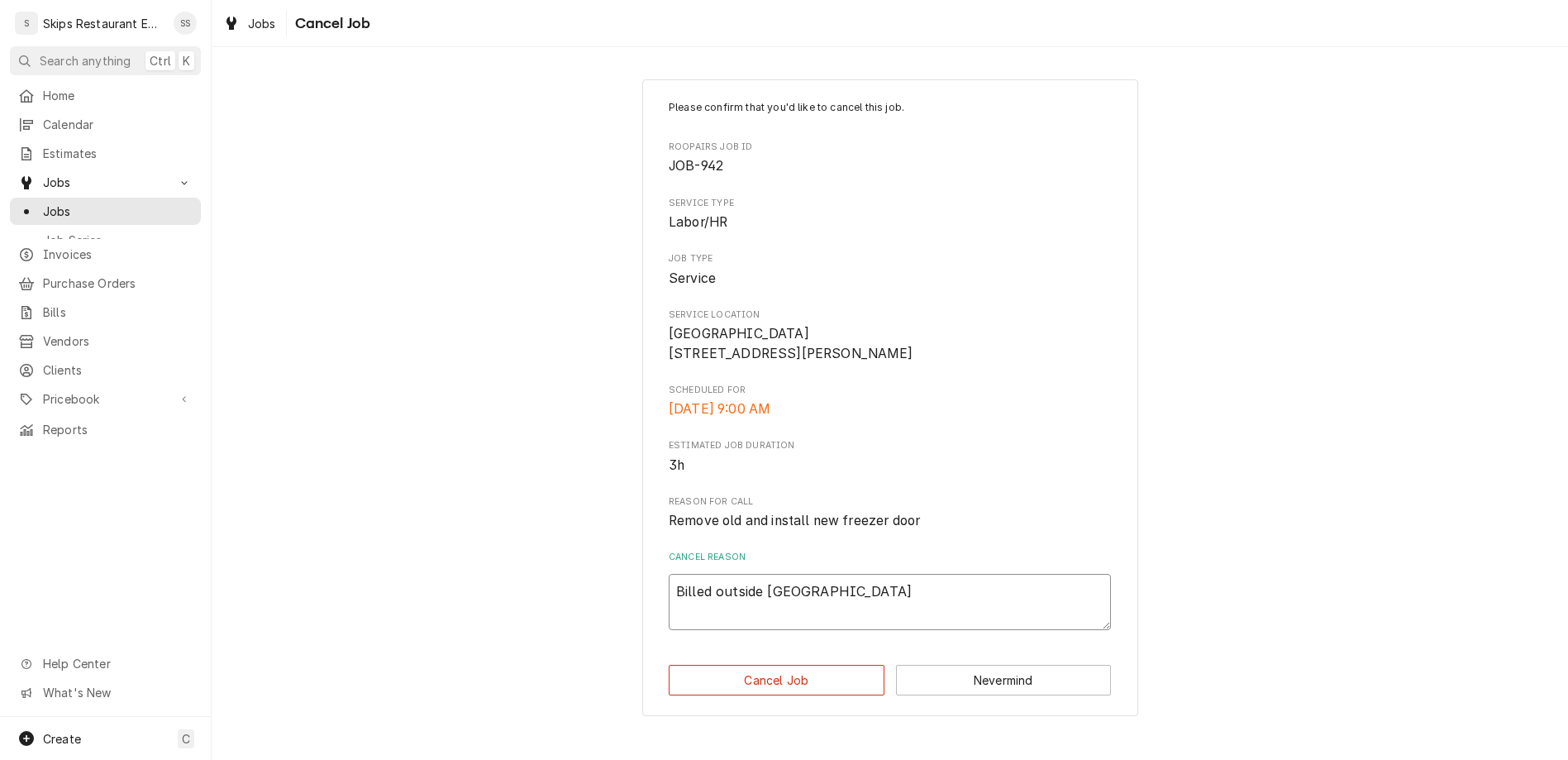
type textarea "Billed outside Roo"
type textarea "x"
type textarea "Billed outside Roopair"
type textarea "x"
type textarea "Billed outside Roopairs"
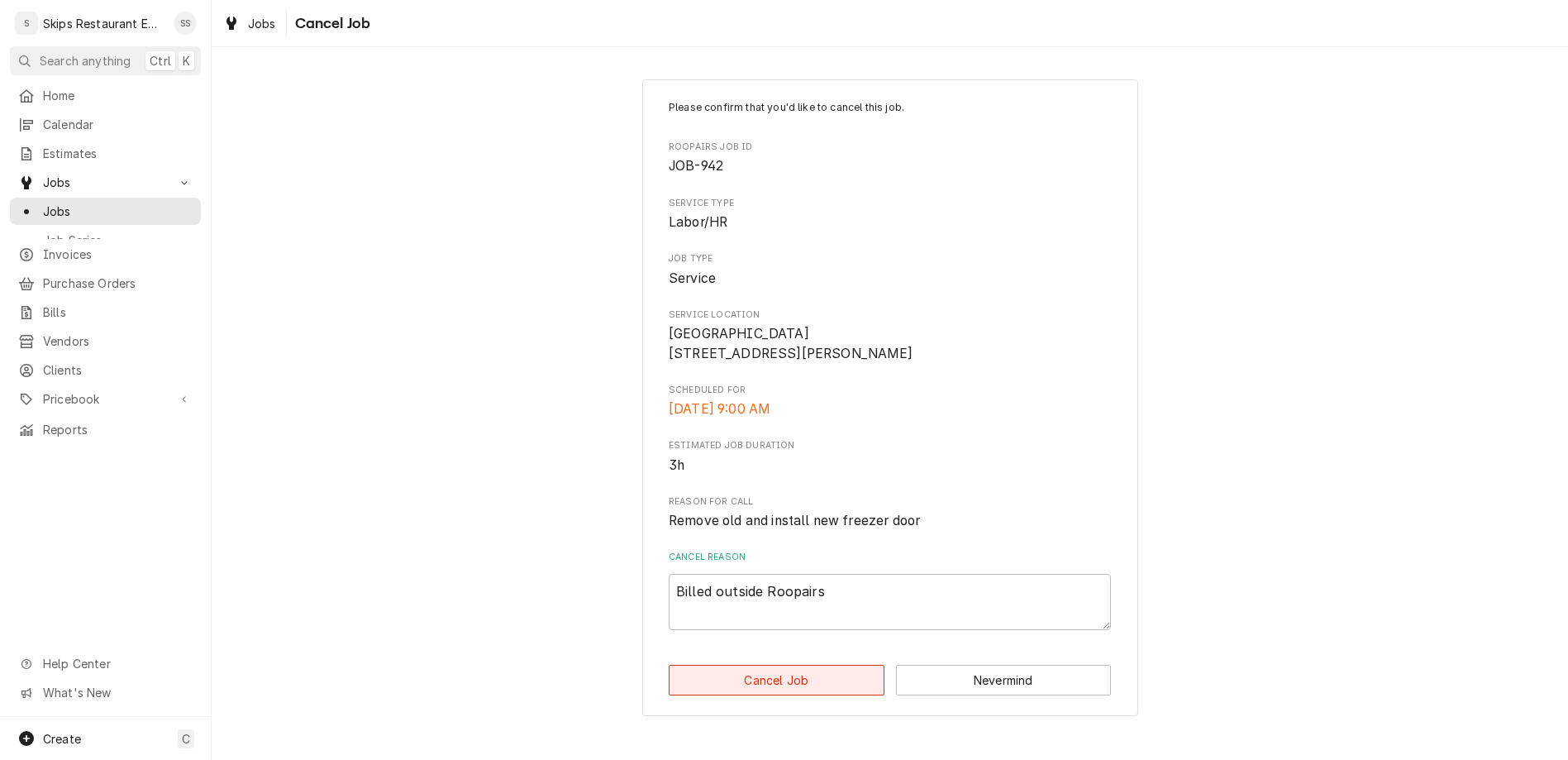
click at [816, 664] on button "Cancel Job" at bounding box center [776, 680] width 215 height 31
type textarea "x"
